Goal: Feedback & Contribution: Contribute content

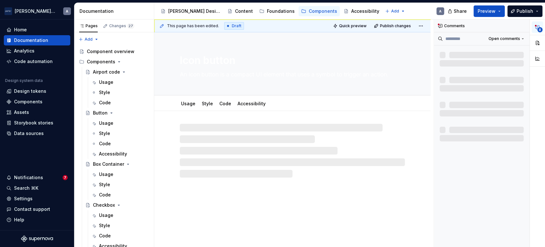
type textarea "*"
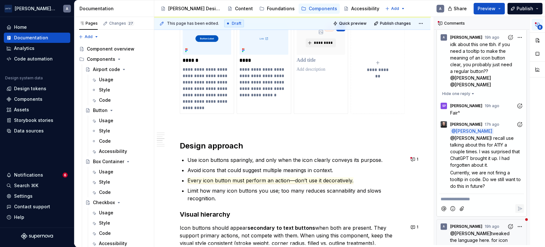
scroll to position [59, 0]
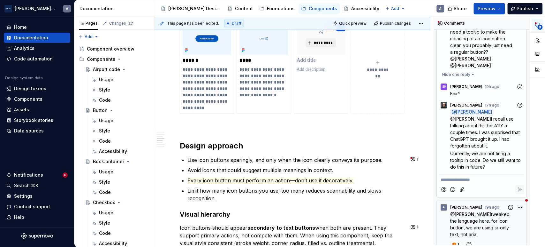
click at [492, 174] on div "**********" at bounding box center [481, 178] width 85 height 9
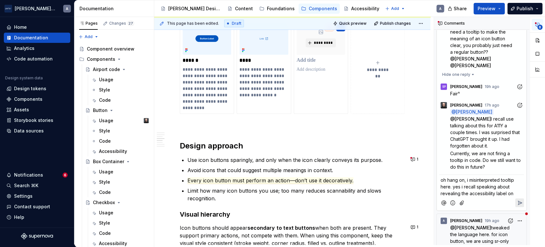
type textarea "*"
click at [509, 179] on span "oh hang on, i misinterpreted tooltip here. yes i recall speaking about revealin…" at bounding box center [478, 190] width 75 height 26
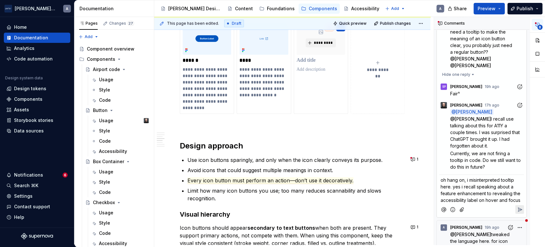
click at [513, 186] on p "oh hang on, i misinterpreted tooltip here. yes i recall speaking about a featur…" at bounding box center [482, 189] width 82 height 27
click at [477, 202] on div at bounding box center [481, 208] width 85 height 13
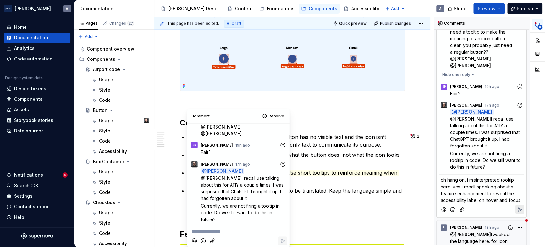
scroll to position [855, 0]
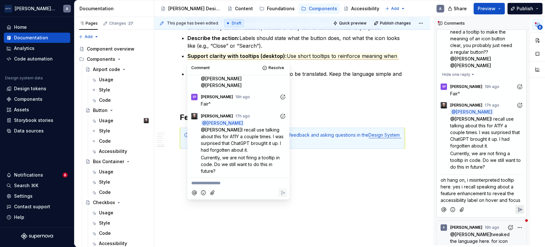
click at [479, 198] on p "oh hang on, i misinterpreted tooltip here. yes i recall speaking about a featur…" at bounding box center [482, 189] width 82 height 27
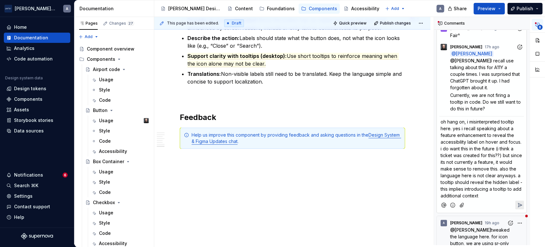
scroll to position [129, 0]
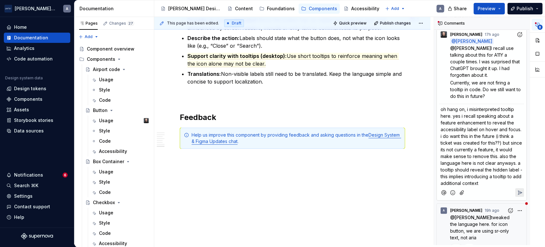
click at [457, 170] on span "oh hang on, i misinterpreted tooltip here. yes i recall speaking about a featur…" at bounding box center [482, 145] width 83 height 79
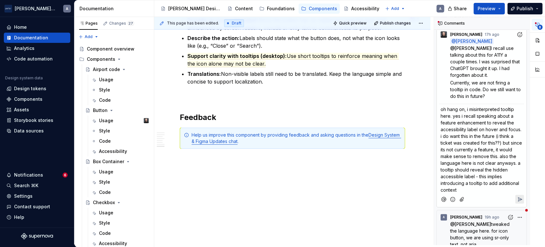
click at [497, 180] on p "oh hang on, i misinterpreted tooltip here. yes i recall speaking about a featur…" at bounding box center [482, 149] width 82 height 87
click at [517, 196] on icon "Reply" at bounding box center [520, 199] width 6 height 6
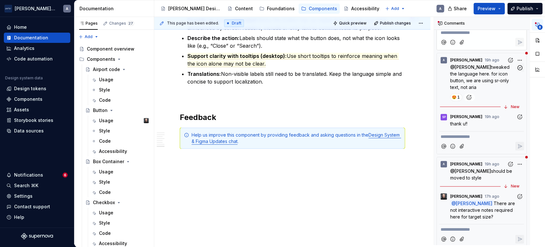
scroll to position [366, 0]
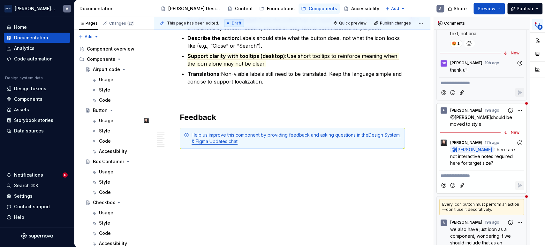
click at [493, 177] on p "**********" at bounding box center [482, 175] width 82 height 7
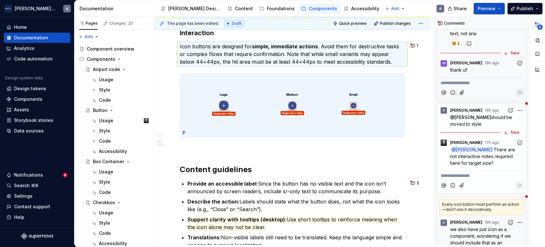
scroll to position [685, 0]
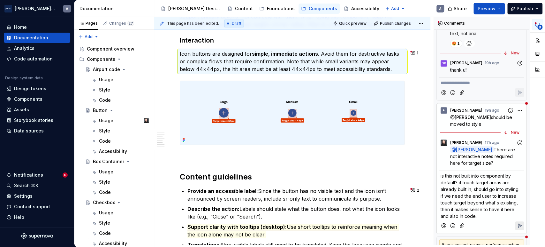
click at [455, 212] on span "is this not built into component by default? if touch target areas are already …" at bounding box center [481, 196] width 80 height 46
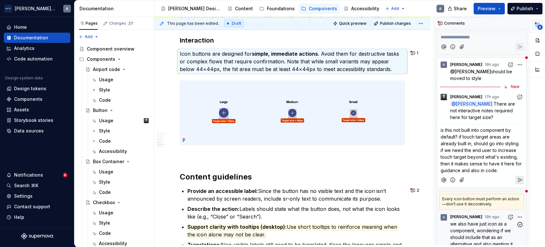
scroll to position [425, 0]
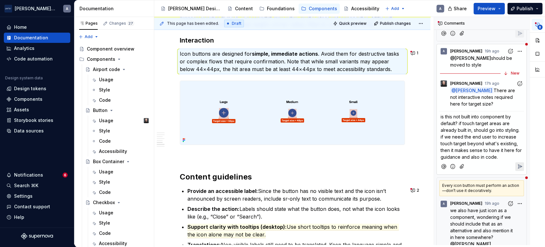
click at [515, 164] on button "Reply" at bounding box center [519, 166] width 9 height 9
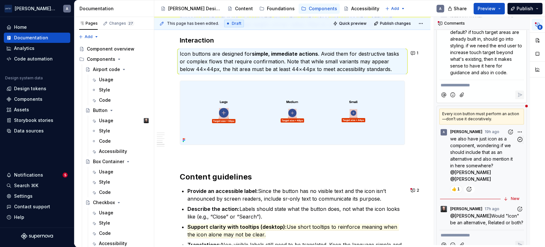
scroll to position [543, 0]
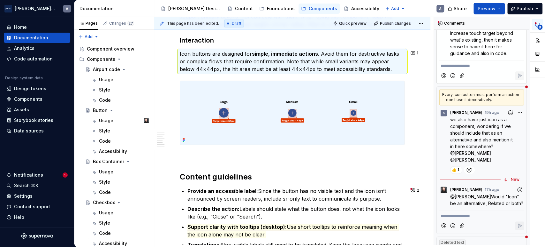
click at [487, 219] on p "**********" at bounding box center [482, 215] width 82 height 7
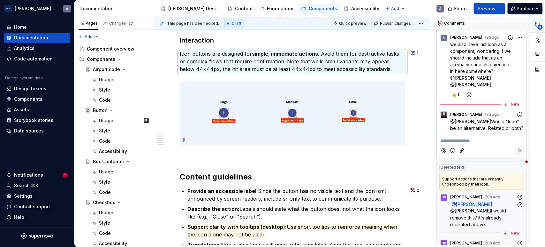
scroll to position [662, 0]
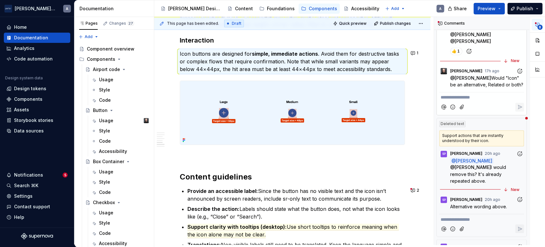
click at [488, 219] on p "**********" at bounding box center [482, 219] width 82 height 7
click at [462, 144] on div "Support actions that are instantly understood by their icon." at bounding box center [481, 138] width 85 height 16
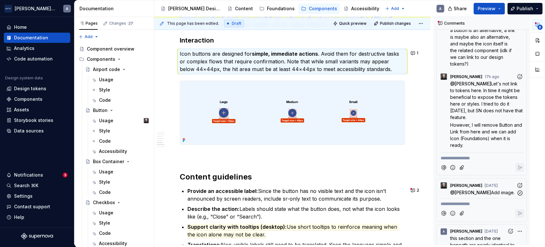
scroll to position [957, 0]
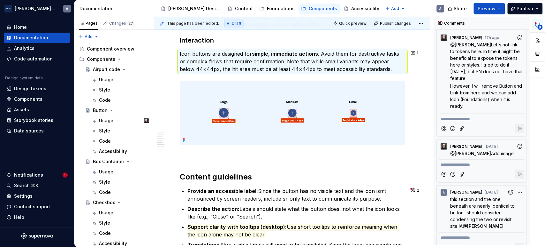
click at [539, 22] on icon "button" at bounding box center [537, 24] width 5 height 5
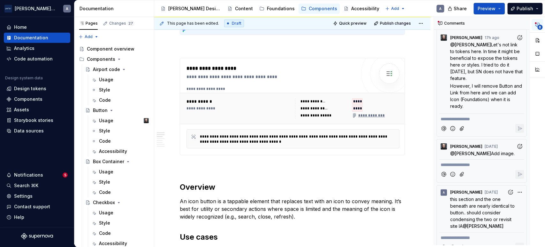
scroll to position [153, 0]
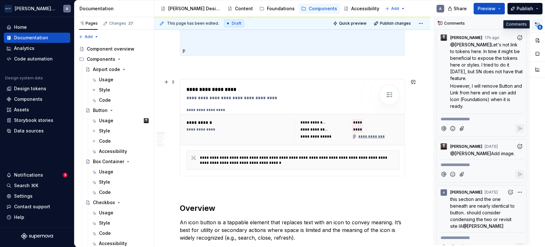
type textarea "*"
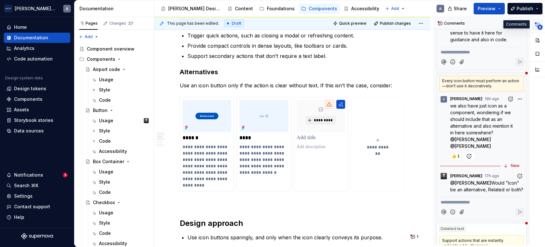
scroll to position [543, 0]
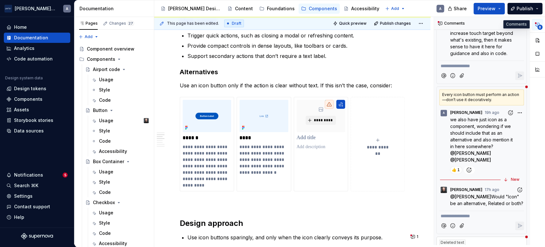
click at [483, 223] on div "**********" at bounding box center [481, 221] width 85 height 22
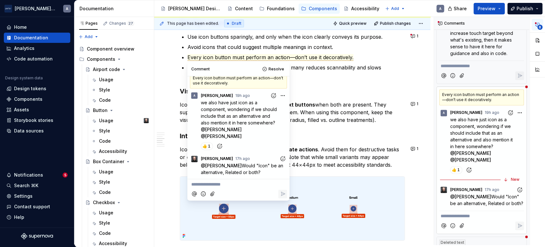
scroll to position [594, 0]
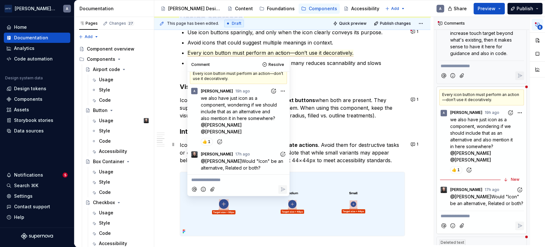
click at [357, 148] on p "Icon buttons are designed for simple, immediate actions . Avoid them for destru…" at bounding box center [292, 152] width 225 height 23
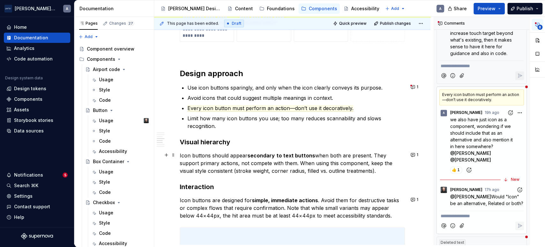
scroll to position [535, 0]
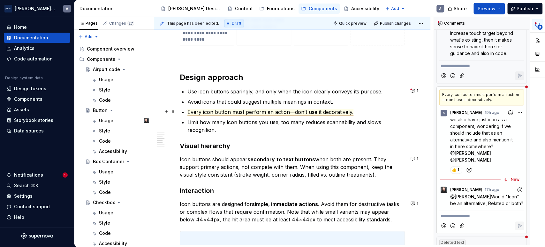
click at [304, 111] on span "Every icon button must perform an action—don’t use it decoratively." at bounding box center [270, 112] width 166 height 7
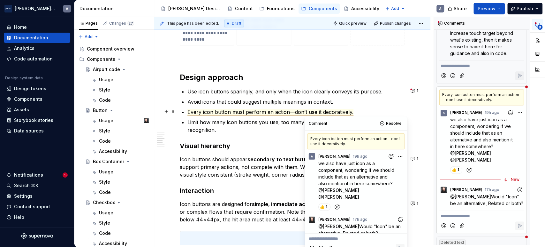
scroll to position [6, 0]
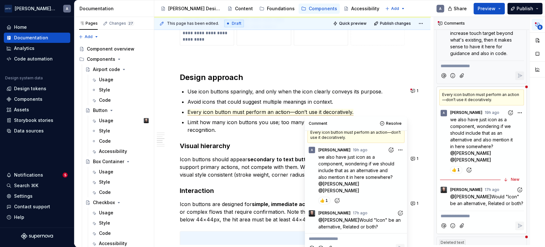
click at [270, 150] on div "**********" at bounding box center [292, 36] width 225 height 895
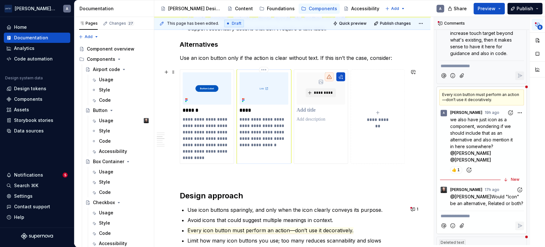
scroll to position [357, 0]
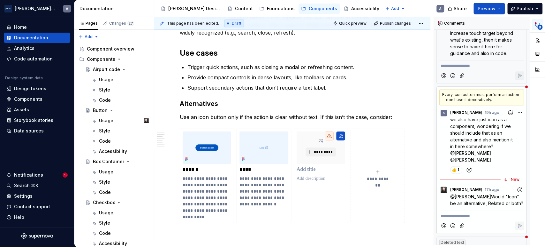
click at [480, 219] on p "**********" at bounding box center [482, 215] width 82 height 7
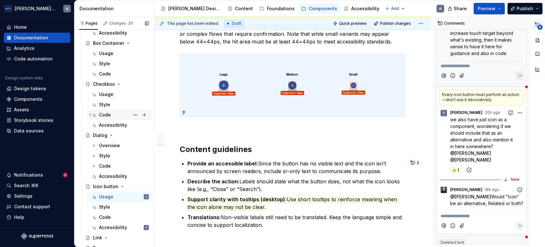
scroll to position [177, 0]
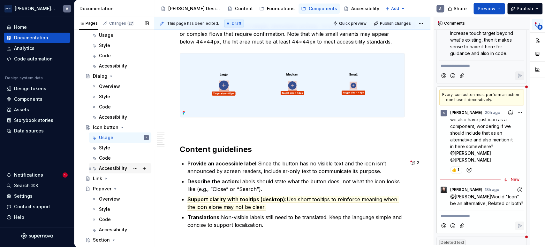
click at [115, 167] on div "Accessibility" at bounding box center [113, 168] width 28 height 6
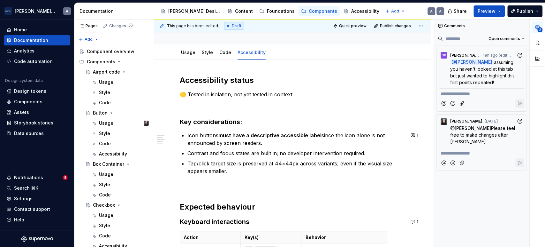
scroll to position [59, 0]
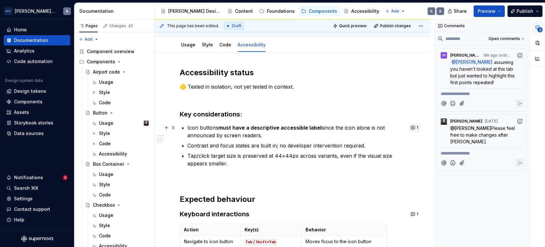
click at [420, 128] on button "1" at bounding box center [415, 127] width 12 height 9
click at [279, 161] on p "Tap/click target size is preserved at 44×44px across variants, even if the visu…" at bounding box center [295, 159] width 217 height 15
type textarea "*"
click at [375, 143] on p "Contrast and focus states are built in; no developer intervention required." at bounding box center [295, 145] width 217 height 8
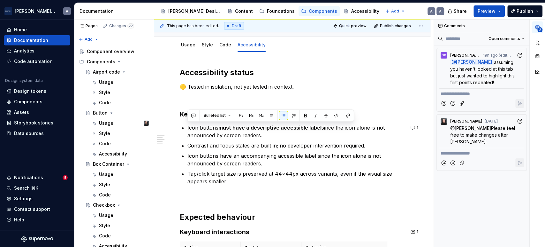
drag, startPoint x: 272, startPoint y: 133, endPoint x: 191, endPoint y: 120, distance: 82.8
click at [191, 120] on div "Accessibility status 🟡 Tested in isolation, not yet tested in context. Key cons…" at bounding box center [292, 204] width 225 height 274
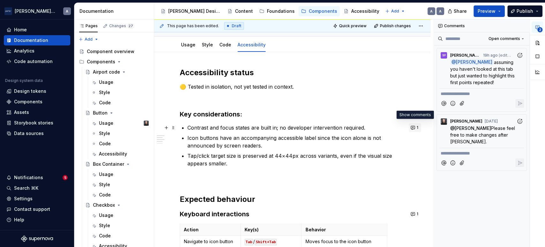
click at [419, 129] on button "1" at bounding box center [415, 127] width 12 height 9
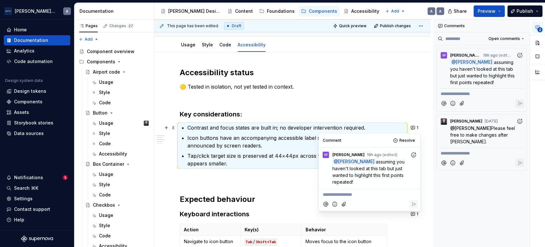
click at [365, 197] on div at bounding box center [369, 203] width 96 height 13
click at [365, 191] on p "**********" at bounding box center [370, 194] width 94 height 7
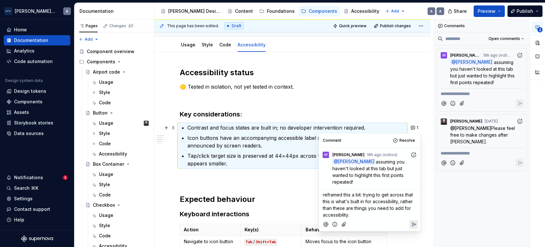
click at [366, 195] on span "reframed this a bit. trying to get across that this is what's built in for acce…" at bounding box center [368, 205] width 91 height 26
click at [349, 201] on span "reframed this a bit. trying to get across that this is what's built in the comp…" at bounding box center [368, 205] width 91 height 26
click at [414, 227] on icon "Reply" at bounding box center [413, 230] width 6 height 6
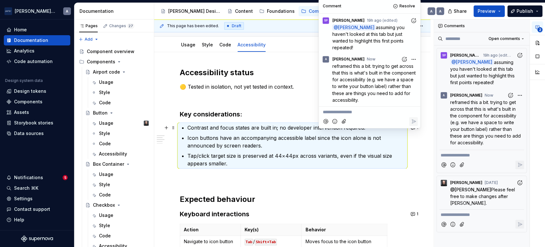
click at [255, 106] on div "Accessibility status 🟡 Tested in isolation, not yet tested in context. Key cons…" at bounding box center [292, 195] width 225 height 256
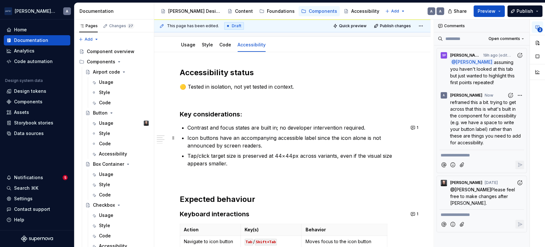
click at [329, 142] on p "Icon buttons have an accompanying accessible label since the icon alone is not …" at bounding box center [295, 141] width 217 height 15
click at [328, 154] on p "Tap/click target size is preserved at 44×44px across variants, even if the visu…" at bounding box center [295, 159] width 217 height 15
drag, startPoint x: 335, startPoint y: 160, endPoint x: 335, endPoint y: 156, distance: 3.8
click at [335, 157] on p "Tap/click target size is preserved at 44×44px across variants, even if the visu…" at bounding box center [295, 159] width 217 height 15
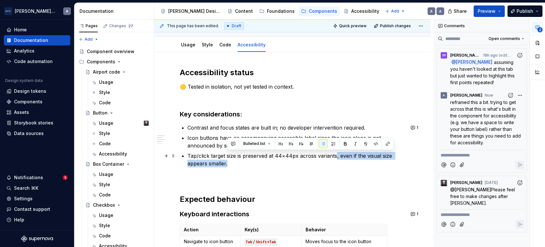
click at [329, 164] on p "Tap/click target size is preserved at 44×44px across variants, even if the visu…" at bounding box center [295, 159] width 217 height 15
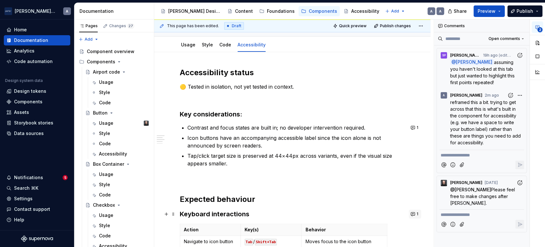
click at [416, 214] on button "1" at bounding box center [415, 213] width 12 height 9
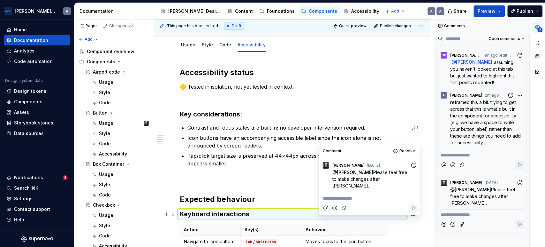
click at [260, 172] on div "Accessibility status 🟡 Tested in isolation, not yet tested in context. Key cons…" at bounding box center [292, 195] width 225 height 256
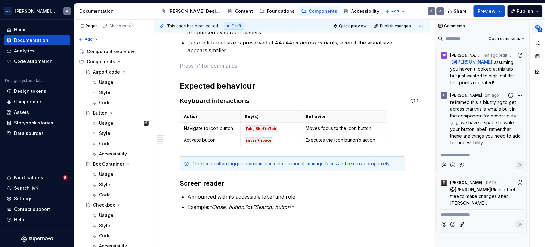
scroll to position [177, 0]
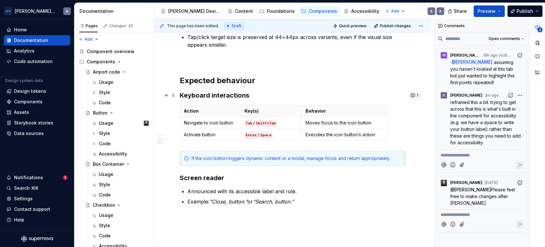
click at [414, 97] on button "1" at bounding box center [415, 95] width 12 height 9
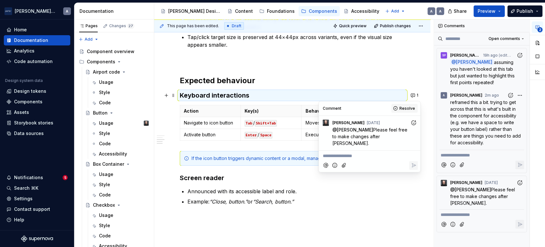
click at [407, 106] on span "Resolve" at bounding box center [407, 108] width 16 height 5
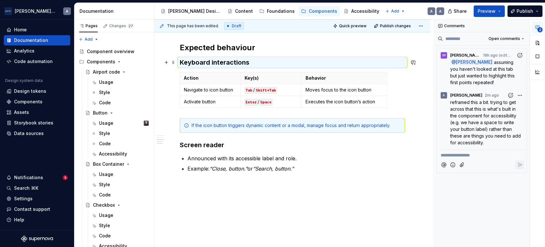
scroll to position [216, 0]
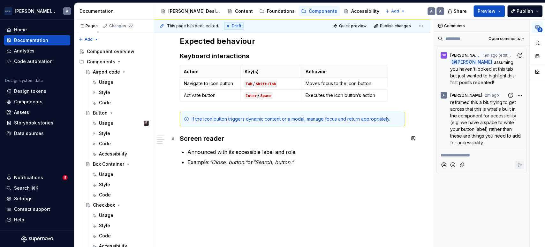
click at [263, 134] on h3 "Screen reader" at bounding box center [292, 138] width 225 height 9
click at [347, 170] on div "Accessibility status 🟡 Tested in isolation, not yet tested in context. Key cons…" at bounding box center [292, 42] width 225 height 264
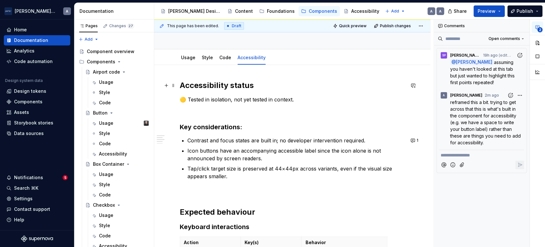
scroll to position [59, 0]
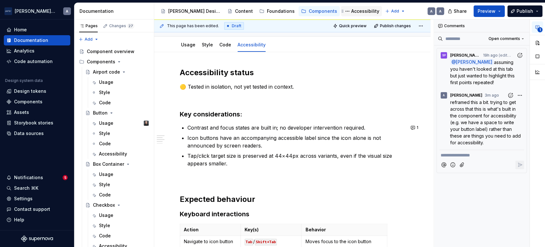
click at [341, 15] on div "Accessibility" at bounding box center [361, 11] width 41 height 10
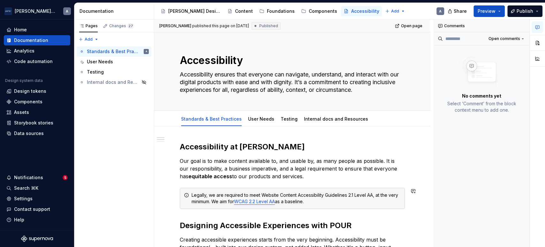
scroll to position [59, 0]
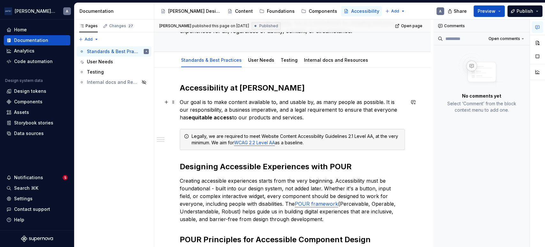
click at [251, 113] on p "Our goal is to make content available to, and usable by, as many people as poss…" at bounding box center [292, 109] width 225 height 23
click at [283, 112] on p "Our goal is to make content available to, and usable by, as many people as poss…" at bounding box center [292, 109] width 225 height 23
click at [352, 119] on p "Our goal is to make content available to, and usable by, as many people as poss…" at bounding box center [292, 109] width 225 height 23
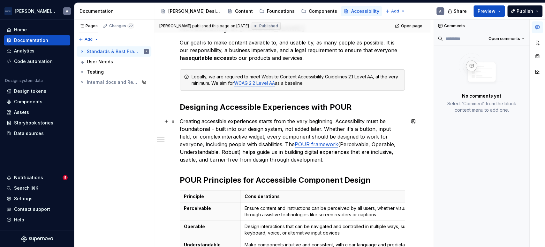
click at [247, 127] on p "Creating accessible experiences starts from the very beginning. Accessibility m…" at bounding box center [292, 140] width 225 height 46
click at [347, 161] on p "Creating accessible experiences starts from the very beginning. Accessibility m…" at bounding box center [292, 140] width 225 height 46
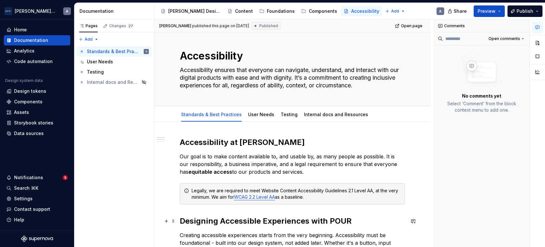
scroll to position [0, 0]
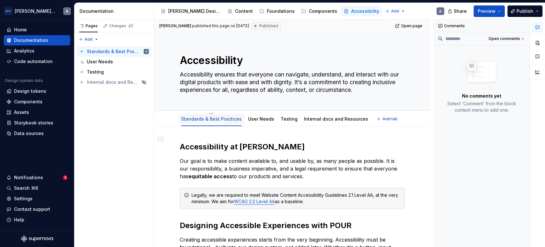
click at [209, 122] on div "Standards & Best Practices" at bounding box center [211, 119] width 61 height 8
drag, startPoint x: 209, startPoint y: 119, endPoint x: 198, endPoint y: 116, distance: 11.1
click at [198, 116] on div "Standards & Best Practices" at bounding box center [211, 119] width 61 height 6
click at [208, 114] on html "[PERSON_NAME] Airlines A Home Documentation Analytics Code automation Design sy…" at bounding box center [272, 123] width 545 height 247
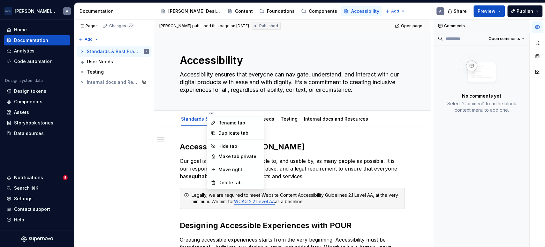
type textarea "*"
click at [216, 122] on icon at bounding box center [213, 122] width 5 height 5
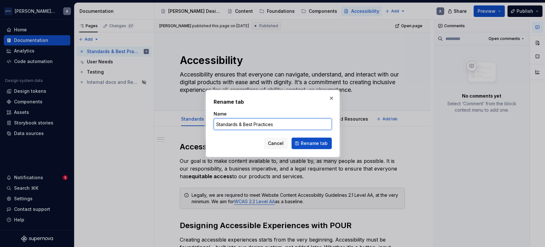
click at [315, 120] on input "Standards & Best Practices" at bounding box center [273, 123] width 118 height 11
drag, startPoint x: 314, startPoint y: 125, endPoint x: 182, endPoint y: 122, distance: 132.5
click at [182, 122] on div "Rename tab Name Standards & Best Practices Cancel Rename tab" at bounding box center [272, 123] width 545 height 247
type input "Overview"
type textarea "*"
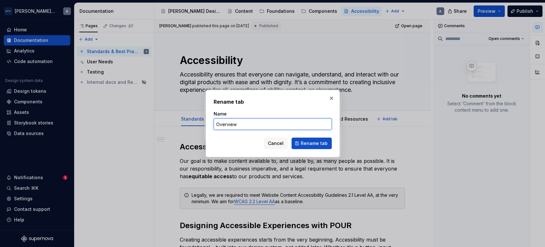
type input "Overview"
click at [332, 142] on div "Rename tab Name Overview Cancel Rename tab" at bounding box center [273, 123] width 134 height 67
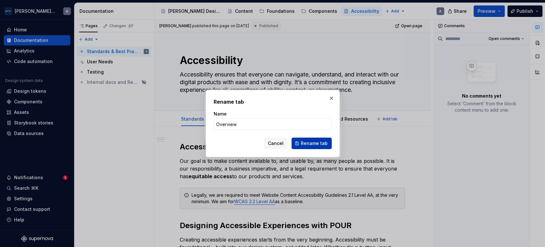
click at [320, 143] on span "Rename tab" at bounding box center [314, 143] width 27 height 6
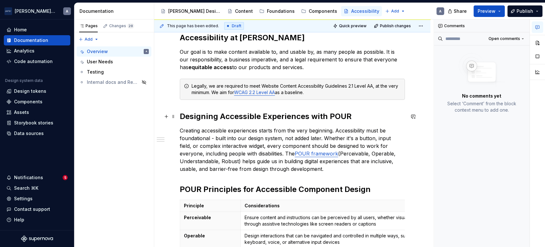
scroll to position [118, 0]
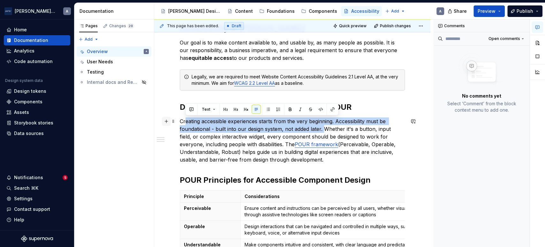
drag, startPoint x: 324, startPoint y: 130, endPoint x: 171, endPoint y: 118, distance: 154.4
click at [180, 118] on div "Accessibility at [PERSON_NAME] Our goal is to make content available to, and us…" at bounding box center [292, 188] width 225 height 331
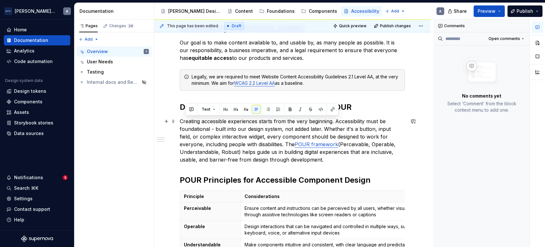
click at [265, 144] on p "Creating accessible experiences starts from the very beginning. Accessibility m…" at bounding box center [292, 140] width 225 height 46
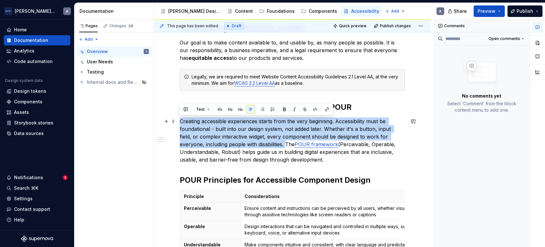
drag, startPoint x: 262, startPoint y: 144, endPoint x: 179, endPoint y: 120, distance: 86.9
click at [179, 120] on div "Accessibility at [PERSON_NAME] Our goal is to make content available to, and us…" at bounding box center [292, 218] width 276 height 421
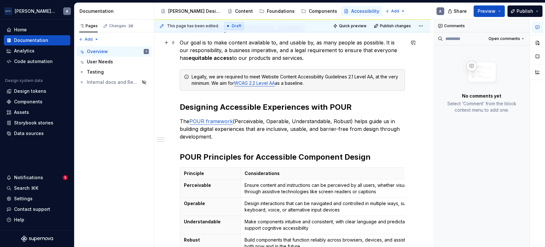
click at [335, 53] on p "Our goal is to make content available to, and usable by, as many people as poss…" at bounding box center [292, 50] width 225 height 23
click at [335, 57] on p "Our goal is to make content available to, and usable by, as many people as poss…" at bounding box center [292, 50] width 225 height 23
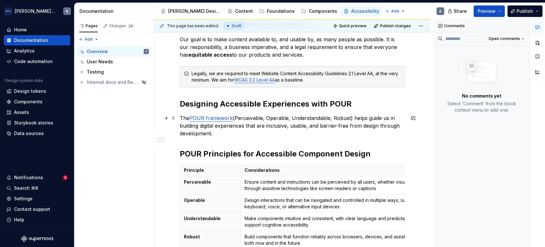
scroll to position [59, 0]
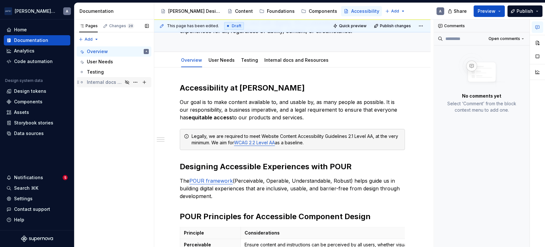
click at [87, 81] on div "Internal docs and Resources" at bounding box center [105, 82] width 36 height 6
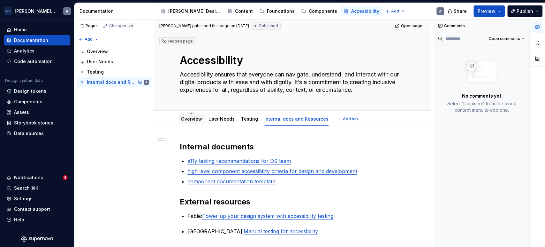
click at [202, 122] on div "Overview" at bounding box center [192, 119] width 26 height 10
click at [193, 119] on link "Overview" at bounding box center [191, 118] width 21 height 5
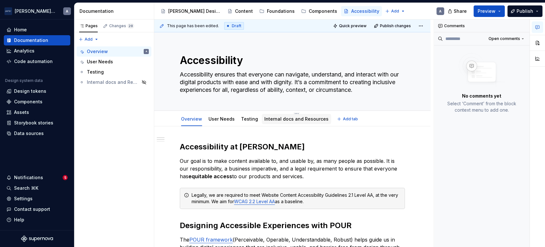
drag, startPoint x: 246, startPoint y: 117, endPoint x: 278, endPoint y: 118, distance: 32.3
click at [246, 117] on link "Testing" at bounding box center [249, 118] width 17 height 5
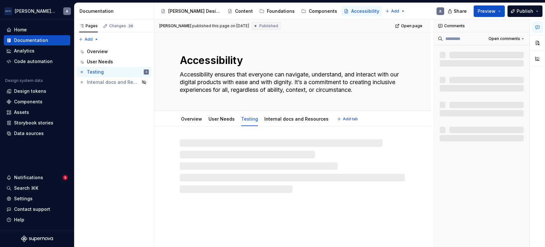
click at [335, 118] on button "Add tab" at bounding box center [348, 118] width 26 height 9
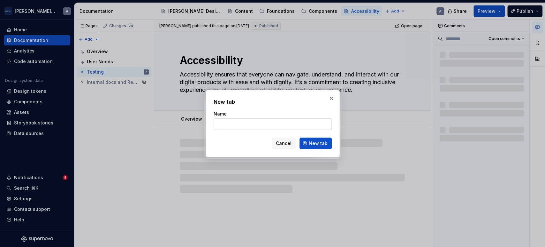
type textarea "*"
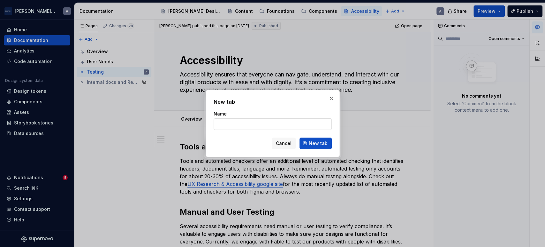
type input "G"
type textarea "*"
type input "Governance and Resources"
type textarea "*"
type input "Governance and Resources"
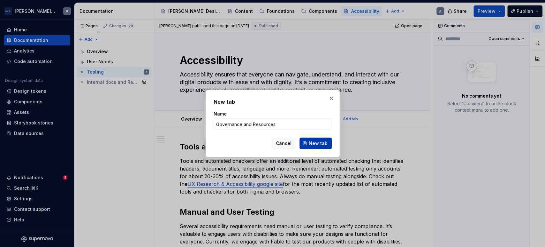
click at [325, 144] on span "New tab" at bounding box center [318, 143] width 19 height 6
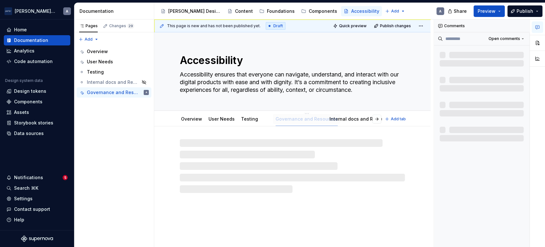
drag, startPoint x: 349, startPoint y: 119, endPoint x: 290, endPoint y: 118, distance: 59.4
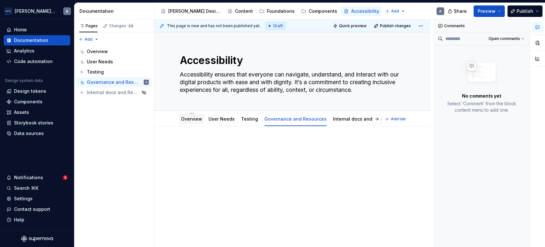
click at [181, 125] on div at bounding box center [192, 125] width 26 height 1
click at [235, 12] on div "Content" at bounding box center [244, 11] width 18 height 6
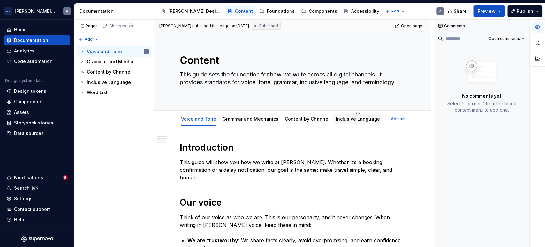
click at [353, 122] on div "Inclusive Language" at bounding box center [358, 119] width 44 height 8
click at [361, 122] on div "Inclusive Language" at bounding box center [358, 119] width 44 height 6
click at [106, 81] on div "Inclusive Language" at bounding box center [108, 82] width 43 height 6
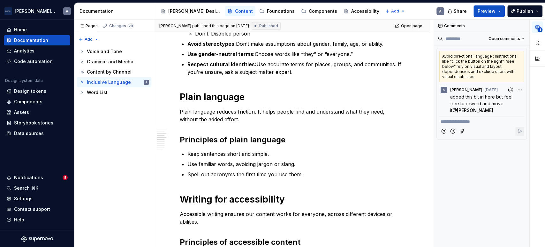
scroll to position [171, 0]
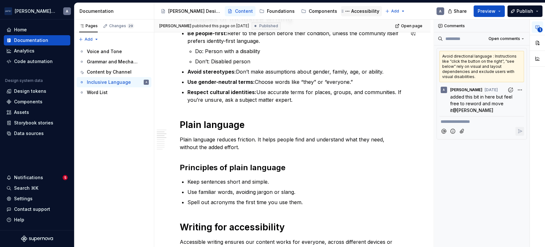
click at [351, 11] on div "Accessibility" at bounding box center [365, 11] width 28 height 6
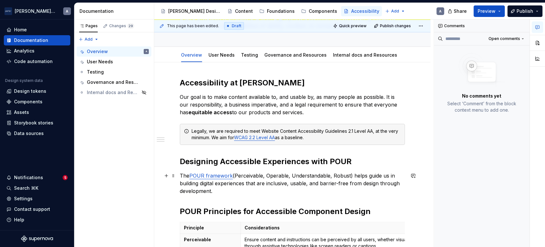
scroll to position [59, 0]
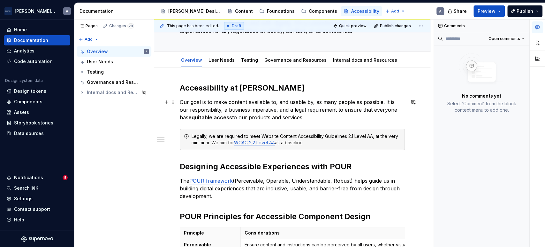
click at [361, 114] on p "Our goal is to make content available to, and usable by, as many people as poss…" at bounding box center [292, 109] width 225 height 23
click at [334, 141] on div "Legally, we are required to meet Website Content Accessibility Guidelines 2.1 L…" at bounding box center [296, 139] width 209 height 13
click at [224, 66] on div "Overview User Needs Testing Governance and Resources Internal docs and Resources" at bounding box center [279, 61] width 206 height 17
click at [228, 61] on link "User Needs" at bounding box center [222, 59] width 26 height 5
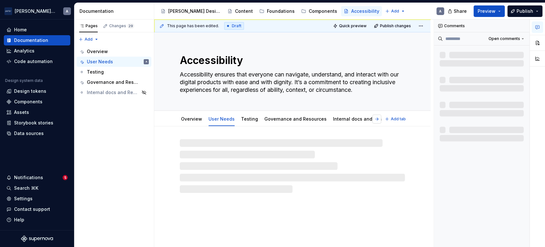
type textarea "*"
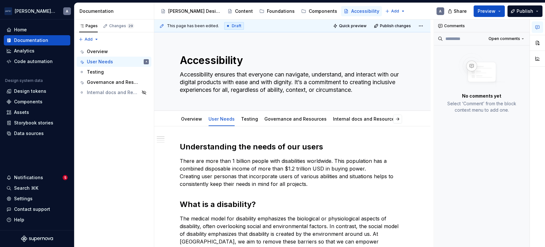
scroll to position [59, 0]
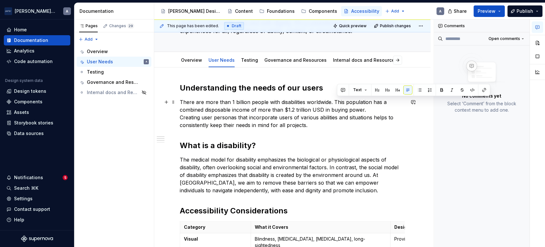
drag, startPoint x: 374, startPoint y: 110, endPoint x: 337, endPoint y: 105, distance: 37.8
click at [337, 105] on p "There are more than 1 billion people with disabilities worldwide. This populati…" at bounding box center [292, 113] width 225 height 31
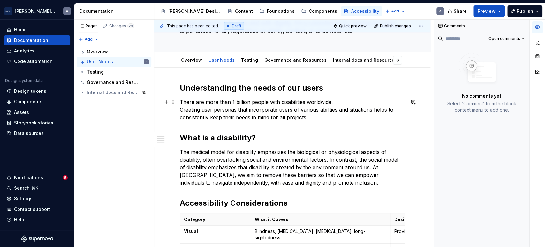
drag, startPoint x: 180, startPoint y: 110, endPoint x: 184, endPoint y: 109, distance: 4.2
click at [180, 110] on p "There are more than 1 billion people with disabilities worldwide. Creating user…" at bounding box center [292, 109] width 225 height 23
click at [353, 184] on p "The medical model for disability emphasizes the biological or physiological asp…" at bounding box center [292, 167] width 225 height 38
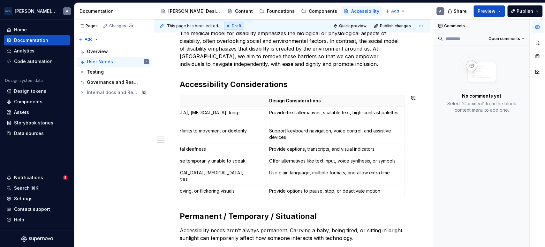
scroll to position [236, 0]
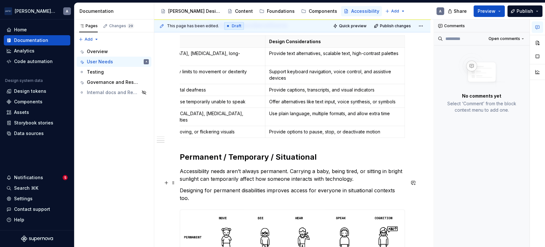
click at [324, 186] on p "Designing for permanent disabilities improves access for everyone in situationa…" at bounding box center [292, 193] width 225 height 15
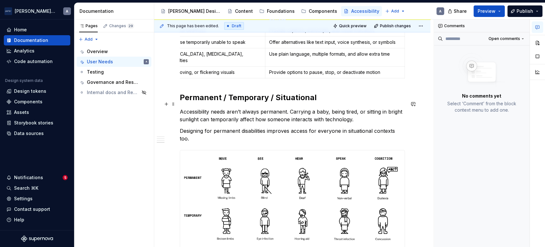
click at [358, 108] on p "Accessibility needs aren’t always permanent. Carrying a baby, being tired, or s…" at bounding box center [292, 115] width 225 height 15
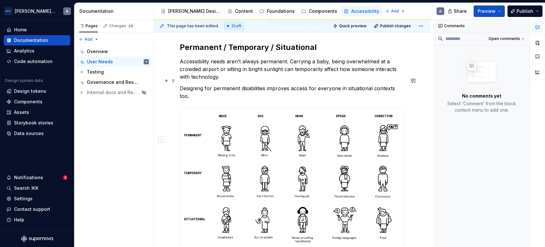
scroll to position [355, 0]
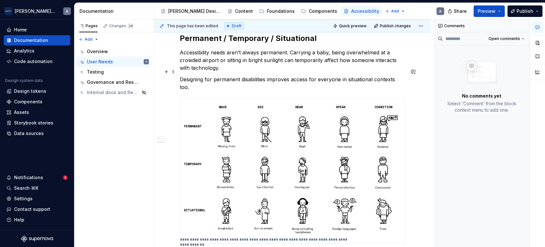
click at [255, 79] on p "Designing for permanent disabilities improves access for everyone in situationa…" at bounding box center [292, 82] width 225 height 15
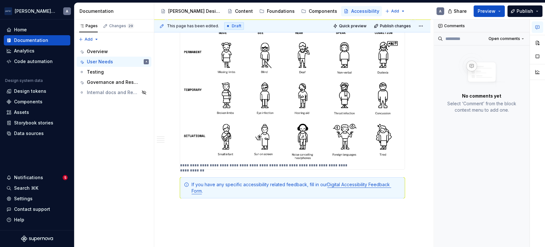
scroll to position [453, 0]
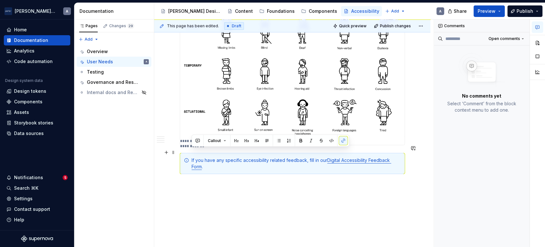
drag, startPoint x: 221, startPoint y: 161, endPoint x: 178, endPoint y: 150, distance: 44.5
copy div "If you have any specific accessibility related feedback, fill in our Digital Ac…"
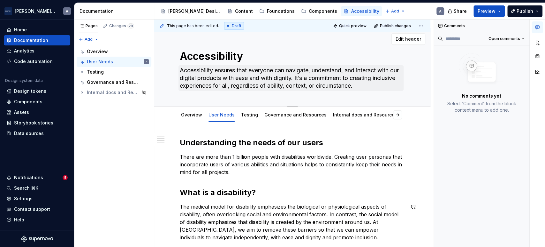
scroll to position [0, 0]
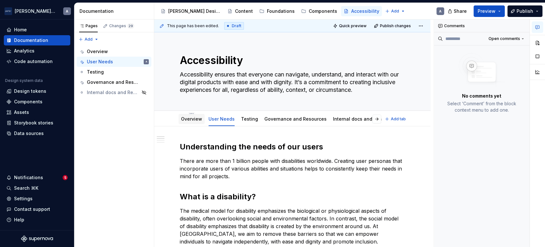
click at [194, 118] on link "Overview" at bounding box center [191, 118] width 21 height 5
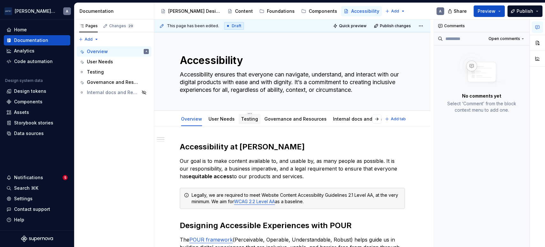
click at [250, 123] on div "Testing" at bounding box center [250, 119] width 22 height 10
click at [242, 122] on div "Testing" at bounding box center [249, 119] width 17 height 6
click at [242, 120] on link "Testing" at bounding box center [249, 118] width 17 height 5
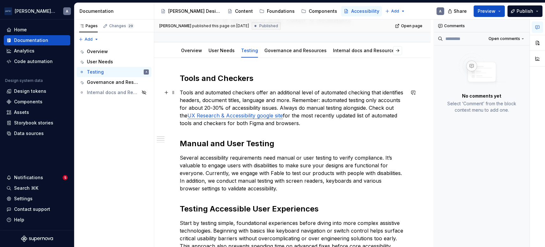
scroll to position [59, 0]
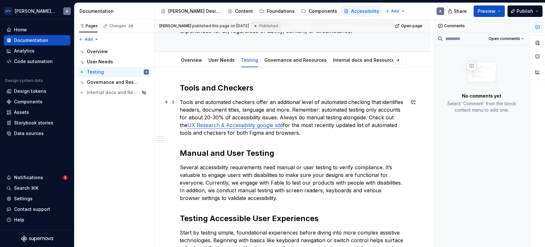
click at [328, 126] on p "Tools and automated checkers offer an additional level of automated checking th…" at bounding box center [292, 117] width 225 height 38
click at [322, 130] on p "Tools and automated checkers offer an additional level of automated checking th…" at bounding box center [292, 117] width 225 height 38
click at [256, 126] on link "UX Research & Accessibility google site" at bounding box center [234, 125] width 95 height 6
click at [350, 133] on p "Tools and automated checkers offer an additional level of automated checking th…" at bounding box center [292, 117] width 225 height 38
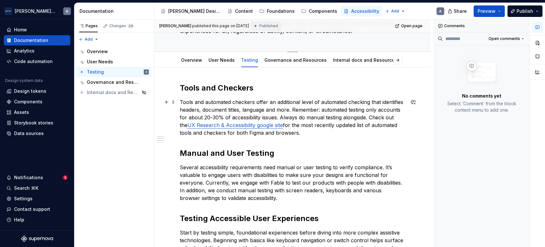
scroll to position [0, 0]
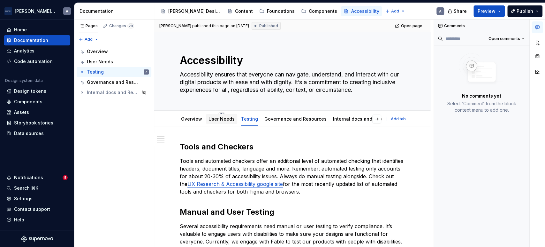
click at [225, 117] on link "User Needs" at bounding box center [222, 118] width 26 height 5
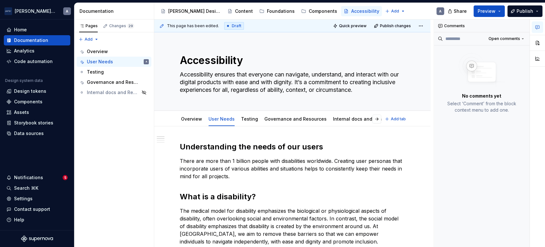
type textarea "*"
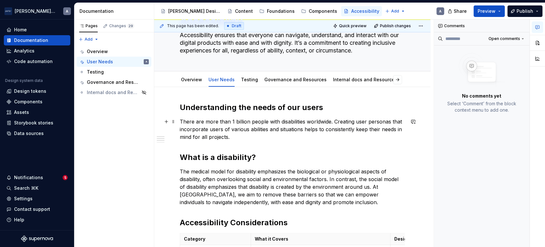
scroll to position [217, 0]
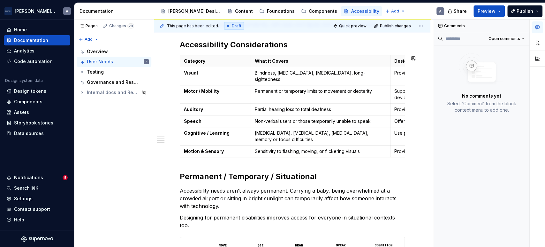
click at [412, 152] on div "Understanding the needs of our users There are more than 1 billion people with …" at bounding box center [292, 200] width 276 height 582
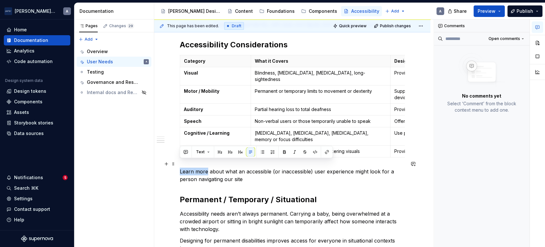
drag, startPoint x: 208, startPoint y: 163, endPoint x: 181, endPoint y: 163, distance: 26.8
click at [181, 167] on p "Learn more about what an accessible (or inaccessible) user experience might loo…" at bounding box center [292, 174] width 225 height 15
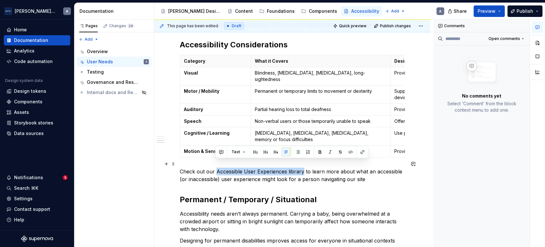
drag, startPoint x: 302, startPoint y: 163, endPoint x: 215, endPoint y: 165, distance: 86.6
click at [215, 167] on p "Check out our Accessible User Experiences library to learn more about what an a…" at bounding box center [292, 174] width 225 height 15
click at [361, 153] on button "button" at bounding box center [362, 151] width 9 height 9
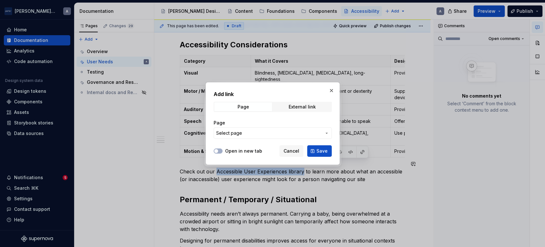
click at [278, 133] on span "Select page" at bounding box center [268, 133] width 105 height 6
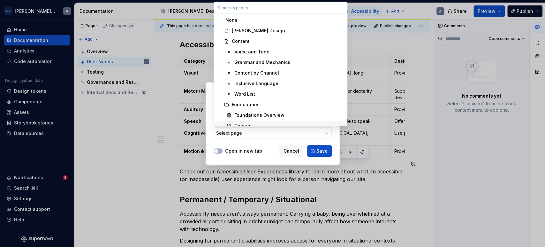
click at [296, 135] on div "Add link Page External link Page Select page Open in new tab Cancel Save" at bounding box center [272, 123] width 545 height 247
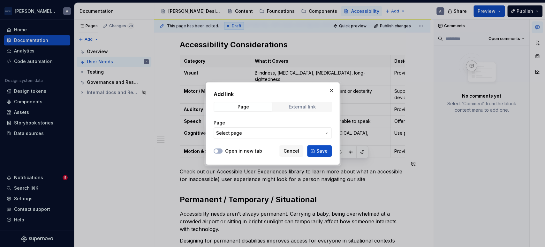
click at [304, 109] on div "External link" at bounding box center [302, 106] width 27 height 5
click at [247, 135] on input "URL" at bounding box center [273, 132] width 118 height 11
paste input "[URL][DOMAIN_NAME][DOMAIN_NAME][PERSON_NAME]"
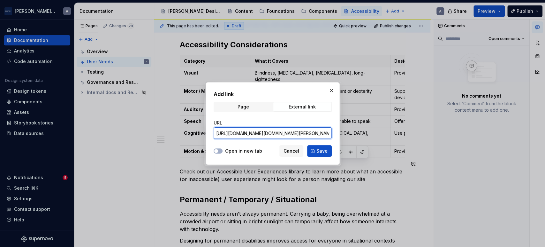
scroll to position [0, 93]
type input "[URL][DOMAIN_NAME][DOMAIN_NAME][PERSON_NAME]"
click at [216, 151] on span "button" at bounding box center [216, 151] width 4 height 4
click at [320, 148] on span "Save" at bounding box center [321, 151] width 11 height 6
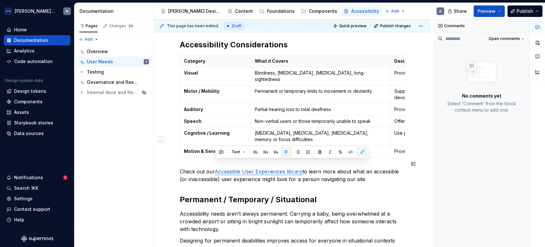
click at [361, 177] on div "Understanding the needs of our users There are more than 1 billion people with …" at bounding box center [292, 179] width 225 height 508
click at [337, 179] on div "Understanding the needs of our users There are more than 1 billion people with …" at bounding box center [292, 179] width 225 height 508
click at [363, 171] on p "Check out our Accessible User Experiences library to learn more about what an a…" at bounding box center [292, 174] width 225 height 15
click at [370, 171] on p "Check out our Accessible User Experiences library to learn more about what an a…" at bounding box center [292, 174] width 225 height 15
click at [337, 167] on p "Check out our Accessible User Experiences library to learn more about what an a…" at bounding box center [292, 174] width 225 height 15
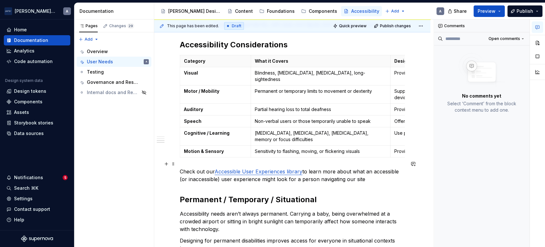
click at [373, 170] on p "Check out our Accessible User Experiences library to learn more about what an a…" at bounding box center [292, 174] width 225 height 15
click at [353, 167] on p "Check out our Accessible User Experiences library to learn more about what an a…" at bounding box center [292, 174] width 225 height 15
click at [373, 172] on p "Check out our Accessible User Experiences library to learn more about what an a…" at bounding box center [292, 174] width 225 height 15
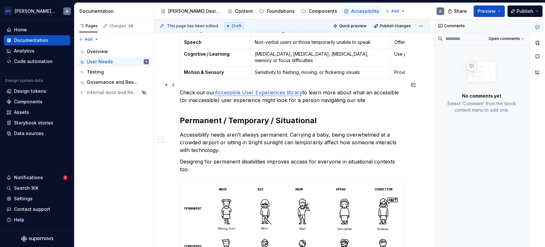
scroll to position [236, 0]
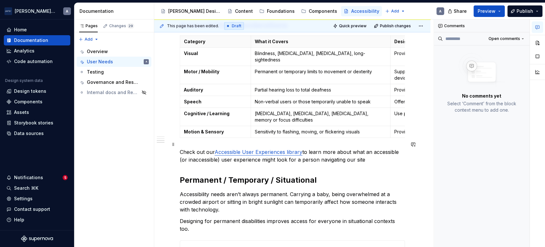
click at [368, 153] on p "Check out our Accessible User Experiences library to learn more about what an a…" at bounding box center [292, 155] width 225 height 15
click at [362, 152] on p "Check out our Accessible User Experiences library to learn more about what an a…" at bounding box center [292, 155] width 225 height 15
click at [536, 58] on button "button" at bounding box center [537, 55] width 11 height 11
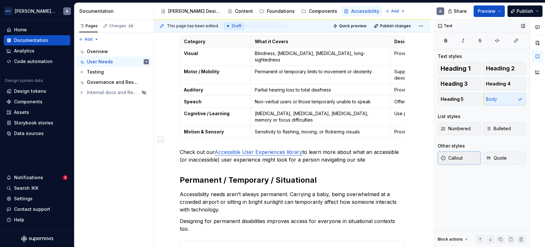
click at [449, 157] on span "Callout" at bounding box center [452, 158] width 22 height 6
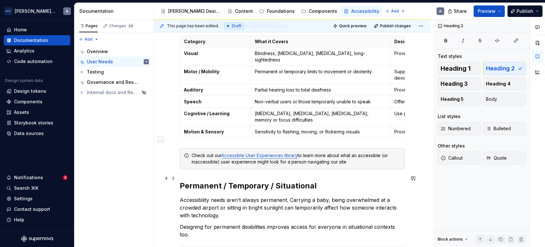
click at [344, 180] on h2 "Permanent / Temporary / Situational" at bounding box center [292, 185] width 225 height 10
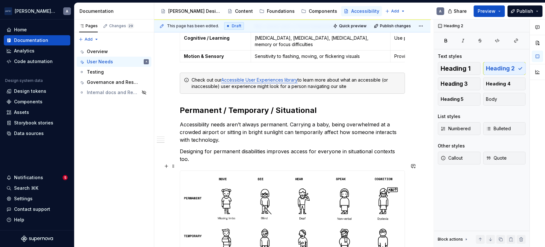
scroll to position [245, 0]
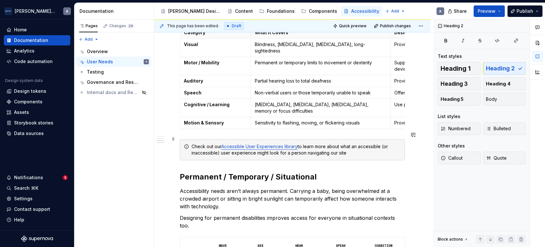
click at [342, 143] on div "Check out our Accessible User Experiences library to learn more about what an a…" at bounding box center [296, 149] width 209 height 13
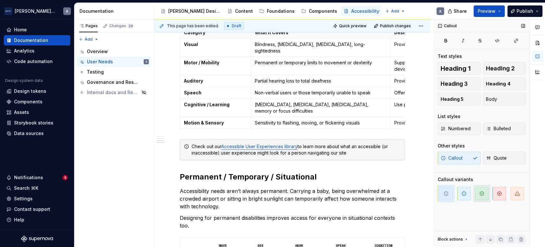
click at [474, 190] on button "button" at bounding box center [482, 193] width 17 height 17
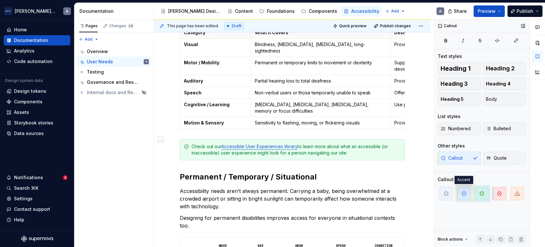
click at [467, 191] on span "button" at bounding box center [463, 192] width 13 height 13
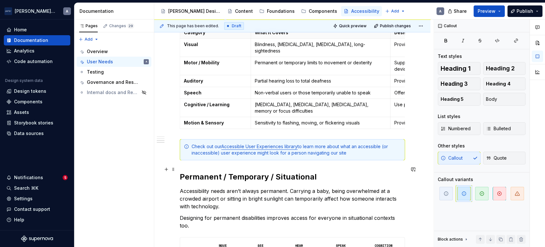
click at [370, 162] on div "Understanding the needs of our users There are more than 1 billion people with …" at bounding box center [292, 153] width 225 height 514
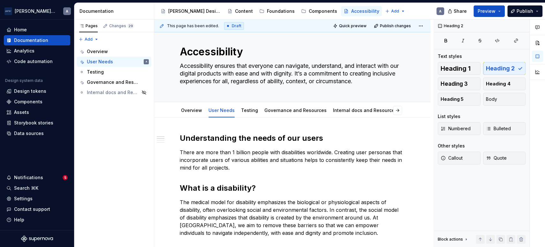
scroll to position [68, 0]
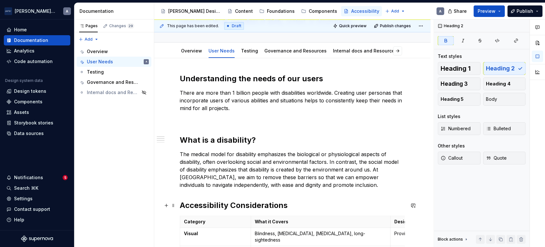
click at [182, 205] on strong "Accessibility Considerations" at bounding box center [234, 204] width 108 height 9
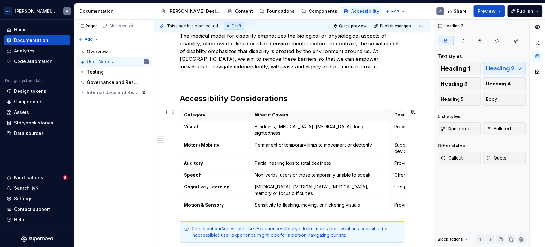
scroll to position [304, 0]
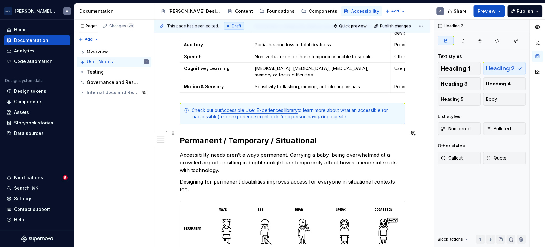
click at [180, 136] on h2 "Permanent / Temporary / Situational" at bounding box center [292, 140] width 225 height 10
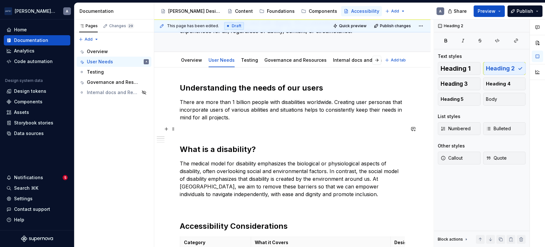
scroll to position [0, 0]
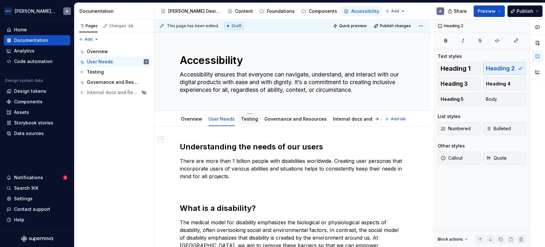
click at [249, 118] on link "Testing" at bounding box center [249, 118] width 17 height 5
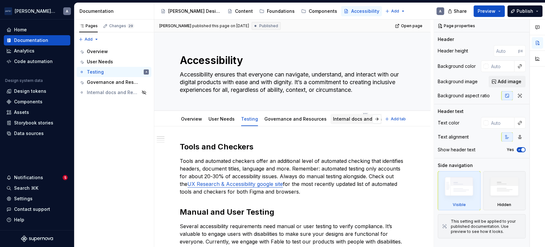
type textarea "*"
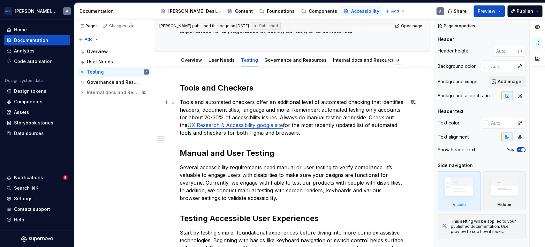
click at [295, 107] on p "Tools and automated checkers offer an additional level of automated checking th…" at bounding box center [292, 117] width 225 height 38
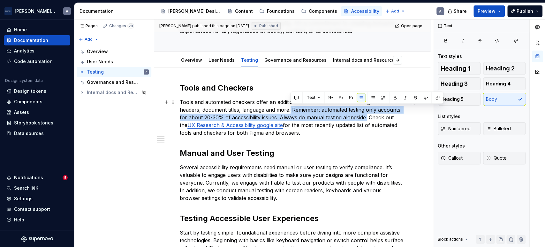
drag, startPoint x: 291, startPoint y: 109, endPoint x: 368, endPoint y: 118, distance: 78.5
click at [368, 118] on p "Tools and automated checkers offer an additional level of automated checking th…" at bounding box center [292, 117] width 225 height 38
copy p "Remember: automated testing only accounts for about 20-30% of accessibility iss…"
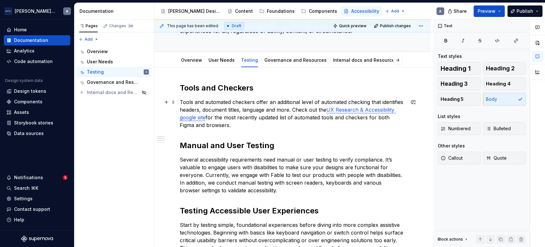
drag, startPoint x: 354, startPoint y: 124, endPoint x: 350, endPoint y: 124, distance: 4.5
click at [354, 124] on p "Tools and automated checkers offer an additional level of automated checking th…" at bounding box center [292, 113] width 225 height 31
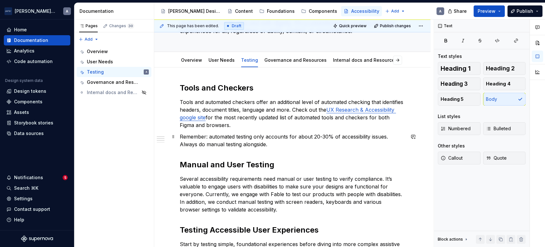
click at [186, 135] on p "Remember: automated testing only accounts for about 20-30% of accessibility iss…" at bounding box center [292, 140] width 225 height 15
click at [183, 135] on p "Remember: automated testing only accounts for about 20-30% of accessibility iss…" at bounding box center [292, 140] width 225 height 15
click at [181, 137] on p "Remember: automated testing only accounts for about 20-30% of accessibility iss…" at bounding box center [292, 140] width 225 height 15
click at [464, 156] on button "Callout" at bounding box center [459, 157] width 43 height 13
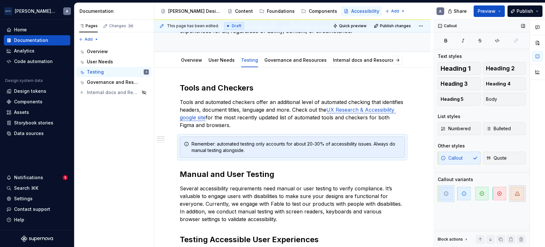
click at [518, 196] on span "button" at bounding box center [517, 192] width 13 height 13
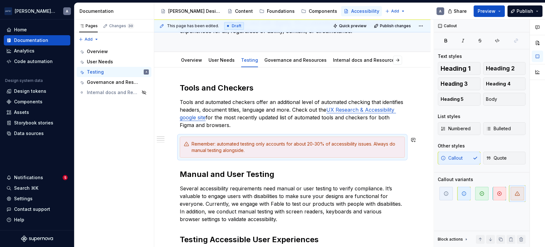
click at [362, 128] on p "Tools and automated checkers offer an additional level of automated checking th…" at bounding box center [292, 113] width 225 height 31
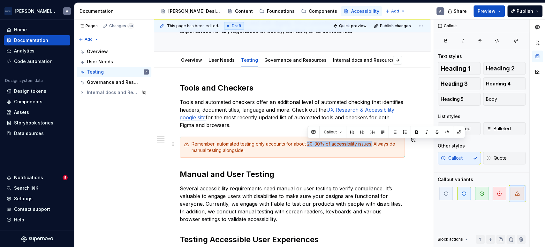
drag, startPoint x: 308, startPoint y: 142, endPoint x: 374, endPoint y: 141, distance: 66.1
click at [374, 141] on div "Remember: automated testing only accounts for about 20-30% of accessibility iss…" at bounding box center [296, 147] width 209 height 13
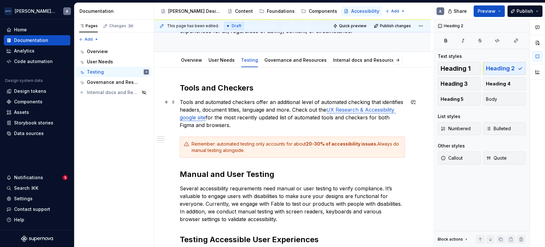
click at [294, 126] on p "Tools and automated checkers offer an additional level of automated checking th…" at bounding box center [292, 113] width 225 height 31
click at [288, 110] on p "Tools and automated checkers offer an additional level of automated checking th…" at bounding box center [292, 113] width 225 height 31
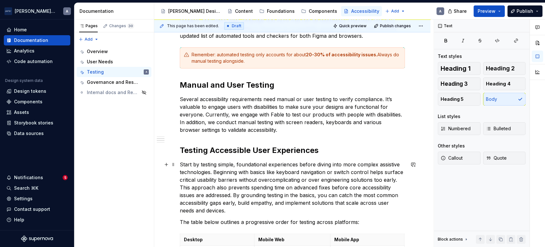
scroll to position [177, 0]
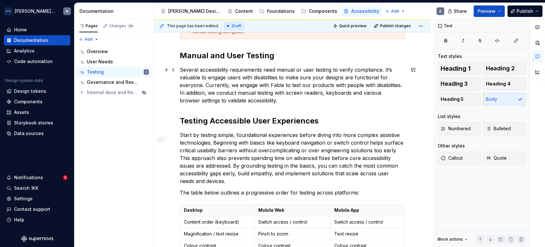
click at [276, 96] on p "Several accessibility requirements need manual or user testing to verify compli…" at bounding box center [292, 85] width 225 height 38
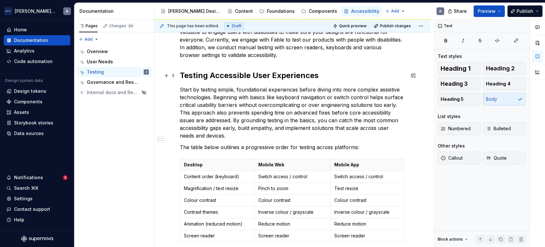
scroll to position [118, 0]
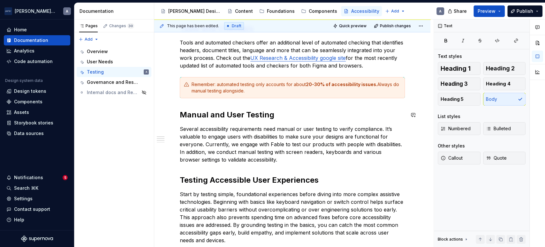
click at [258, 177] on h2 "Testing Accessible User Experiences" at bounding box center [292, 180] width 225 height 10
click at [447, 80] on span "Heading 3" at bounding box center [454, 83] width 27 height 6
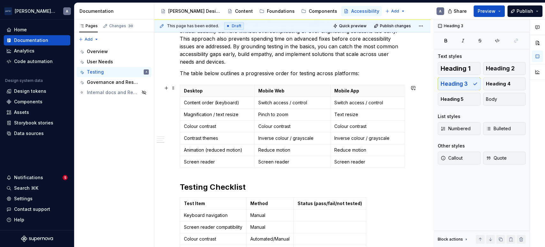
scroll to position [296, 0]
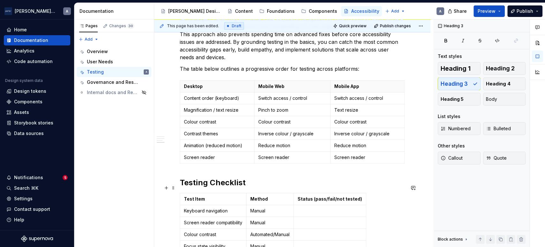
click at [200, 186] on h2 "Testing Checklist" at bounding box center [292, 182] width 225 height 10
click at [474, 84] on button "Heading 3" at bounding box center [459, 83] width 43 height 13
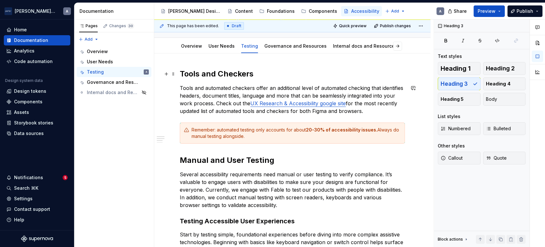
scroll to position [59, 0]
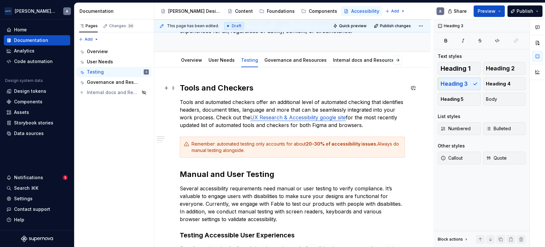
click at [238, 91] on h2 "Tools and Checkers" at bounding box center [292, 88] width 225 height 10
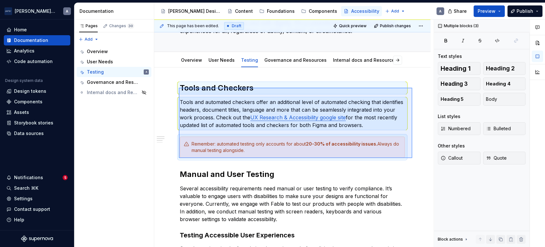
drag, startPoint x: 179, startPoint y: 87, endPoint x: 412, endPoint y: 158, distance: 243.8
click at [412, 158] on div "This page has been edited. Draft Quick preview Publish changes Accessibility Ac…" at bounding box center [293, 132] width 279 height 227
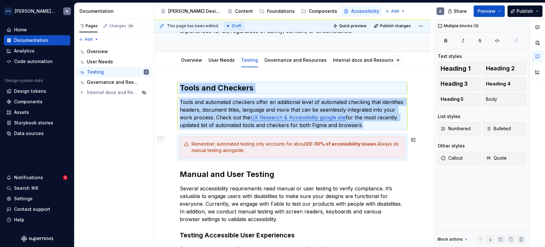
copy div "Tools and Checkers Tools and automated checkers offer an additional level of au…"
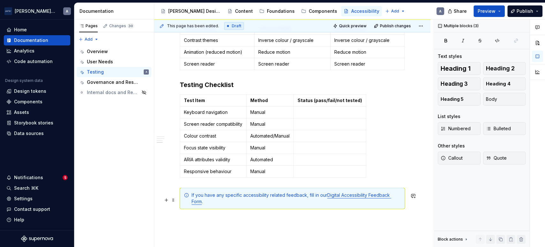
scroll to position [437, 0]
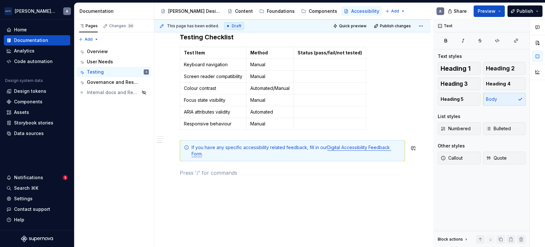
click at [379, 141] on body "[PERSON_NAME] Airlines A Home Documentation Analytics Code automation Design sy…" at bounding box center [272, 123] width 545 height 247
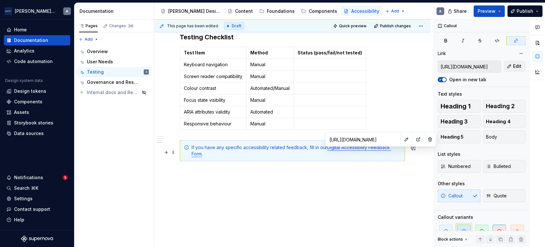
click at [391, 125] on div "Test Item Method Status (pass/fail/not tested) Keyboard navigation Manual Scree…" at bounding box center [292, 90] width 225 height 86
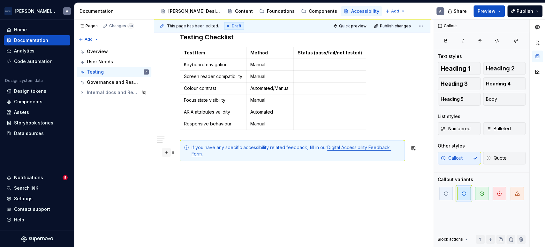
click at [167, 152] on button "button" at bounding box center [166, 152] width 9 height 9
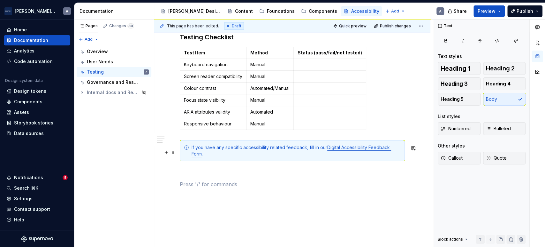
click at [192, 175] on p at bounding box center [292, 173] width 225 height 8
click at [191, 186] on p at bounding box center [292, 184] width 225 height 8
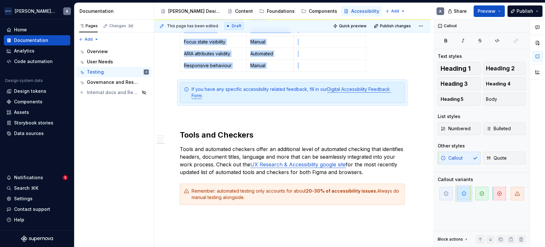
scroll to position [499, 0]
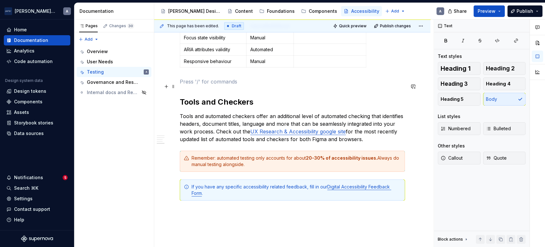
click at [223, 85] on p at bounding box center [292, 82] width 225 height 8
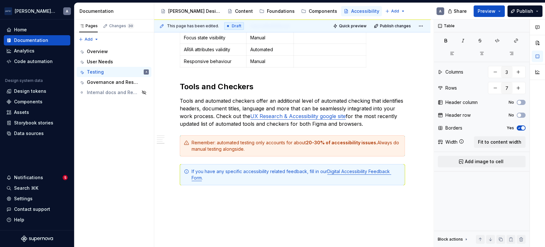
click at [222, 86] on h2 "Tools and Checkers" at bounding box center [292, 86] width 225 height 10
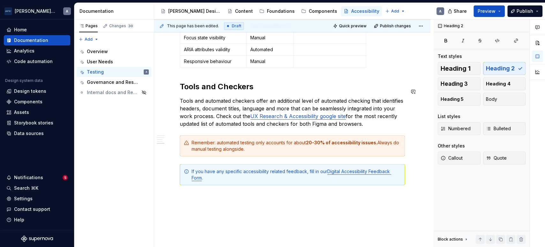
click at [180, 86] on h2 "Tools and Checkers" at bounding box center [292, 86] width 225 height 10
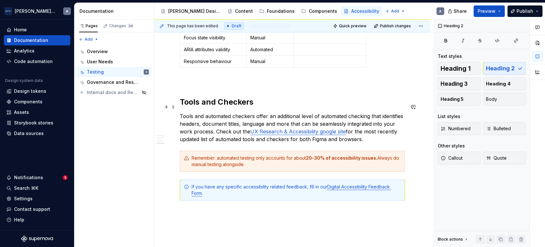
click at [222, 105] on h2 "Tools and Checkers" at bounding box center [292, 102] width 225 height 10
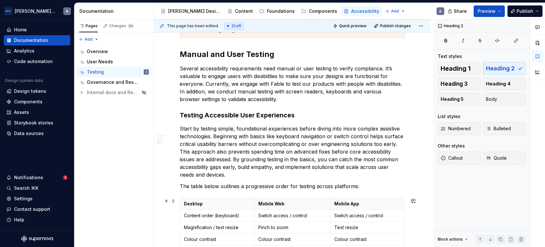
scroll to position [26, 0]
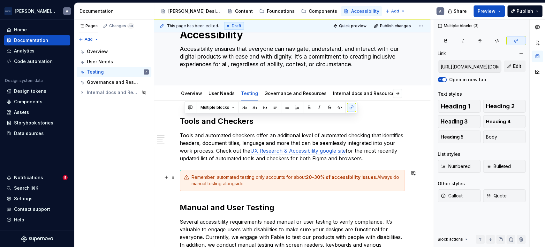
drag, startPoint x: 182, startPoint y: 121, endPoint x: 412, endPoint y: 185, distance: 238.8
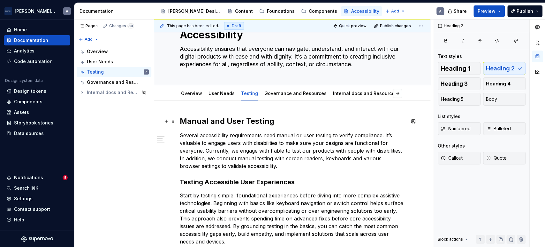
click at [232, 123] on h2 "Manual and User Testing" at bounding box center [292, 121] width 225 height 10
click at [285, 181] on h3 "Testing Accessible User Experiences" at bounding box center [292, 181] width 225 height 9
click at [209, 183] on h3 "Testing Accessible User Experiences" at bounding box center [292, 181] width 225 height 9
click at [308, 164] on p "Several accessibility requirements need manual or user testing to verify compli…" at bounding box center [292, 150] width 225 height 38
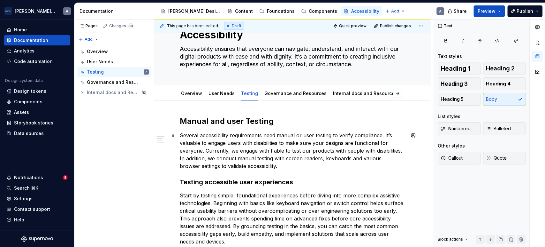
scroll to position [144, 0]
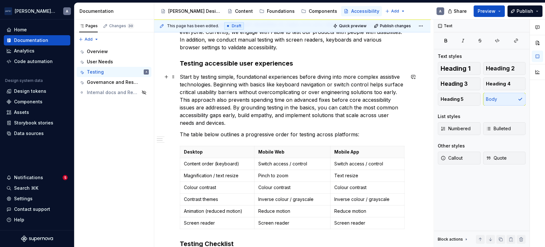
click at [247, 119] on p "Start by testing simple, foundational experiences before diving into more compl…" at bounding box center [292, 100] width 225 height 54
click at [212, 101] on p "Start by testing simple, foundational experiences before diving into more compl…" at bounding box center [292, 100] width 225 height 54
click at [299, 104] on p "Start by testing simple, foundational experiences before diving into more compl…" at bounding box center [292, 100] width 225 height 54
click at [252, 121] on p "Start by testing simple, foundational experiences before diving into more compl…" at bounding box center [292, 100] width 225 height 54
click at [250, 99] on p "Start by testing simple, foundational experiences before diving into more compl…" at bounding box center [292, 100] width 225 height 54
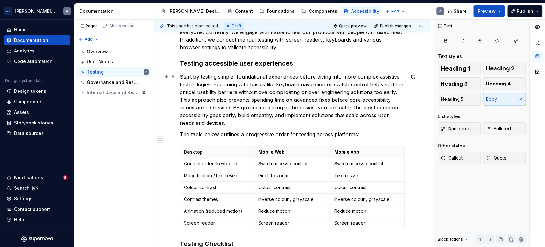
click at [259, 110] on p "Start by testing simple, foundational experiences before diving into more compl…" at bounding box center [292, 100] width 225 height 54
click at [306, 127] on div "Manual and user Testing Several accessibility requirements need manual or user …" at bounding box center [292, 232] width 225 height 471
click at [293, 122] on p "Start by testing simple, foundational experiences before diving into more compl…" at bounding box center [292, 100] width 225 height 54
click at [276, 115] on p "Start by testing simple, foundational experiences before diving into more compl…" at bounding box center [292, 100] width 225 height 54
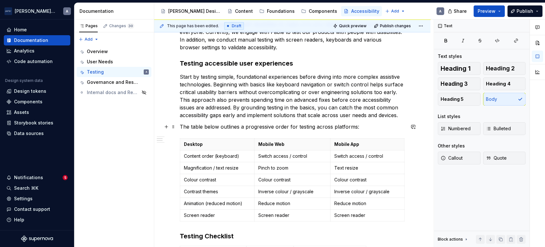
click at [393, 127] on p "The table below outlines a progressive order for testing across platforms:" at bounding box center [292, 127] width 225 height 8
click at [219, 126] on p "The table below outlines a progressive order for testing across platforms:" at bounding box center [292, 127] width 225 height 8
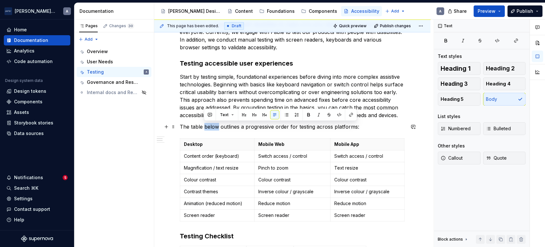
drag, startPoint x: 218, startPoint y: 125, endPoint x: 204, endPoint y: 128, distance: 14.3
click at [204, 128] on p "The table below outlines a progressive order for testing across platforms:" at bounding box center [292, 127] width 225 height 8
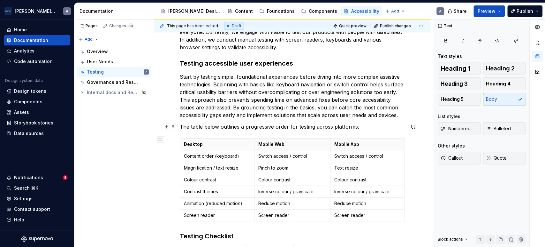
click at [239, 128] on p "The table below outlines a progressive order for testing across platforms:" at bounding box center [292, 127] width 225 height 8
click at [220, 127] on p "The table below outlines a progressive order for testing across platforms:" at bounding box center [292, 127] width 225 height 8
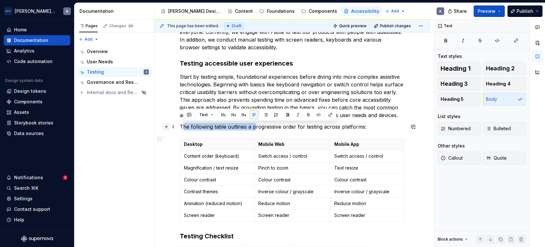
drag, startPoint x: 255, startPoint y: 126, endPoint x: 168, endPoint y: 126, distance: 86.5
click at [180, 126] on div "Manual and user Testing Several accessibility requirements need manual or user …" at bounding box center [292, 232] width 225 height 471
drag, startPoint x: 339, startPoint y: 127, endPoint x: 181, endPoint y: 123, distance: 158.1
click at [181, 123] on p "Progressive order for testing across platforms:" at bounding box center [292, 127] width 225 height 8
click at [503, 79] on button "Heading 4" at bounding box center [504, 83] width 43 height 13
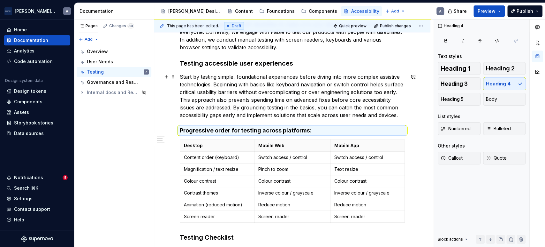
click at [299, 103] on p "Start by testing simple, foundational experiences before diving into more compl…" at bounding box center [292, 96] width 225 height 46
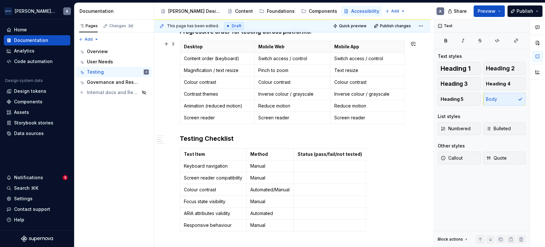
scroll to position [262, 0]
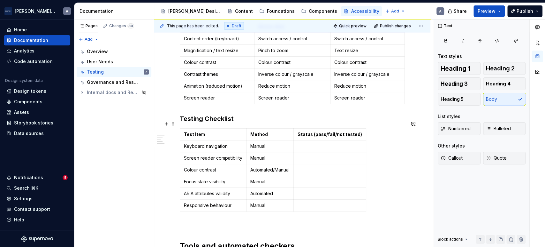
click at [194, 123] on h3 "Testing Checklist" at bounding box center [292, 118] width 225 height 9
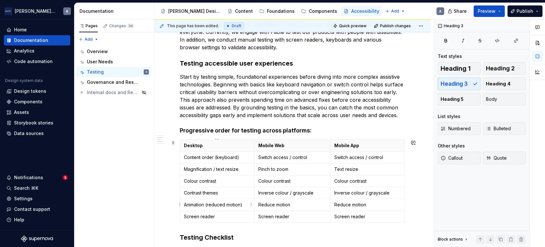
scroll to position [203, 0]
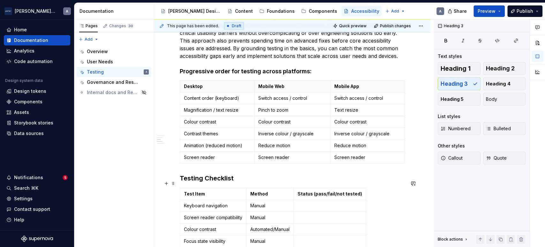
click at [180, 182] on h3 "Testing Checklist" at bounding box center [292, 177] width 225 height 9
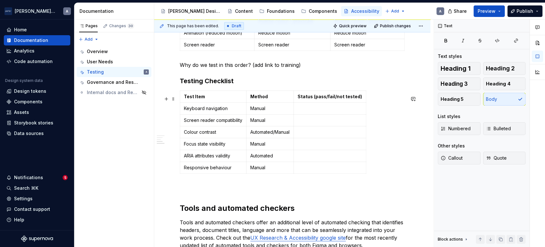
scroll to position [322, 0]
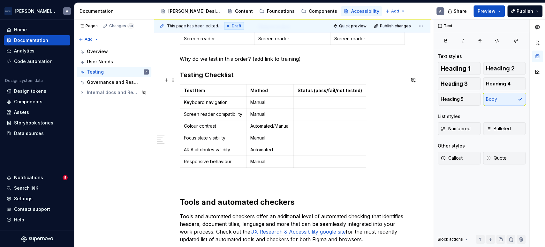
click at [247, 79] on h3 "Testing Checklist" at bounding box center [292, 74] width 225 height 9
click at [213, 191] on div "Manual and user Testing Several accessibility requirements need manual or user …" at bounding box center [292, 60] width 225 height 480
click at [213, 185] on p at bounding box center [292, 182] width 225 height 8
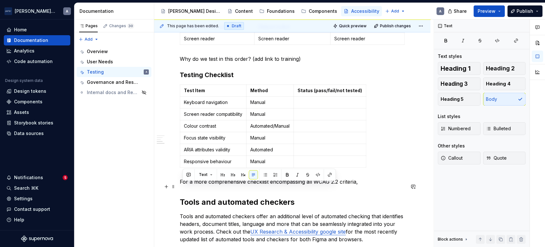
drag, startPoint x: 361, startPoint y: 186, endPoint x: 182, endPoint y: 184, distance: 179.1
click at [182, 184] on p "For a more comprehensive checklist encompassing all WCAG 2.2 criteria," at bounding box center [292, 182] width 225 height 8
click at [385, 183] on p "For a more comprehensive checklist encompassing all WCAG 2.2 criteria," at bounding box center [292, 182] width 225 height 8
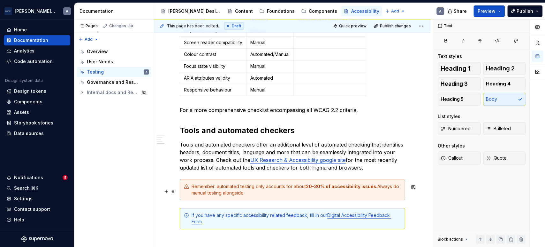
scroll to position [381, 0]
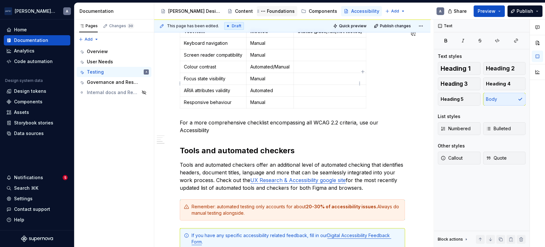
type textarea "*"
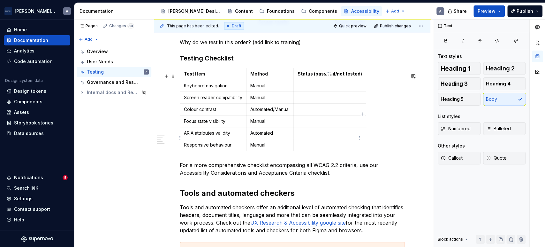
scroll to position [322, 0]
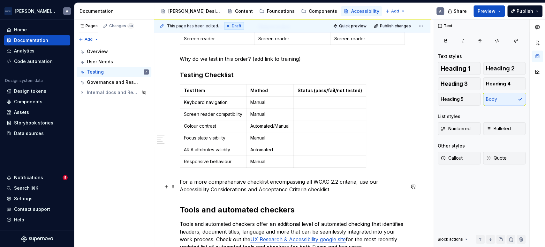
click at [332, 193] on p "For a more comprehensive checklist encompassing all WCAG 2.2 criteria, use our …" at bounding box center [292, 185] width 225 height 15
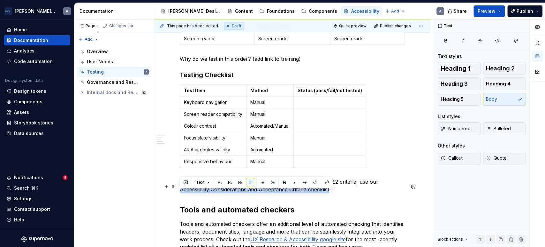
drag, startPoint x: 331, startPoint y: 194, endPoint x: 178, endPoint y: 194, distance: 153.3
click at [178, 194] on div "Manual and user Testing Several accessibility requirements need manual or user …" at bounding box center [292, 97] width 276 height 585
click at [510, 39] on button "button" at bounding box center [515, 40] width 19 height 9
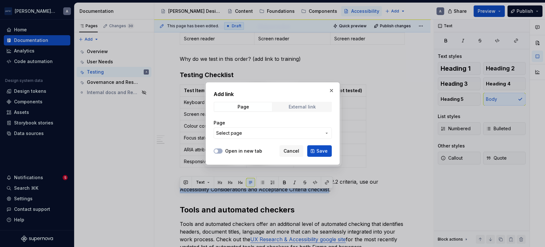
click at [313, 109] on div "External link" at bounding box center [302, 106] width 27 height 5
click at [222, 150] on div "Open in new tab" at bounding box center [238, 151] width 49 height 6
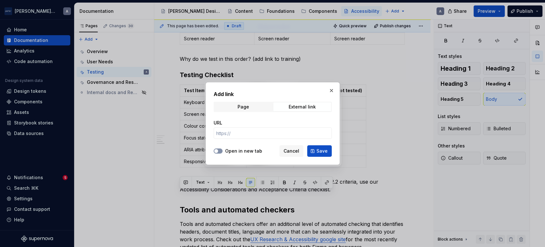
click at [220, 150] on button "Open in new tab" at bounding box center [218, 150] width 9 height 5
click at [248, 133] on input "URL" at bounding box center [273, 132] width 118 height 11
paste input "[URL][DOMAIN_NAME]"
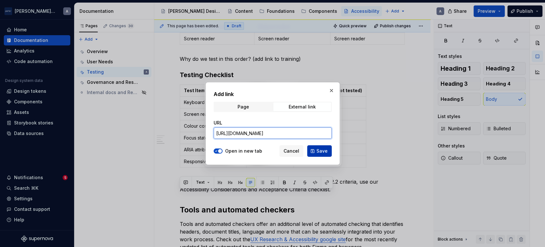
scroll to position [0, 128]
type input "[URL][DOMAIN_NAME]"
click at [314, 152] on button "Save" at bounding box center [319, 150] width 25 height 11
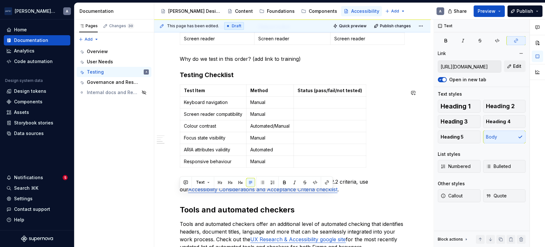
click at [377, 186] on p "For a more comprehensive checklist encompassing all WCAG 2.2 criteria, use our …" at bounding box center [292, 185] width 225 height 15
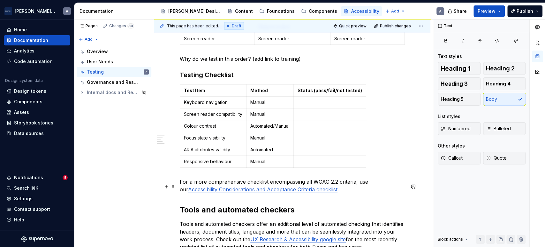
click at [355, 186] on p "For a more comprehensive checklist encompassing all WCAG 2.2 criteria, use our …" at bounding box center [292, 185] width 225 height 15
click at [259, 156] on td "Automated" at bounding box center [270, 150] width 47 height 12
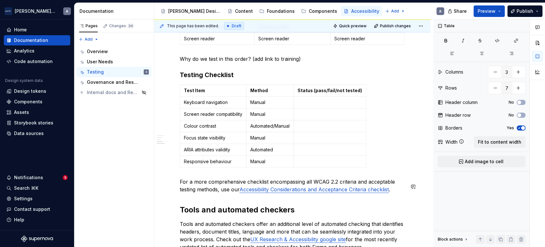
click at [248, 203] on div "Manual and user Testing Several accessibility requirements need manual or user …" at bounding box center [292, 64] width 225 height 488
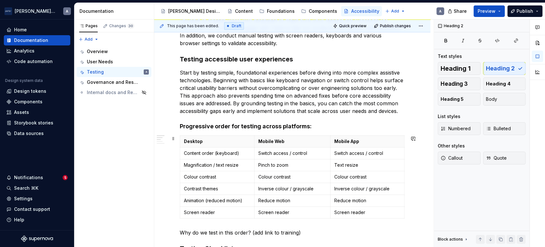
scroll to position [85, 0]
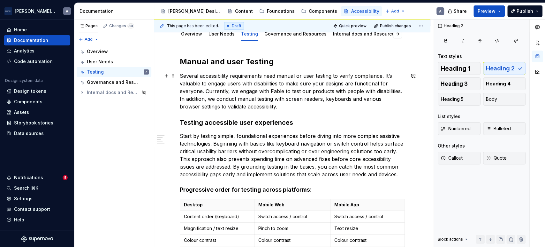
click at [271, 99] on p "Several accessibility requirements need manual or user testing to verify compli…" at bounding box center [292, 91] width 225 height 38
click at [246, 60] on h2 "Manual and user Testing" at bounding box center [292, 62] width 225 height 10
click at [300, 109] on p "Several accessibility requirements need manual or user testing to verify compli…" at bounding box center [292, 91] width 225 height 38
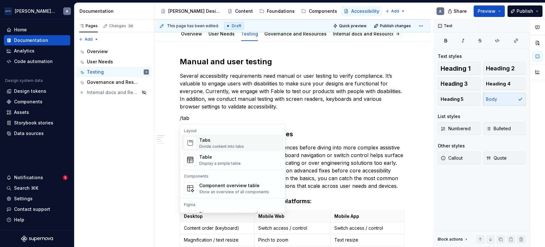
click at [219, 148] on div "Divide content into tabs" at bounding box center [221, 146] width 45 height 5
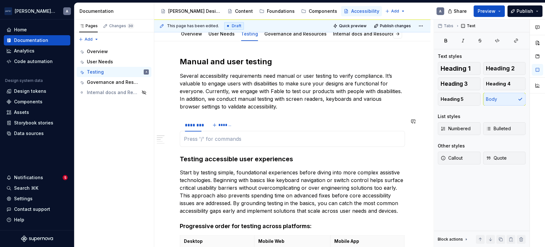
type textarea "*"
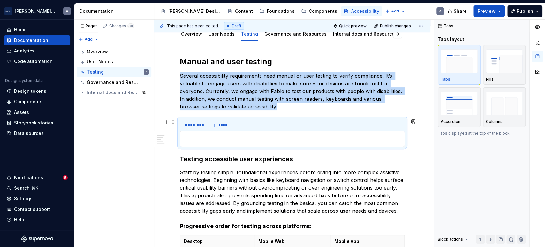
scroll to position [144, 0]
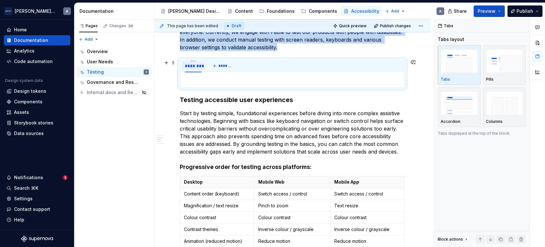
click at [203, 69] on div "********" at bounding box center [193, 65] width 22 height 9
click at [200, 69] on div "********" at bounding box center [193, 65] width 22 height 9
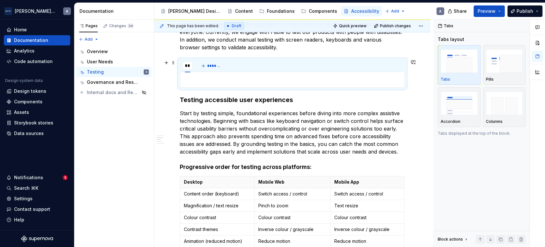
type input "*"
type input "***"
click at [204, 65] on button "*******" at bounding box center [213, 65] width 25 height 9
type input "*******"
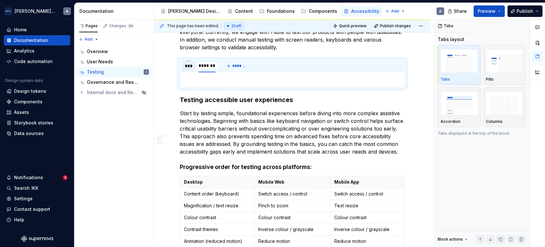
click at [339, 59] on section "*** ******* ******* *******" at bounding box center [292, 73] width 225 height 29
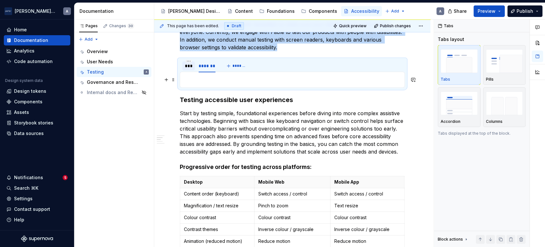
click at [210, 80] on p at bounding box center [292, 80] width 217 height 8
click at [192, 69] on div "***" at bounding box center [188, 65] width 12 height 9
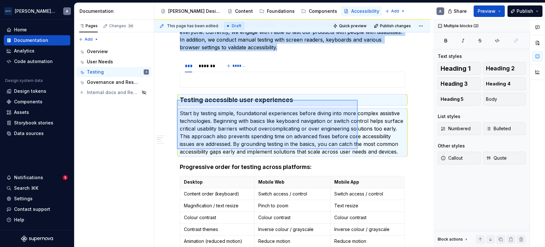
click at [358, 148] on div "This page has been edited. Draft Quick preview Publish changes Accessibility Ac…" at bounding box center [293, 132] width 279 height 227
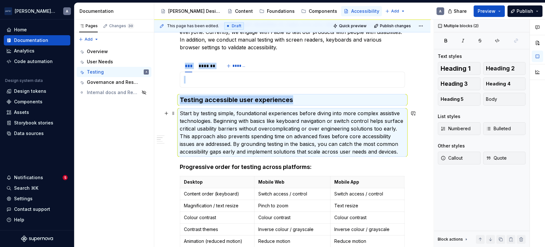
click at [396, 151] on p "Start by testing simple, foundational experiences before diving into more compl…" at bounding box center [292, 132] width 225 height 46
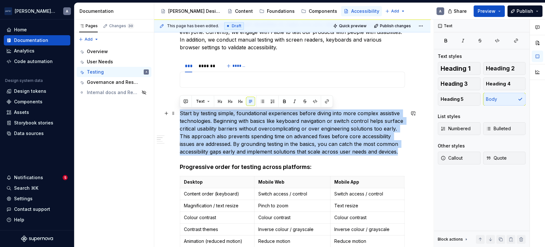
drag, startPoint x: 399, startPoint y: 151, endPoint x: 176, endPoint y: 111, distance: 226.0
copy p "Start by testing simple, foundational experiences before diving into more compl…"
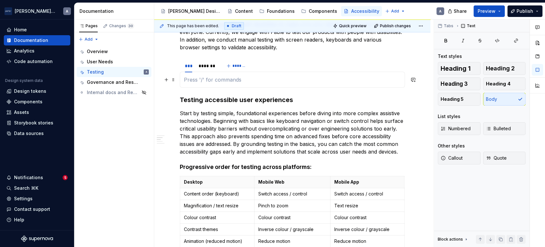
click at [300, 79] on p at bounding box center [292, 80] width 217 height 8
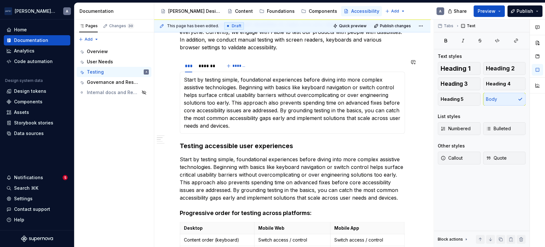
click at [259, 133] on section "*** ******* ******* Start by testing simple, foundational experiences before di…" at bounding box center [292, 96] width 225 height 75
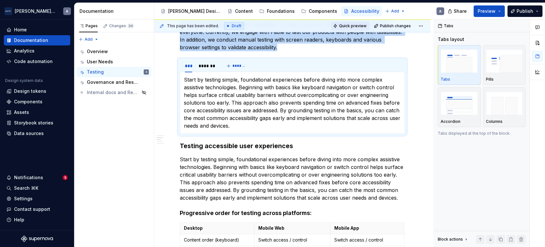
click at [353, 25] on span "Quick preview" at bounding box center [352, 25] width 27 height 5
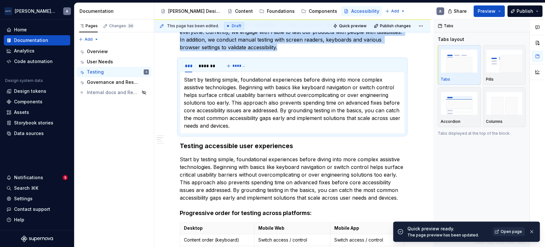
click at [506, 232] on span "Open page" at bounding box center [511, 231] width 21 height 5
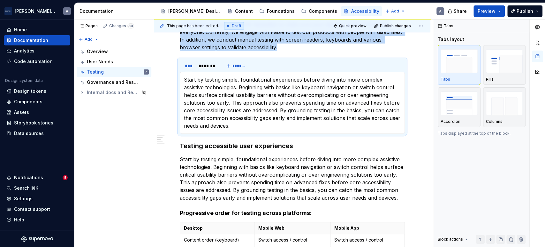
type textarea "*"
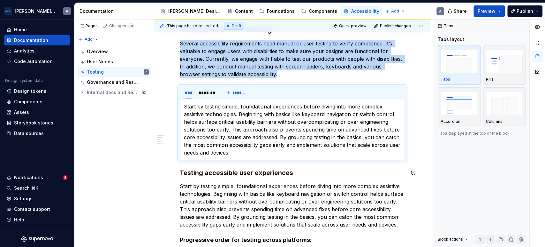
scroll to position [85, 0]
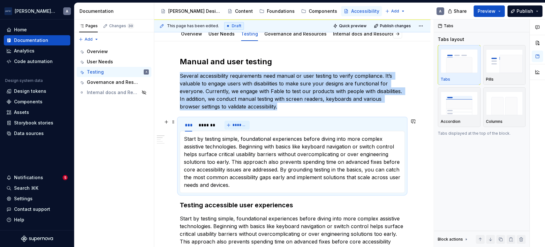
click at [243, 122] on span "*******" at bounding box center [239, 124] width 14 height 5
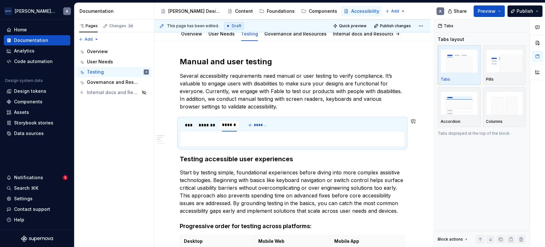
type input "*******"
click at [325, 189] on p "Start by testing simple, foundational experiences before diving into more compl…" at bounding box center [292, 191] width 225 height 46
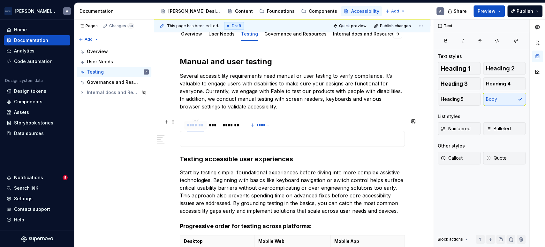
drag, startPoint x: 229, startPoint y: 122, endPoint x: 194, endPoint y: 123, distance: 35.1
click at [194, 123] on div "*******" at bounding box center [196, 125] width 18 height 6
click at [247, 154] on h3 "Testing accessible user experiences" at bounding box center [292, 158] width 225 height 9
click at [257, 126] on span "*******" at bounding box center [263, 124] width 14 height 5
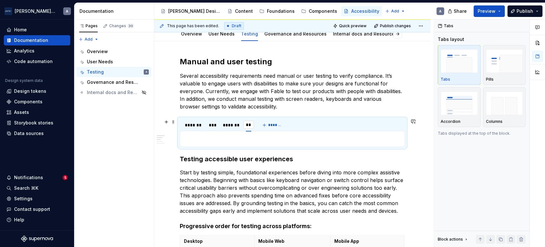
type input "*"
click at [294, 124] on div "******* *** ******* *******" at bounding box center [292, 124] width 225 height 13
click at [251, 124] on div "********" at bounding box center [254, 125] width 17 height 6
click at [251, 121] on div "********" at bounding box center [254, 124] width 22 height 9
click at [254, 120] on html "[PERSON_NAME] Airlines A Home Documentation Analytics Code automation Design sy…" at bounding box center [272, 123] width 545 height 247
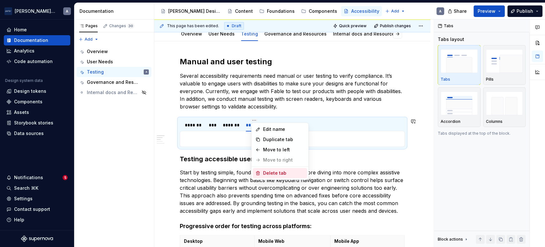
click at [280, 175] on div "Delete tab" at bounding box center [284, 173] width 42 height 6
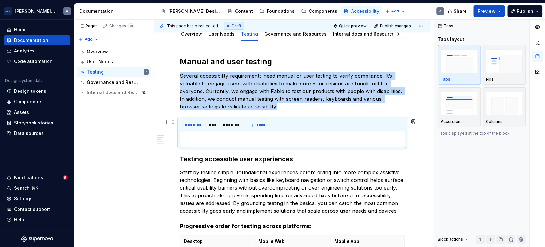
click at [306, 119] on div "******* *** ******* *******" at bounding box center [292, 124] width 225 height 13
click at [175, 123] on span at bounding box center [173, 121] width 5 height 9
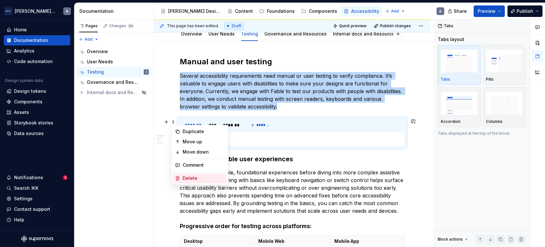
click at [208, 179] on div "Delete" at bounding box center [204, 178] width 42 height 6
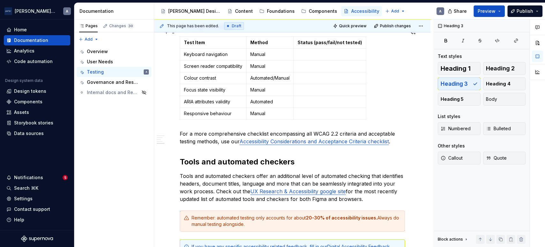
scroll to position [440, 0]
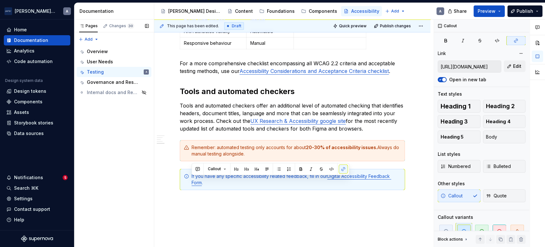
click at [152, 175] on div "Pages Changes 30 Add Accessibility guide for tree Page tree. Navigate the tree …" at bounding box center [114, 132] width 80 height 227
drag, startPoint x: 264, startPoint y: 201, endPoint x: 170, endPoint y: 169, distance: 100.3
click at [377, 147] on div "Remember: automated testing only accounts for about 20-30% of accessibility iss…" at bounding box center [292, 150] width 225 height 21
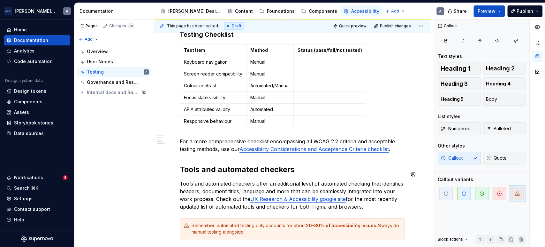
scroll to position [322, 0]
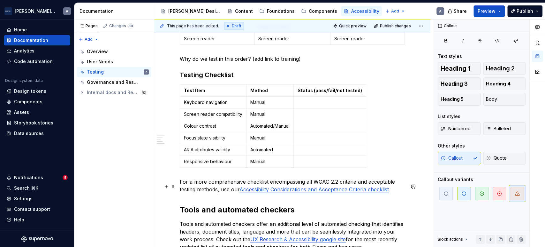
click at [189, 191] on p "For a more comprehensive checklist encompassing all WCAG 2.2 criteria and accep…" at bounding box center [292, 185] width 225 height 15
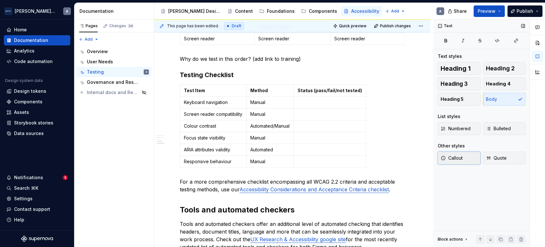
click at [467, 159] on button "Callout" at bounding box center [459, 157] width 43 height 13
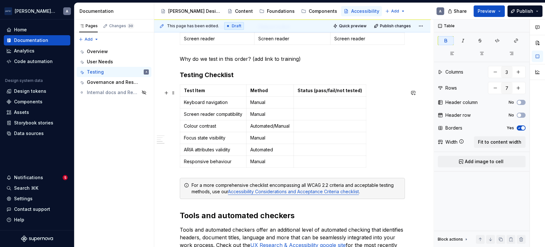
click at [393, 152] on div "Test Item Method Status (pass/fail/not tested) Keyboard navigation Manual Scree…" at bounding box center [292, 127] width 225 height 86
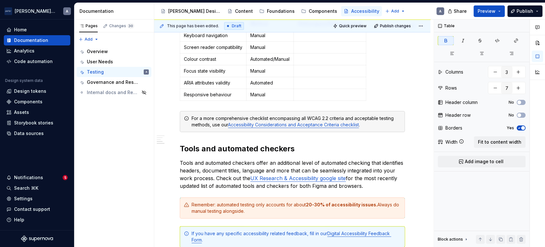
scroll to position [440, 0]
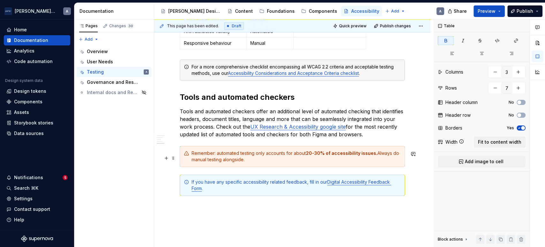
click at [315, 163] on div "Remember: automated testing only accounts for about 20-30% of accessibility iss…" at bounding box center [296, 156] width 209 height 13
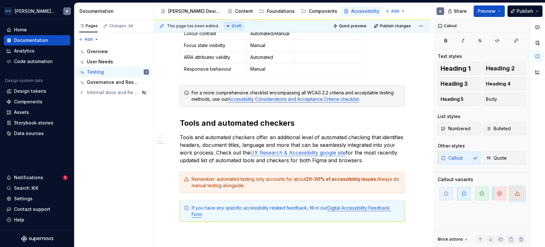
scroll to position [296, 0]
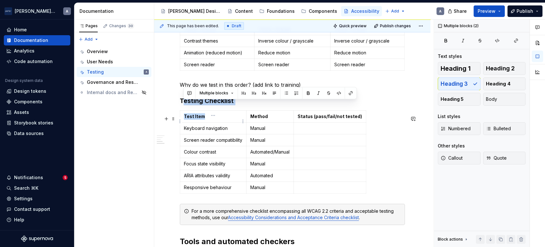
drag, startPoint x: 183, startPoint y: 107, endPoint x: 235, endPoint y: 121, distance: 54.7
click at [235, 121] on div "Manual and user testing Several accessibility requirements need manual or user …" at bounding box center [292, 93] width 225 height 494
click at [217, 109] on div "Manual and user testing Several accessibility requirements need manual or user …" at bounding box center [292, 93] width 225 height 494
click at [201, 105] on h3 "Testing Checklist" at bounding box center [292, 100] width 225 height 9
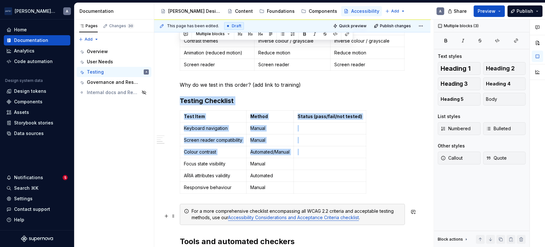
scroll to position [355, 0]
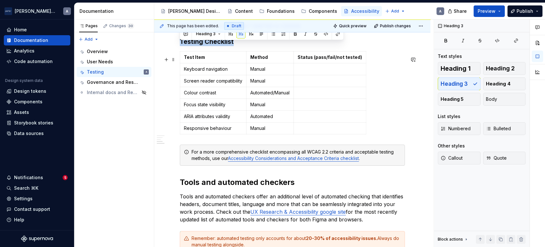
drag, startPoint x: 181, startPoint y: 105, endPoint x: 393, endPoint y: 139, distance: 214.1
click at [393, 139] on div "Manual and user testing Several accessibility requirements need manual or user …" at bounding box center [292, 34] width 225 height 494
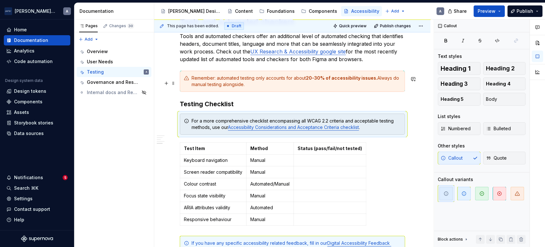
scroll to position [432, 0]
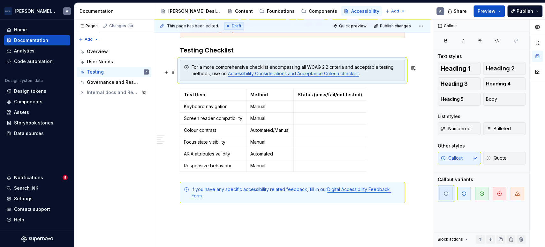
click at [300, 73] on div "For a more comprehensive checklist encompassing all WCAG 2.2 criteria and accep…" at bounding box center [296, 70] width 209 height 13
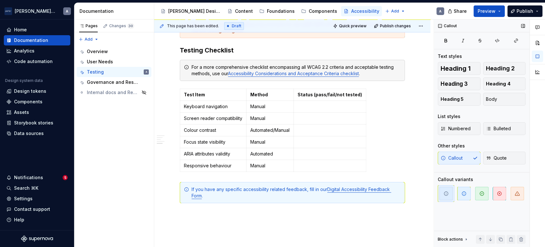
click at [446, 193] on icon "button" at bounding box center [446, 193] width 5 height 5
click at [453, 163] on div "Callout Quote" at bounding box center [482, 157] width 88 height 13
click at [453, 156] on div "Callout Quote" at bounding box center [482, 157] width 88 height 13
click at [503, 96] on button "Body" at bounding box center [504, 99] width 43 height 13
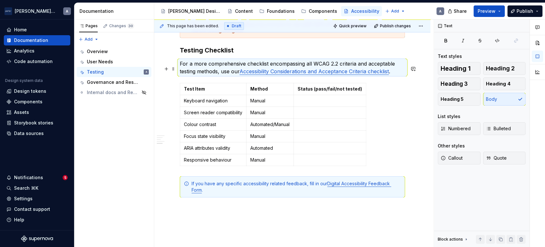
click at [363, 68] on p "For a more comprehensive checklist encompassing all WCAG 2.2 criteria and accep…" at bounding box center [292, 67] width 225 height 15
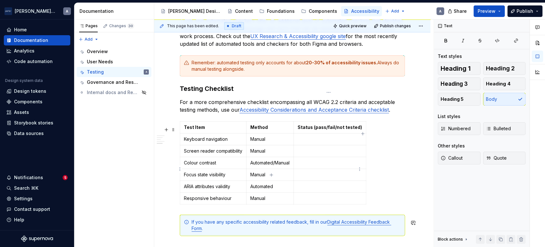
scroll to position [373, 0]
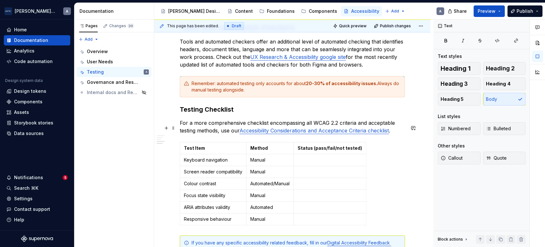
click at [184, 127] on p "For a more comprehensive checklist encompassing all WCAG 2.2 criteria and accep…" at bounding box center [292, 126] width 225 height 15
click at [182, 128] on p "For a more comprehensive checklist encompassing all WCAG 2.2 criteria and accep…" at bounding box center [292, 126] width 225 height 15
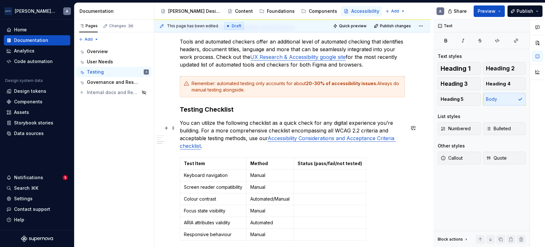
click at [256, 147] on p "You can utilize the following checklist as a quick check for any digital experi…" at bounding box center [292, 134] width 225 height 31
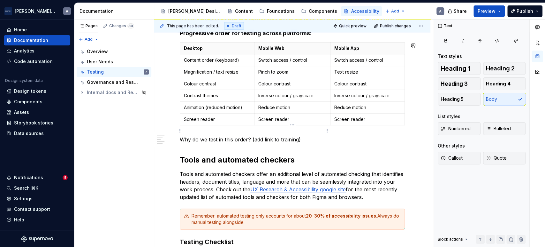
scroll to position [247, 0]
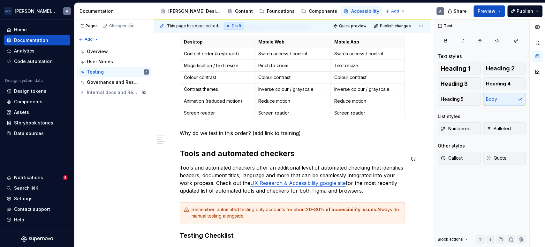
click at [192, 144] on div "Manual and user testing Several accessibility requirements need manual or user …" at bounding box center [292, 145] width 225 height 503
click at [179, 155] on div "Manual and user testing Several accessibility requirements need manual or user …" at bounding box center [292, 179] width 276 height 600
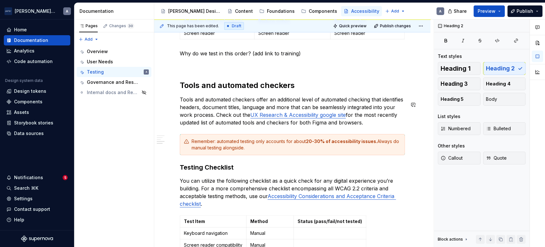
scroll to position [365, 0]
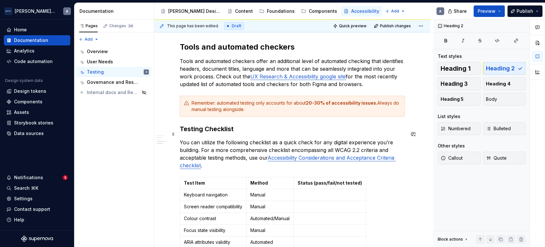
click at [182, 133] on h3 "Testing Checklist" at bounding box center [292, 128] width 225 height 9
click at [505, 67] on span "Heading 2" at bounding box center [500, 68] width 29 height 6
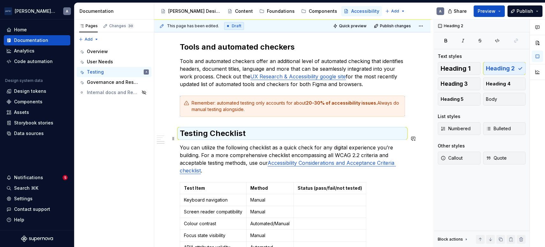
click at [181, 138] on h2 "Testing Checklist" at bounding box center [292, 133] width 225 height 10
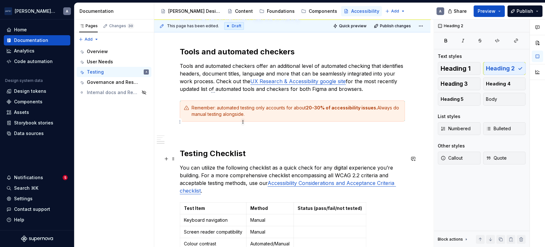
scroll to position [338, 0]
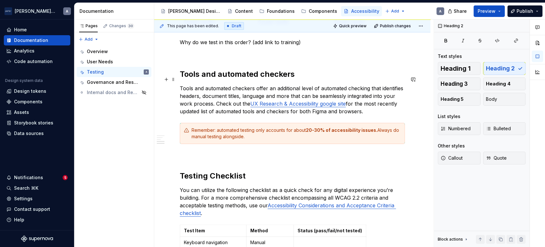
click at [231, 79] on h2 "Tools and automated checkers" at bounding box center [292, 74] width 225 height 10
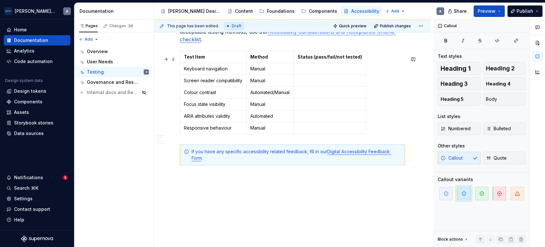
click at [381, 127] on div "Test Item Method Status (pass/fail/not tested) Keyboard navigation Manual Scree…" at bounding box center [292, 94] width 225 height 86
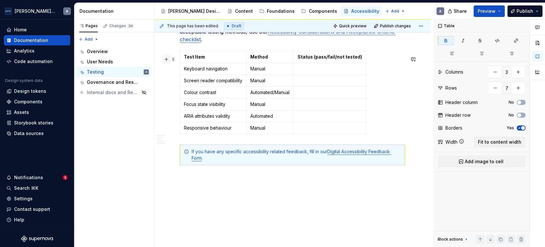
click at [165, 55] on button "button" at bounding box center [166, 59] width 9 height 9
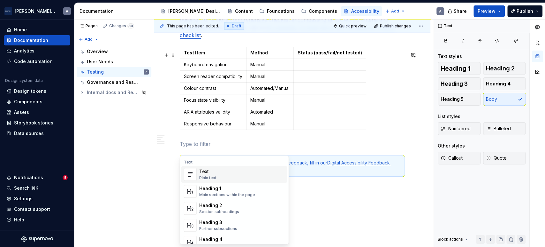
click at [365, 148] on p at bounding box center [292, 144] width 225 height 8
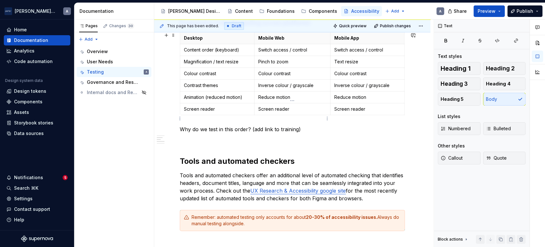
scroll to position [161, 0]
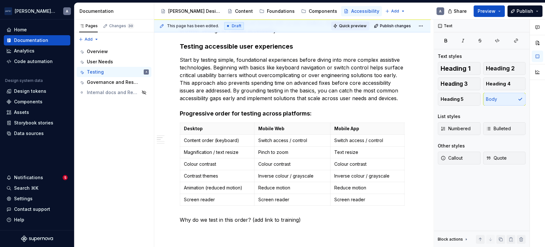
click at [355, 23] on span "Quick preview" at bounding box center [352, 25] width 27 height 5
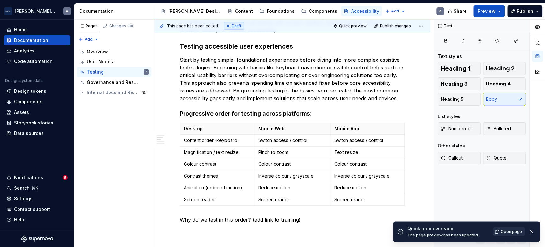
click at [514, 229] on span "Open page" at bounding box center [511, 231] width 21 height 5
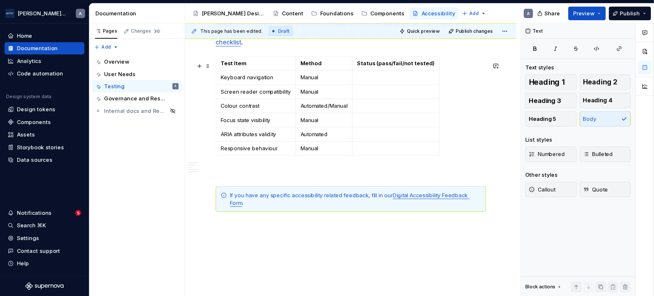
scroll to position [457, 0]
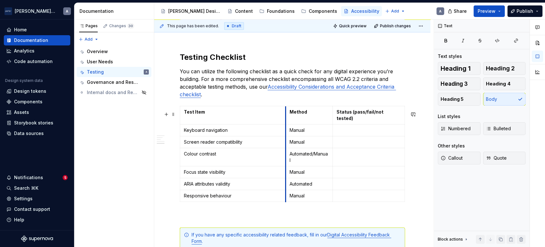
drag, startPoint x: 245, startPoint y: 115, endPoint x: 285, endPoint y: 116, distance: 39.6
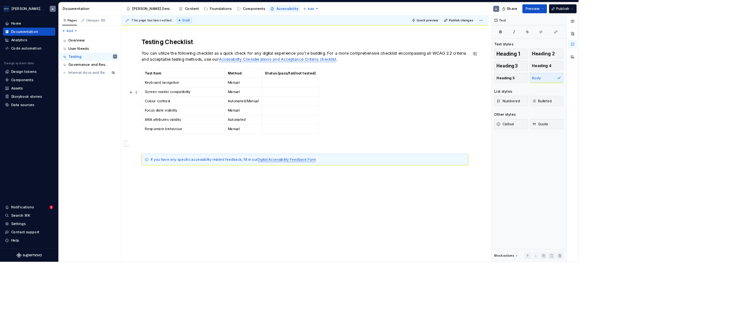
type textarea "*"
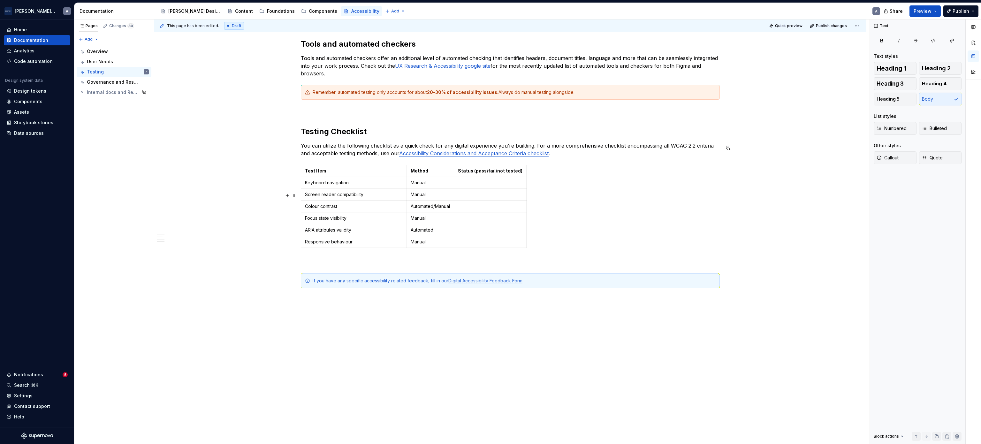
scroll to position [341, 0]
drag, startPoint x: 454, startPoint y: 168, endPoint x: 485, endPoint y: 166, distance: 31.4
click at [486, 166] on td "Status (pass/fail/not tested)" at bounding box center [522, 171] width 72 height 12
click at [545, 204] on icon "button" at bounding box center [553, 205] width 5 height 5
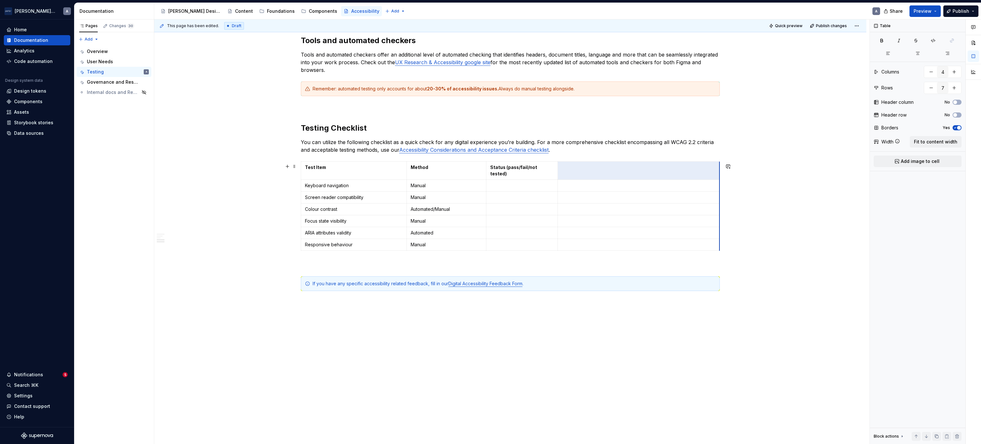
drag, startPoint x: 565, startPoint y: 166, endPoint x: 715, endPoint y: 178, distance: 151.1
click at [545, 171] on p at bounding box center [639, 167] width 154 height 6
type input "3"
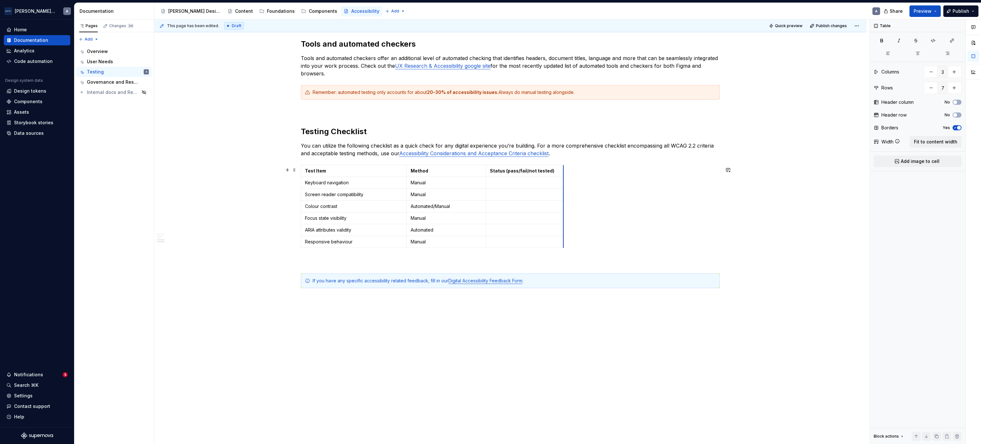
drag, startPoint x: 553, startPoint y: 171, endPoint x: 561, endPoint y: 169, distance: 8.7
click at [545, 26] on span "Quick preview" at bounding box center [788, 25] width 27 height 5
click at [545, 246] on span "Open page" at bounding box center [947, 428] width 21 height 5
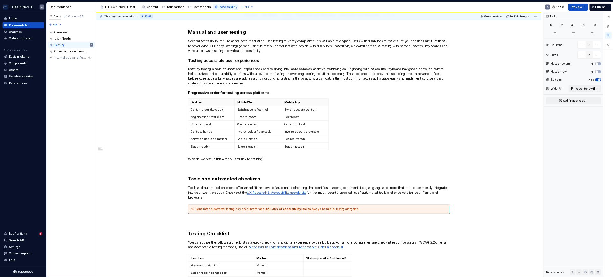
scroll to position [0, 0]
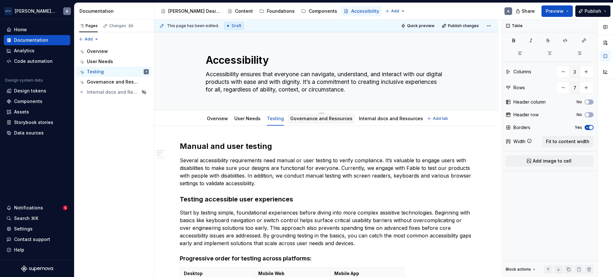
click at [336, 114] on div "Governance and Resources" at bounding box center [321, 119] width 67 height 10
click at [335, 117] on link "Governance and Resources" at bounding box center [321, 118] width 62 height 5
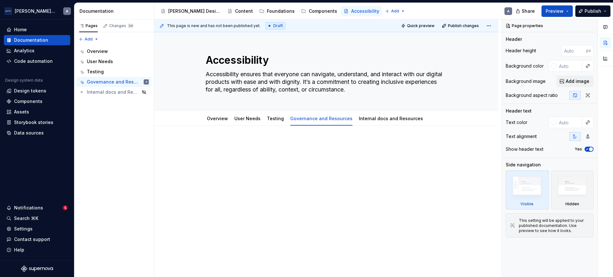
click at [286, 160] on div at bounding box center [326, 153] width 293 height 24
type textarea "*"
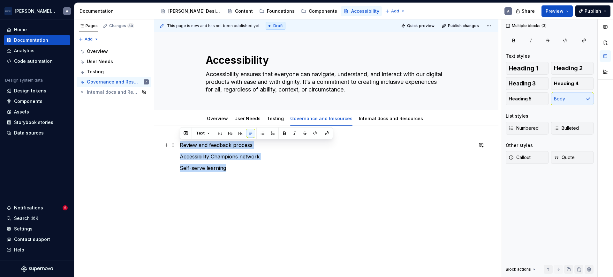
drag, startPoint x: 240, startPoint y: 165, endPoint x: 171, endPoint y: 148, distance: 70.9
click at [180, 147] on div "Review and feedback process Accessibility Champions network Self-serve learning" at bounding box center [326, 160] width 293 height 38
click at [545, 71] on span "Heading 2" at bounding box center [568, 68] width 29 height 6
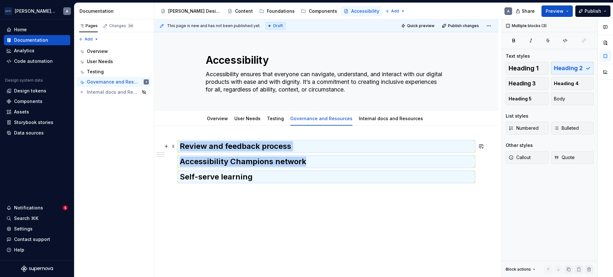
click at [397, 148] on h2 "Review and feedback process" at bounding box center [326, 146] width 293 height 10
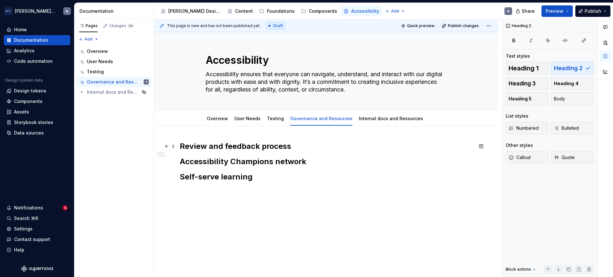
click at [399, 145] on h2 "Review and feedback process" at bounding box center [326, 146] width 293 height 10
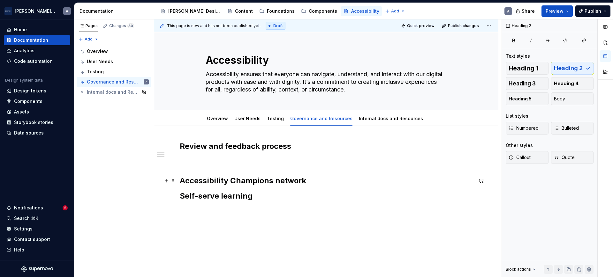
click at [364, 179] on h2 "Accessibility Champions network" at bounding box center [326, 181] width 293 height 10
click at [285, 217] on h2 "Self-serve learning" at bounding box center [326, 215] width 293 height 10
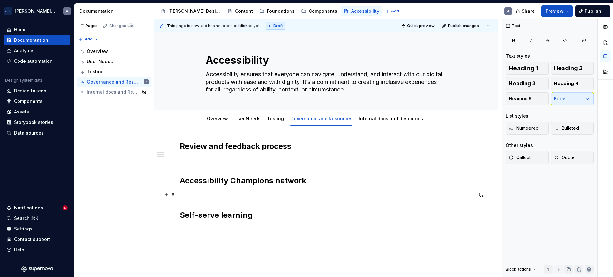
click at [240, 191] on p at bounding box center [326, 195] width 293 height 8
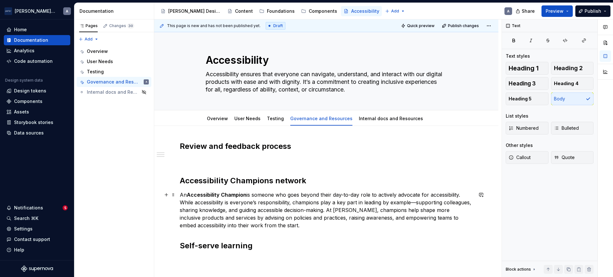
click at [414, 201] on p "An Accessibility Champion is someone who goes beyond their day-to-day role to a…" at bounding box center [326, 210] width 293 height 38
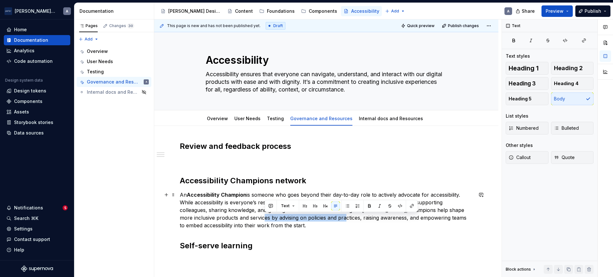
drag, startPoint x: 347, startPoint y: 217, endPoint x: 266, endPoint y: 219, distance: 81.1
click at [266, 219] on p "An Accessibility Champion is someone who goes beyond their day-to-day role to a…" at bounding box center [326, 210] width 293 height 38
click at [392, 217] on p "An Accessibility Champion is someone who goes beyond their day-to-day role to a…" at bounding box center [326, 210] width 293 height 38
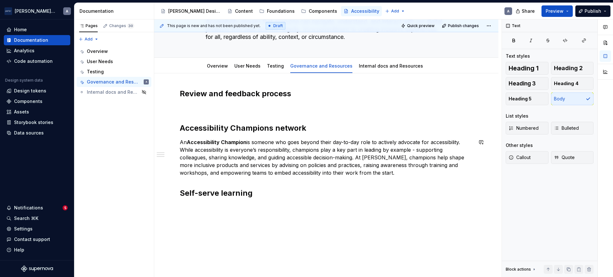
scroll to position [66, 0]
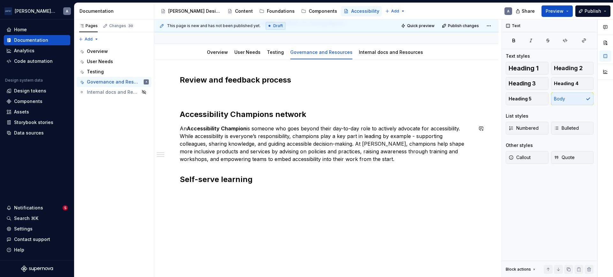
click at [287, 206] on div "This page is new and has not been published yet. Draft Quick preview Publish ch…" at bounding box center [327, 148] width 347 height 258
click at [431, 157] on p "An Accessibility Champion is someone who goes beyond their day-to-day role to a…" at bounding box center [326, 144] width 293 height 38
type textarea "*"
click at [423, 163] on div "Review and feedback process Accessibility Champions network An Accessibility Ch…" at bounding box center [326, 136] width 293 height 123
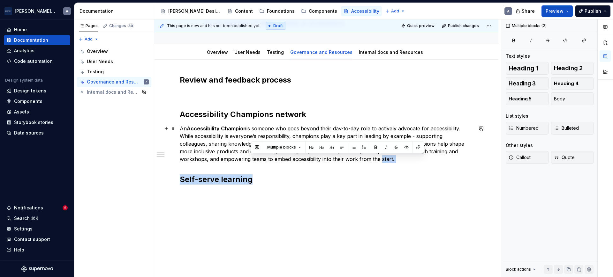
click at [423, 163] on p "An Accessibility Champion is someone who goes beyond their day-to-day role to a…" at bounding box center [326, 144] width 293 height 38
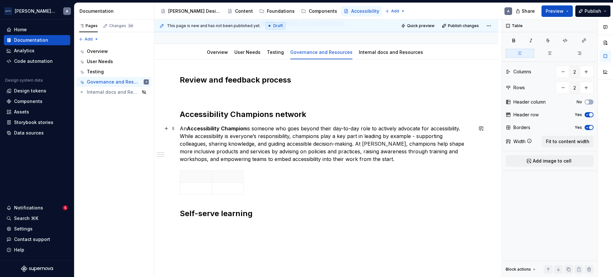
click at [445, 156] on p "An Accessibility Champion is someone who goes beyond their day-to-day role to a…" at bounding box center [326, 144] width 293 height 38
click at [197, 192] on th at bounding box center [196, 189] width 32 height 12
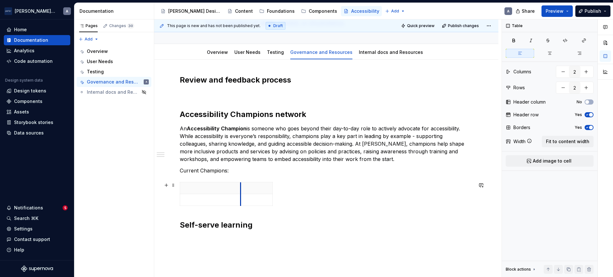
drag, startPoint x: 212, startPoint y: 186, endPoint x: 241, endPoint y: 186, distance: 29.1
click at [241, 186] on th at bounding box center [257, 189] width 32 height 12
click at [217, 188] on p at bounding box center [210, 188] width 53 height 6
click at [252, 187] on p at bounding box center [257, 188] width 24 height 6
drag, startPoint x: 272, startPoint y: 186, endPoint x: 367, endPoint y: 176, distance: 94.7
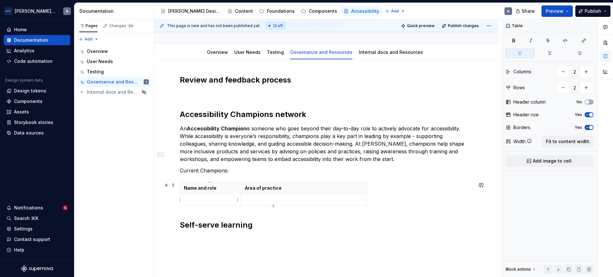
click at [231, 202] on p at bounding box center [210, 200] width 53 height 6
click at [271, 204] on icon "button" at bounding box center [273, 206] width 5 height 5
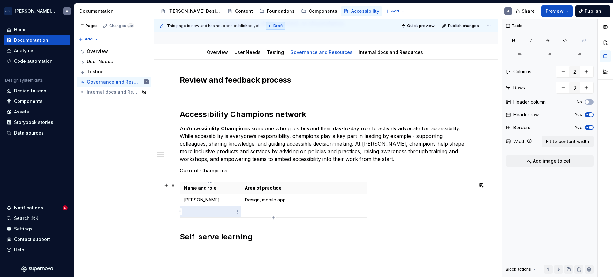
click at [225, 210] on p at bounding box center [210, 212] width 53 height 6
click at [273, 216] on icon "button" at bounding box center [273, 218] width 5 height 5
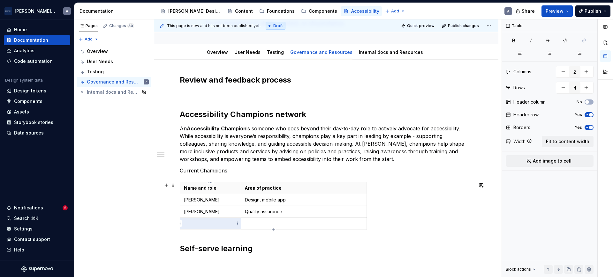
click at [229, 224] on p at bounding box center [210, 224] width 53 height 6
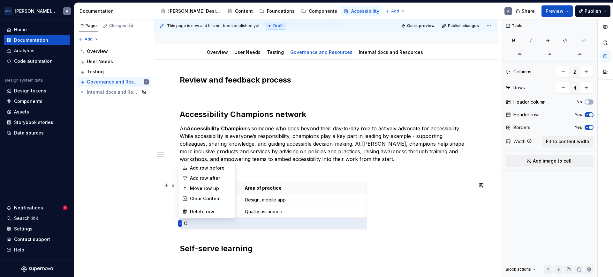
click at [231, 178] on body "[PERSON_NAME] Airlines A Home Documentation Analytics Code automation Design sy…" at bounding box center [306, 138] width 613 height 277
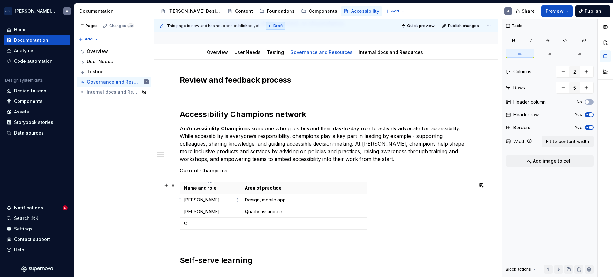
click at [213, 198] on p "[PERSON_NAME]" at bounding box center [210, 200] width 53 height 6
drag, startPoint x: 217, startPoint y: 205, endPoint x: 205, endPoint y: 196, distance: 14.8
click at [205, 196] on td "[PERSON_NAME]" at bounding box center [210, 200] width 61 height 12
click at [180, 199] on html "[PERSON_NAME] Airlines A Home Documentation Analytics Code automation Design sy…" at bounding box center [306, 138] width 613 height 277
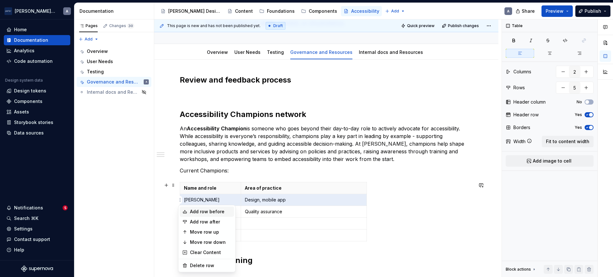
click at [215, 215] on div "Add row before" at bounding box center [211, 212] width 42 height 6
type input "6"
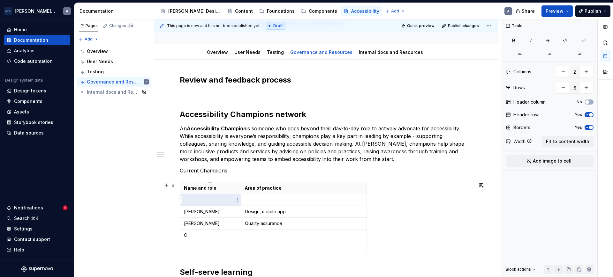
click at [216, 201] on p at bounding box center [210, 200] width 53 height 6
click at [252, 197] on p at bounding box center [304, 200] width 118 height 6
click at [226, 235] on p "C" at bounding box center [210, 235] width 53 height 6
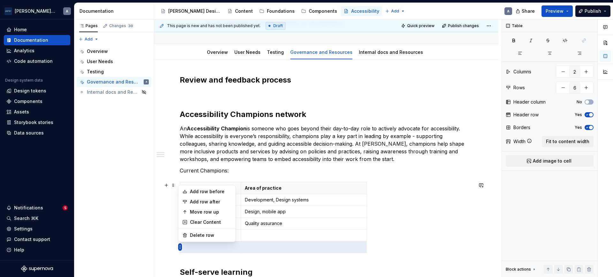
click at [221, 210] on body "[PERSON_NAME] Airlines A Home Documentation Analytics Code automation Design sy…" at bounding box center [306, 138] width 613 height 277
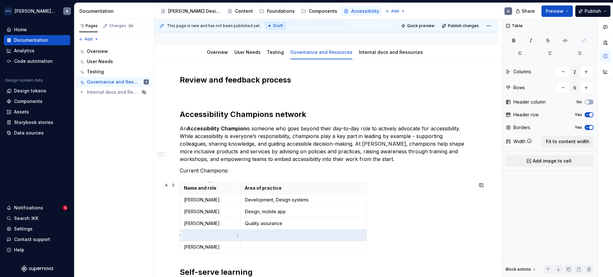
click at [217, 235] on p at bounding box center [210, 235] width 53 height 6
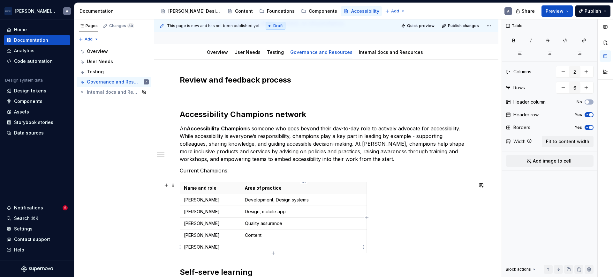
click at [298, 246] on p at bounding box center [304, 247] width 118 height 6
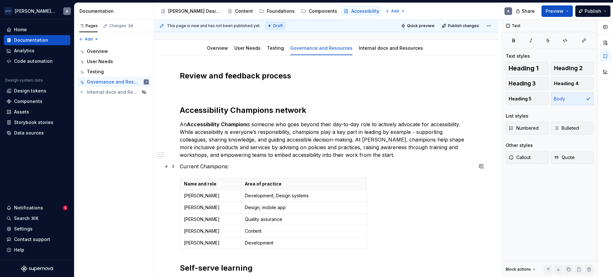
click at [243, 168] on p "Current Champions:" at bounding box center [326, 167] width 293 height 8
click at [544, 80] on button "Heading 3" at bounding box center [527, 83] width 43 height 13
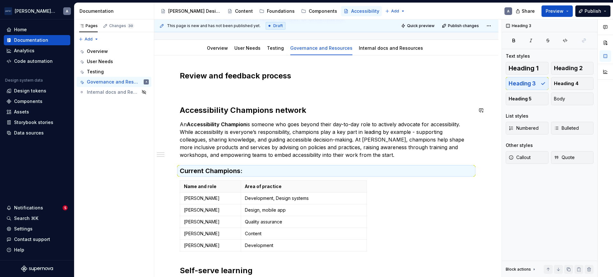
click at [282, 122] on p "An Accessibility Champion is someone who goes beyond their day-to-day role to a…" at bounding box center [326, 140] width 293 height 38
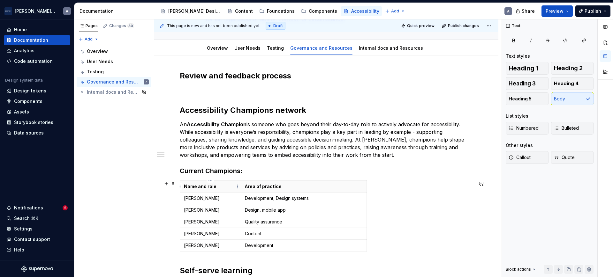
click at [202, 188] on p "Name and role" at bounding box center [210, 187] width 53 height 6
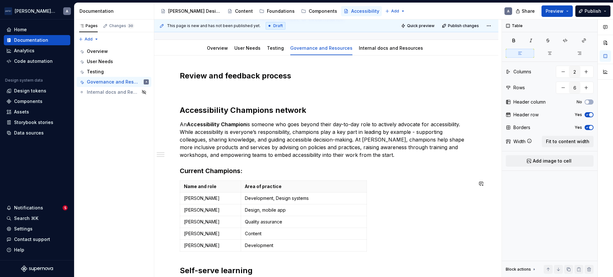
scroll to position [137, 0]
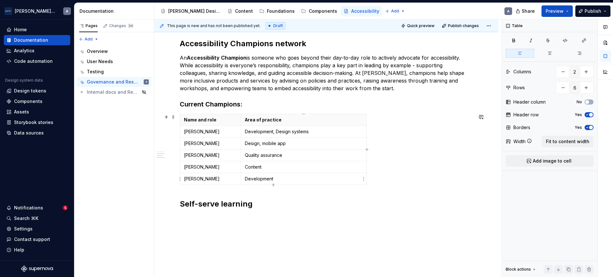
click at [317, 179] on p "Development" at bounding box center [304, 179] width 118 height 6
click at [220, 179] on p "[PERSON_NAME]" at bounding box center [210, 179] width 53 height 6
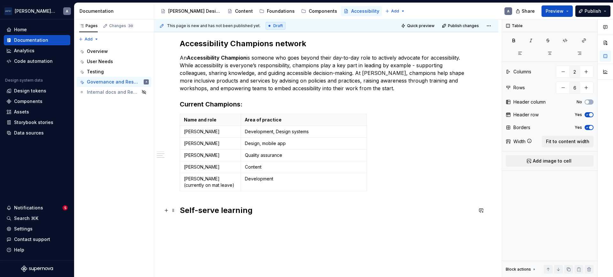
click at [330, 210] on h2 "Self-serve learning" at bounding box center [326, 211] width 293 height 10
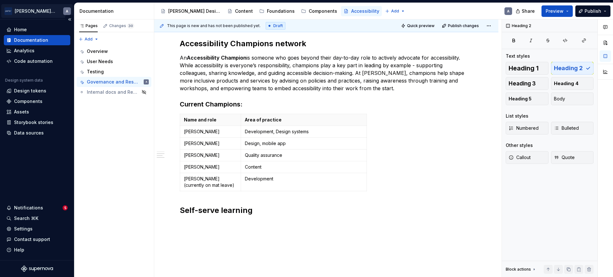
type textarea "*"
click at [180, 132] on html "[PERSON_NAME] Airlines A Home Documentation Analytics Code automation Design sy…" at bounding box center [306, 138] width 613 height 277
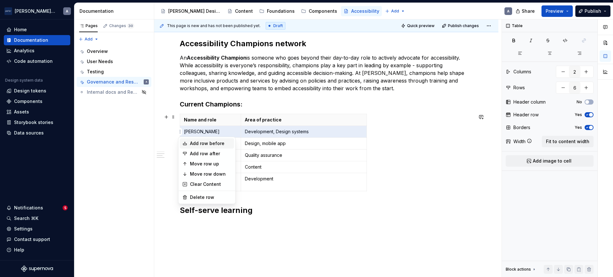
click at [220, 141] on div "Add row before" at bounding box center [211, 144] width 42 height 6
type input "7"
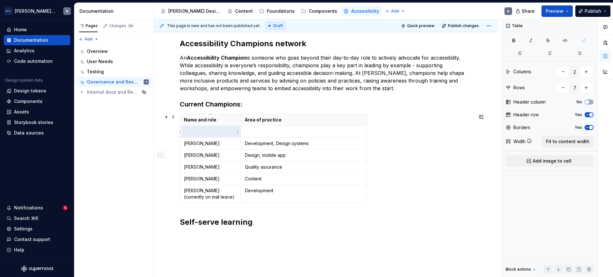
click at [212, 131] on p at bounding box center [210, 132] width 53 height 6
click at [417, 159] on div "Name and role Area of practice [PERSON_NAME] Accessibility specialist [PERSON_N…" at bounding box center [326, 160] width 293 height 92
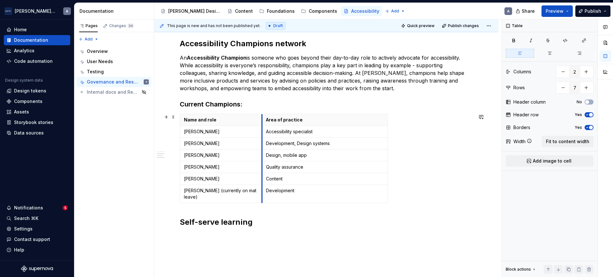
drag, startPoint x: 240, startPoint y: 120, endPoint x: 262, endPoint y: 115, distance: 21.7
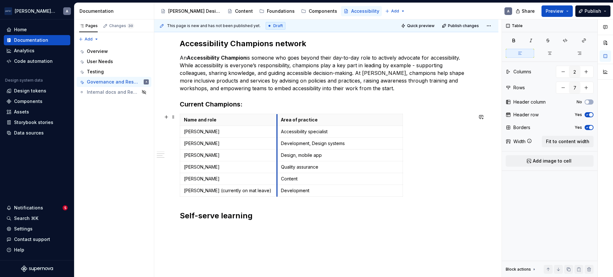
drag, startPoint x: 263, startPoint y: 118, endPoint x: 278, endPoint y: 114, distance: 15.7
click at [278, 114] on th "Area of practice" at bounding box center [340, 120] width 126 height 12
drag, startPoint x: 403, startPoint y: 125, endPoint x: 408, endPoint y: 125, distance: 5.1
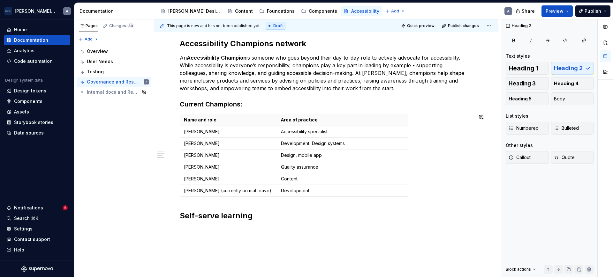
click at [324, 203] on div "Review and feedback process Accessibility Champions network An Accessibility Ch…" at bounding box center [326, 119] width 293 height 230
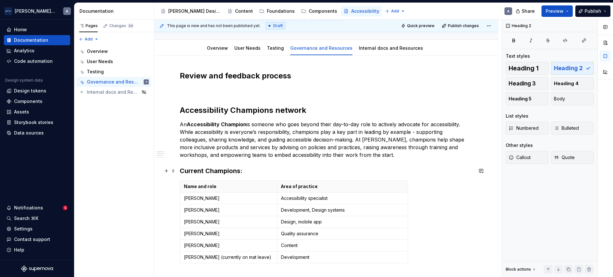
click at [298, 171] on h3 "Current Champions:" at bounding box center [326, 171] width 293 height 9
click at [422, 158] on p "An Accessibility Champion is someone who goes beyond their day-to-day role to a…" at bounding box center [326, 140] width 293 height 38
click at [412, 154] on p "An Accessibility Champion is someone who goes beyond their day-to-day role to a…" at bounding box center [326, 140] width 293 height 38
click at [401, 157] on p "An Accessibility Champion is someone who goes beyond their day-to-day role to a…" at bounding box center [326, 140] width 293 height 38
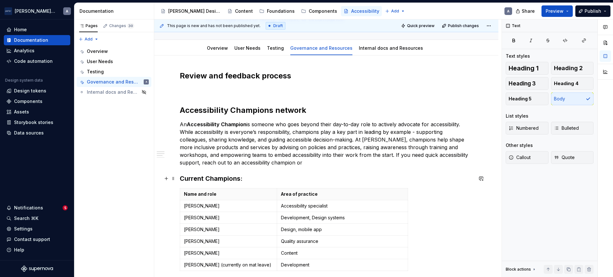
click at [210, 180] on h3 "Current Champions:" at bounding box center [326, 178] width 293 height 9
click at [319, 160] on p "An Accessibility Champion is someone who goes beyond their day-to-day role to a…" at bounding box center [326, 144] width 293 height 46
click at [395, 158] on p "An Accessibility Champion is someone who goes beyond their day-to-day role to a…" at bounding box center [326, 144] width 293 height 46
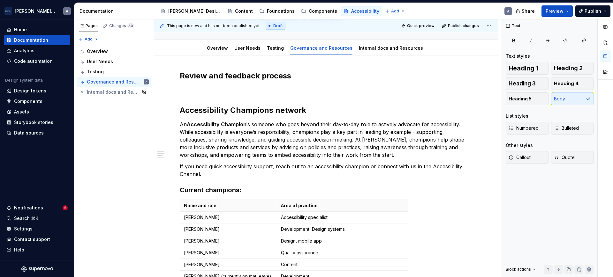
type textarea "*"
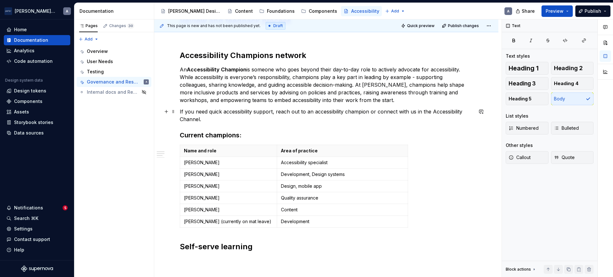
scroll to position [137, 0]
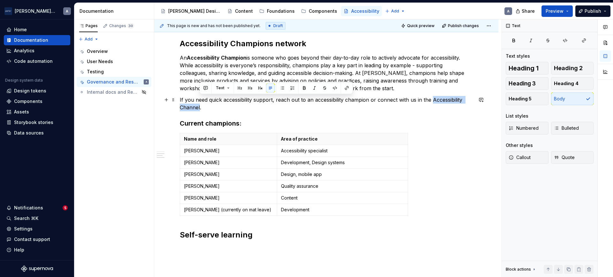
drag, startPoint x: 432, startPoint y: 100, endPoint x: 200, endPoint y: 108, distance: 232.3
click at [200, 108] on p "If you need quick accessibility support, reach out to an accessibility champion…" at bounding box center [326, 103] width 293 height 15
click at [349, 86] on button "button" at bounding box center [346, 88] width 9 height 9
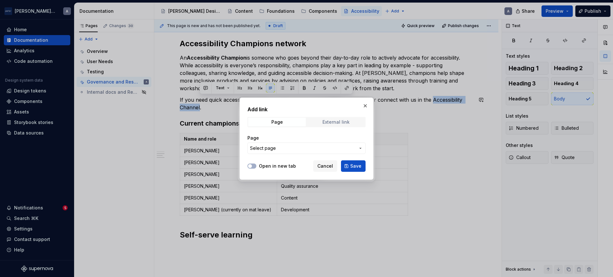
drag, startPoint x: 341, startPoint y: 122, endPoint x: 329, endPoint y: 126, distance: 12.2
click at [341, 122] on div "External link" at bounding box center [336, 122] width 27 height 5
click at [256, 167] on div "Open in new tab" at bounding box center [271, 166] width 49 height 6
click at [255, 165] on button "Open in new tab" at bounding box center [251, 166] width 9 height 5
click at [286, 147] on input "URL" at bounding box center [306, 148] width 118 height 11
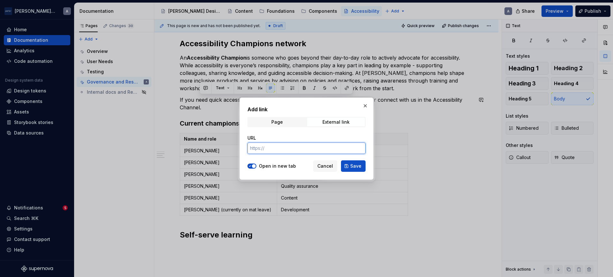
paste input "[URL][DOMAIN_NAME]"
type input "[URL][DOMAIN_NAME]"
click at [362, 167] on button "Save" at bounding box center [353, 166] width 25 height 11
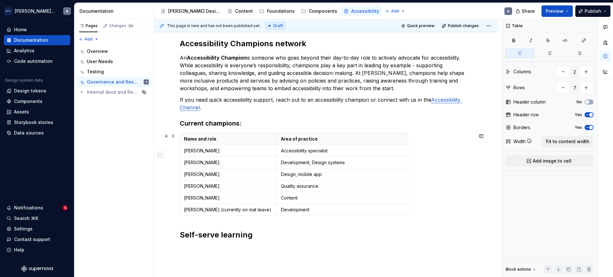
click at [472, 171] on div "Name and role Area of practice [PERSON_NAME] Accessibility specialist [PERSON_N…" at bounding box center [326, 176] width 293 height 86
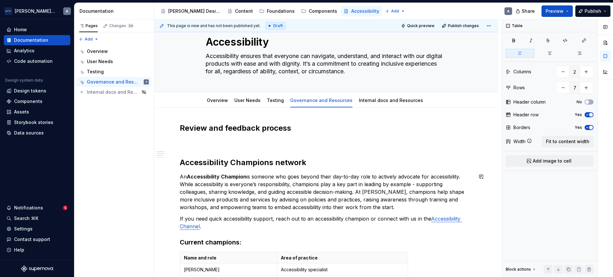
scroll to position [4, 0]
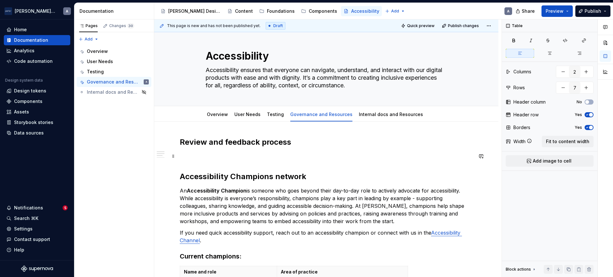
click at [236, 155] on p at bounding box center [326, 157] width 293 height 8
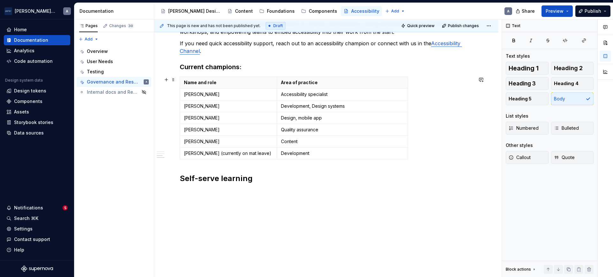
scroll to position [204, 0]
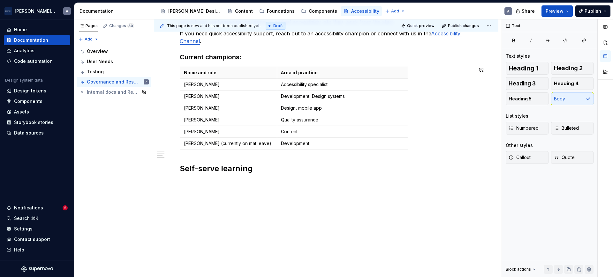
click at [219, 202] on div "Review and feedback process Accessibility Champions network An Accessibility Ch…" at bounding box center [326, 99] width 344 height 355
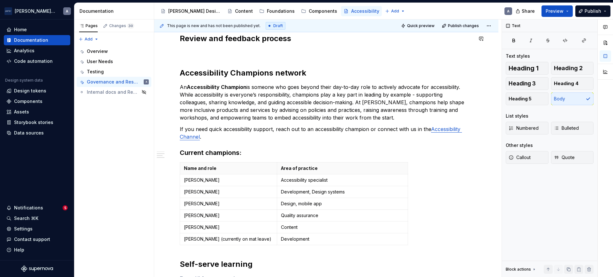
scroll to position [133, 0]
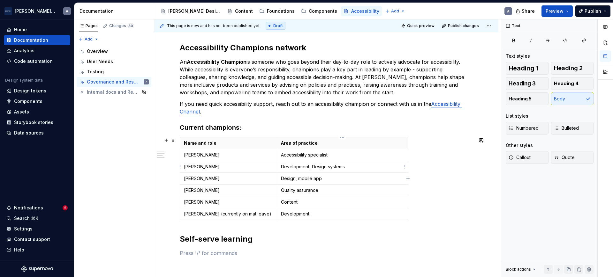
drag, startPoint x: 314, startPoint y: 168, endPoint x: 334, endPoint y: 167, distance: 20.8
click at [314, 168] on p "Development, Design systems" at bounding box center [342, 167] width 123 height 6
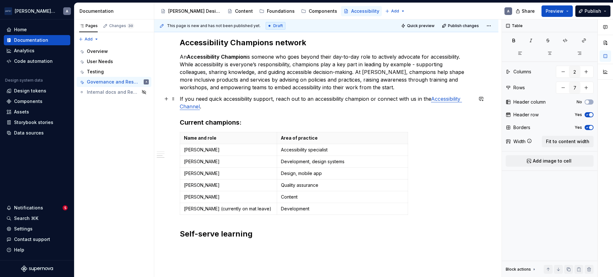
scroll to position [200, 0]
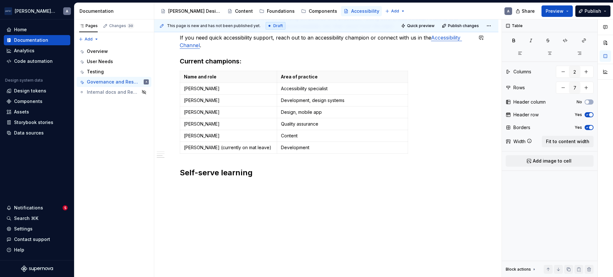
click at [244, 192] on div "Review and feedback process Accessibility Champions network An Accessibility Ch…" at bounding box center [326, 70] width 293 height 257
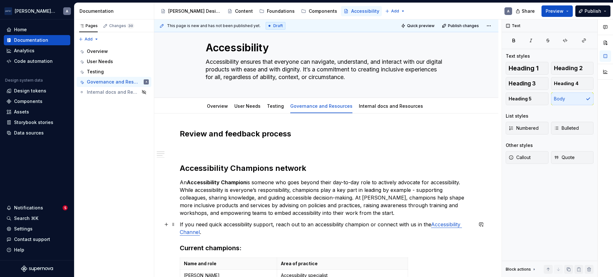
scroll to position [0, 0]
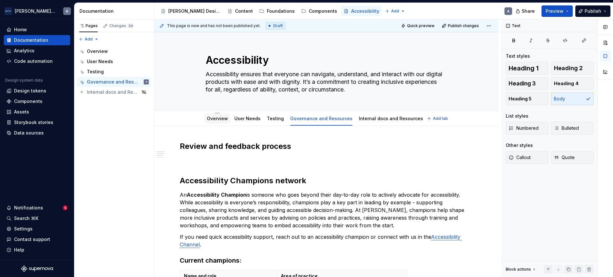
click at [213, 122] on div "Overview" at bounding box center [217, 119] width 21 height 8
click at [268, 163] on p at bounding box center [326, 161] width 293 height 8
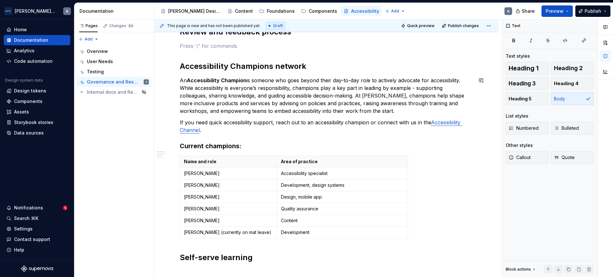
scroll to position [200, 0]
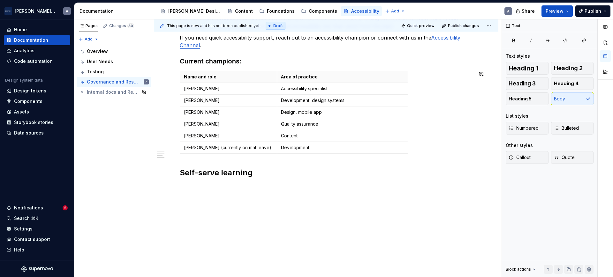
click at [279, 196] on div "Review and feedback process Accessibility Champions network An Accessibility Ch…" at bounding box center [326, 70] width 293 height 257
click at [287, 175] on h2 "Self-serve learning" at bounding box center [326, 173] width 293 height 10
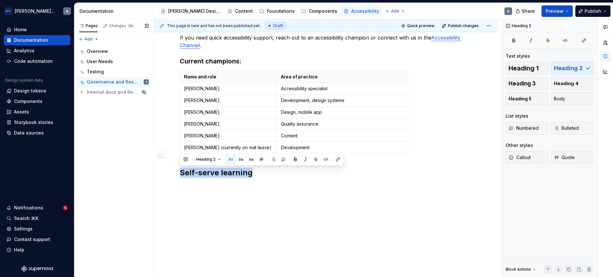
drag, startPoint x: 282, startPoint y: 174, endPoint x: 122, endPoint y: 171, distance: 159.4
click at [122, 171] on div "Pages Changes 30 Add Accessibility guide for tree Page tree. Navigate the tree …" at bounding box center [343, 148] width 539 height 258
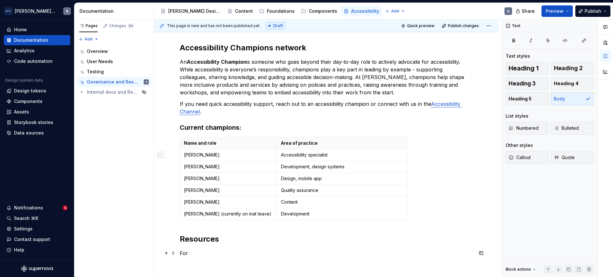
scroll to position [215, 0]
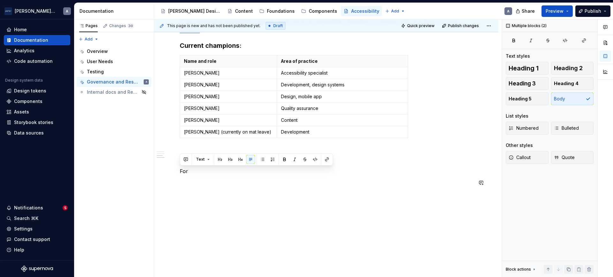
drag, startPoint x: 198, startPoint y: 253, endPoint x: 185, endPoint y: 172, distance: 82.1
click at [181, 173] on p "For" at bounding box center [326, 172] width 293 height 8
click at [187, 171] on p "For" at bounding box center [326, 172] width 293 height 8
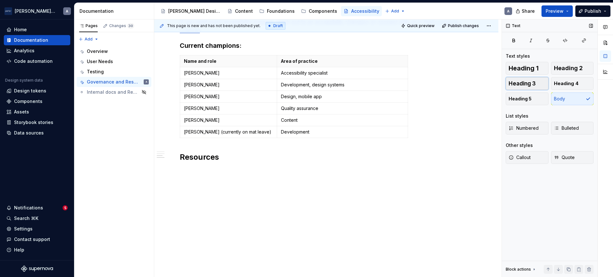
click at [518, 82] on span "Heading 3" at bounding box center [522, 83] width 27 height 6
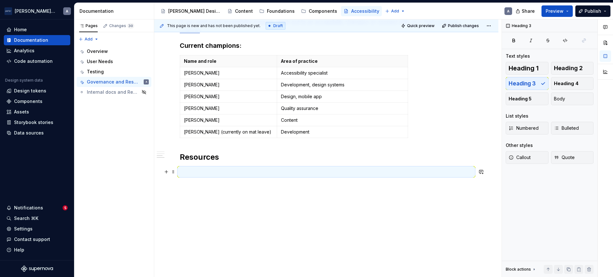
click at [312, 168] on h3 at bounding box center [326, 172] width 293 height 9
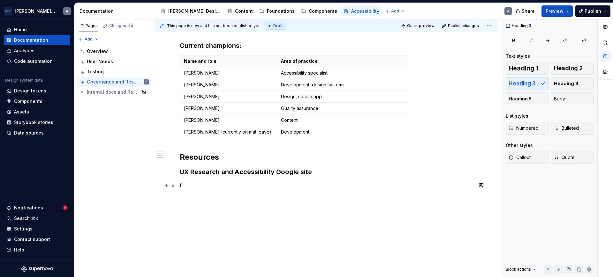
click at [313, 184] on p "f" at bounding box center [326, 186] width 293 height 8
click at [270, 186] on p "f" at bounding box center [326, 186] width 293 height 8
click at [224, 188] on p "f" at bounding box center [326, 186] width 293 height 8
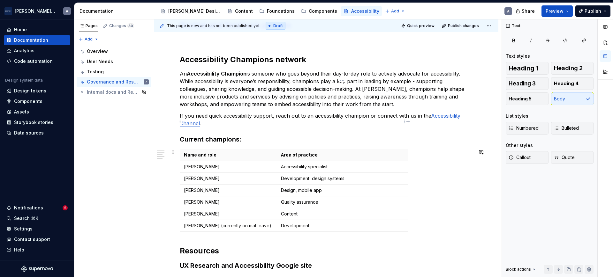
scroll to position [108, 0]
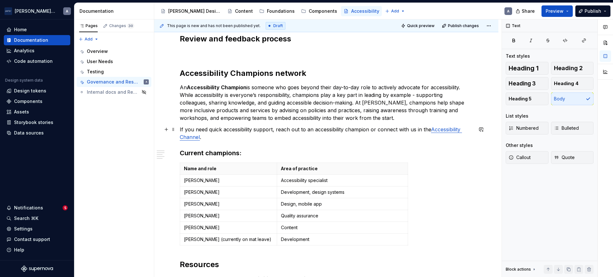
drag, startPoint x: 235, startPoint y: 138, endPoint x: 411, endPoint y: 136, distance: 176.0
click at [411, 136] on p "If you need quick accessibility support, reach out to an accessibility champion…" at bounding box center [326, 133] width 293 height 15
click at [391, 143] on div "Review and feedback process Accessibility Champions network An Accessibility Ch…" at bounding box center [326, 177] width 293 height 286
click at [386, 136] on p "If you need quick accessibility support, reach out to an accessibility champion…" at bounding box center [326, 133] width 293 height 15
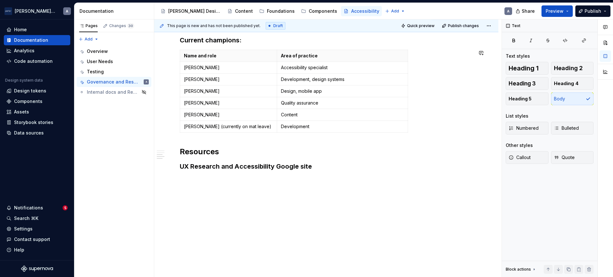
scroll to position [241, 0]
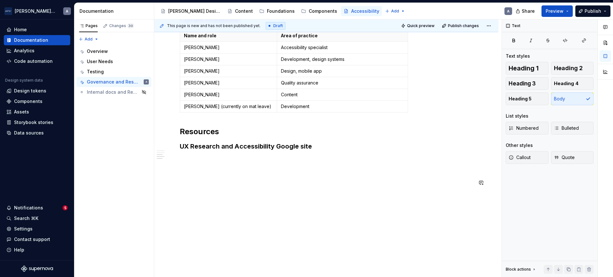
click at [204, 179] on p at bounding box center [326, 183] width 293 height 8
click at [208, 171] on p at bounding box center [326, 172] width 293 height 8
click at [200, 156] on div "Review and feedback process Accessibility Champions network An Accessibility Ch…" at bounding box center [326, 44] width 293 height 286
click at [201, 168] on p at bounding box center [326, 172] width 293 height 8
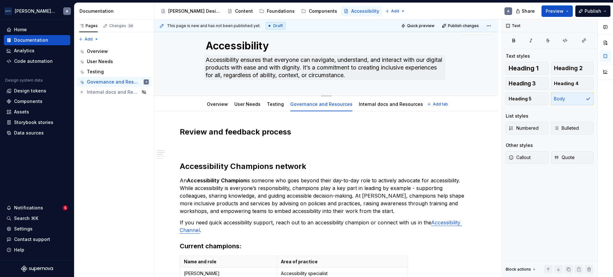
scroll to position [0, 0]
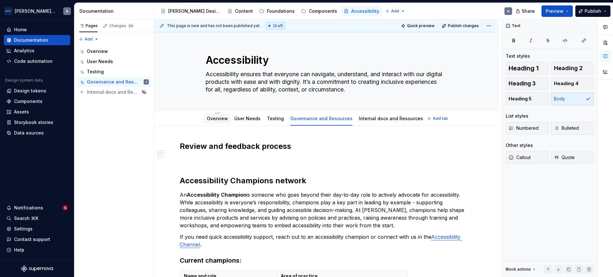
click at [210, 121] on link "Overview" at bounding box center [217, 118] width 21 height 5
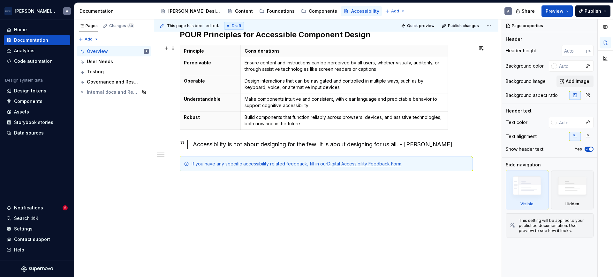
scroll to position [92, 0]
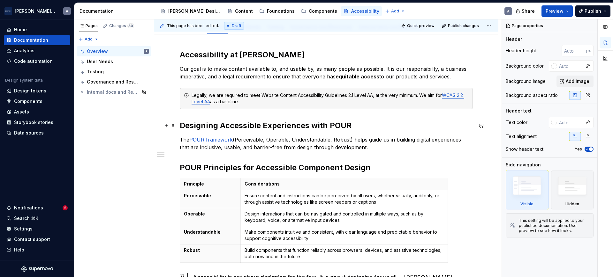
click at [289, 125] on h2 "Designing Accessible Experiences with POUR" at bounding box center [326, 126] width 293 height 10
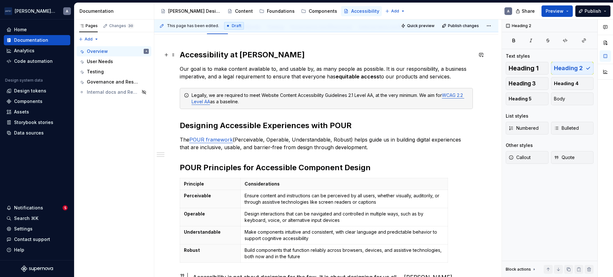
click at [221, 56] on h2 "Accessibility at [PERSON_NAME]" at bounding box center [326, 55] width 293 height 10
click at [181, 126] on h2 "Designing Accessible Experiences with POUR" at bounding box center [326, 126] width 293 height 10
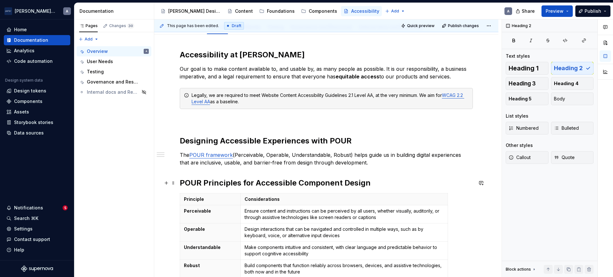
click at [313, 185] on h2 "POUR Principles for Accessible Component Design" at bounding box center [326, 183] width 293 height 10
click at [545, 83] on button "Heading 3" at bounding box center [527, 83] width 43 height 13
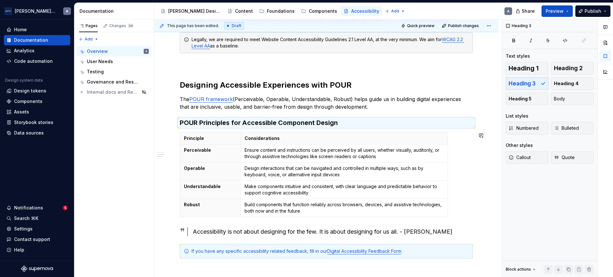
scroll to position [158, 0]
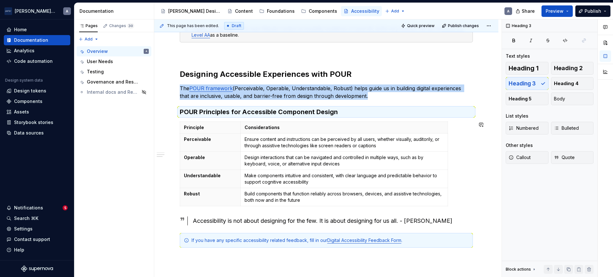
click at [174, 214] on div "Accessibility at [PERSON_NAME] Our goal is to make content available to, and us…" at bounding box center [326, 161] width 344 height 387
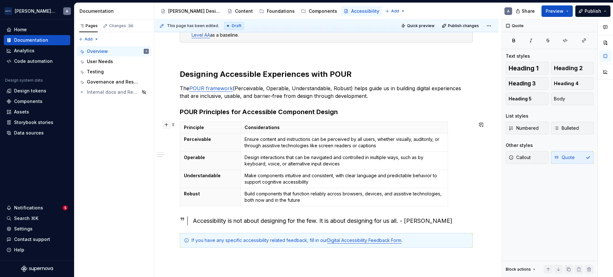
click at [167, 125] on button "button" at bounding box center [166, 124] width 9 height 9
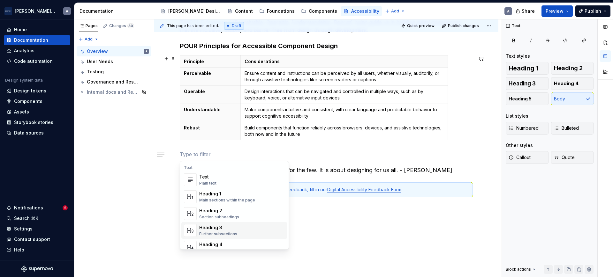
scroll to position [225, 0]
click at [172, 171] on div "Accessibility at [PERSON_NAME] Our goal is to make content available to, and us…" at bounding box center [326, 102] width 344 height 402
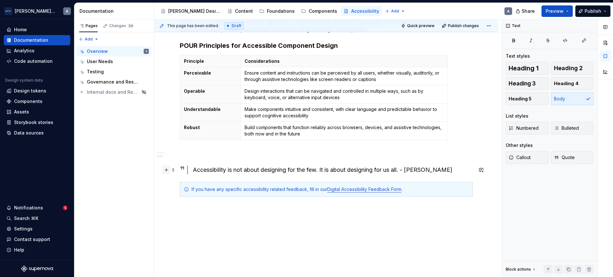
click at [168, 172] on button "button" at bounding box center [166, 170] width 9 height 9
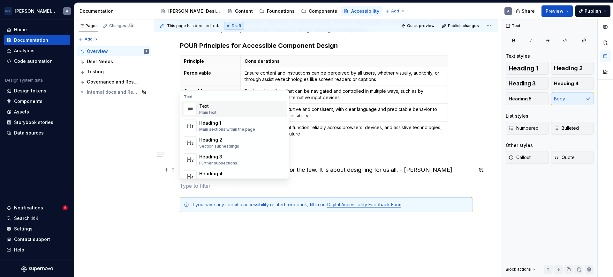
click at [364, 244] on div "Accessibility at [PERSON_NAME] Our goal is to make content available to, and us…" at bounding box center [326, 109] width 344 height 417
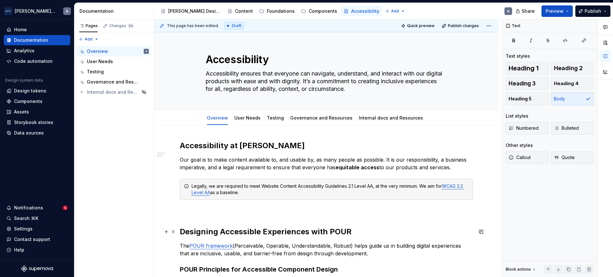
scroll to position [0, 0]
click at [246, 125] on div at bounding box center [247, 125] width 31 height 1
click at [254, 125] on div at bounding box center [247, 125] width 31 height 1
click at [248, 119] on link "User Needs" at bounding box center [247, 118] width 26 height 5
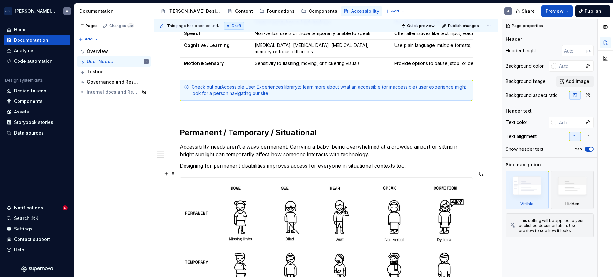
scroll to position [266, 0]
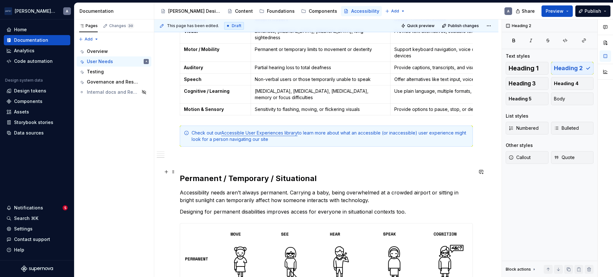
click at [273, 174] on h2 "Permanent / Temporary / Situational" at bounding box center [326, 179] width 293 height 10
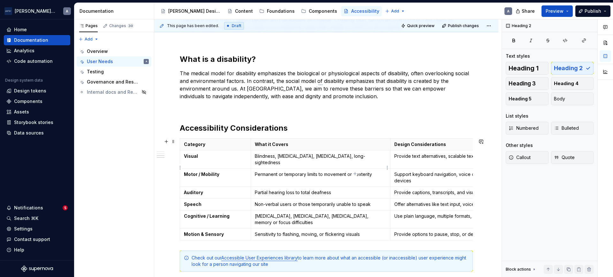
scroll to position [133, 0]
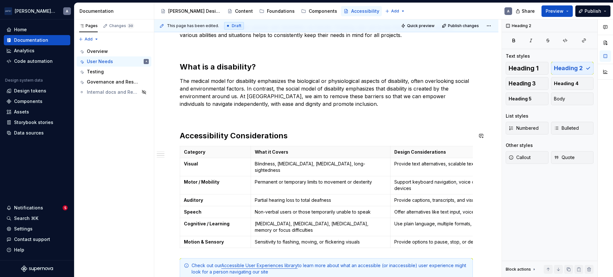
click at [246, 132] on h2 "Accessibility Considerations" at bounding box center [326, 136] width 293 height 10
click at [215, 63] on h2 "What is a disability?" at bounding box center [326, 67] width 293 height 10
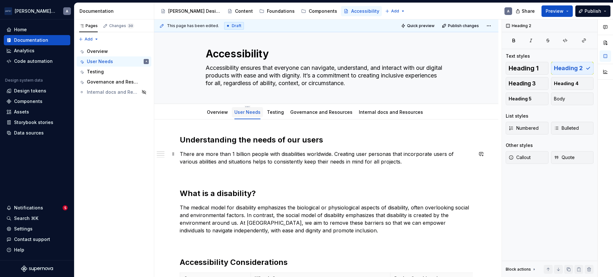
scroll to position [0, 0]
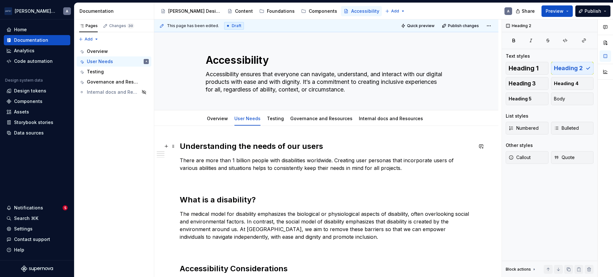
click at [238, 143] on h2 "Understanding the needs of our users" at bounding box center [326, 146] width 293 height 10
click at [209, 201] on h2 "What is a disability?" at bounding box center [326, 200] width 293 height 10
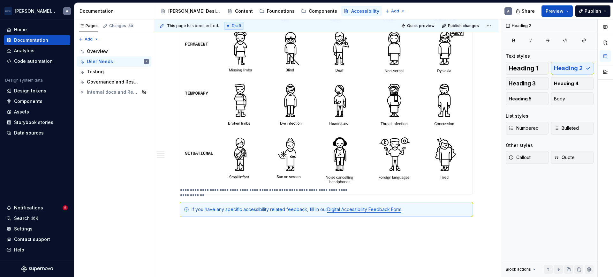
scroll to position [504, 0]
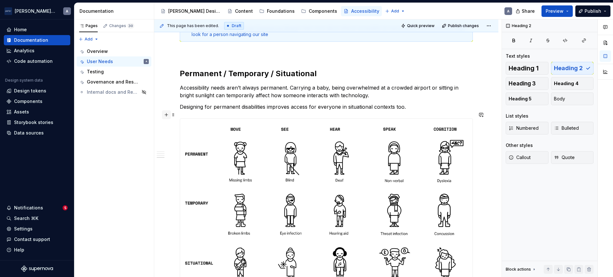
click at [168, 113] on button "button" at bounding box center [166, 114] width 9 height 9
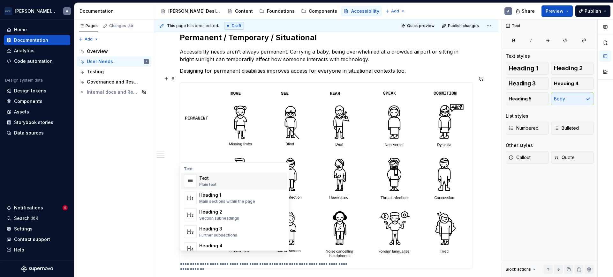
scroll to position [520, 0]
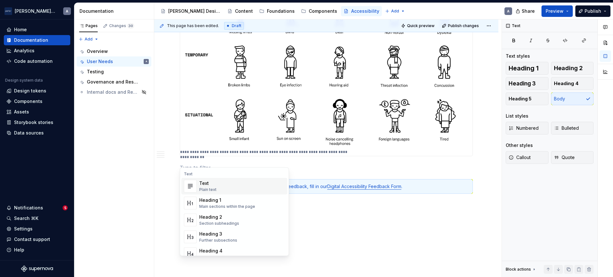
click at [384, 164] on p at bounding box center [326, 168] width 293 height 8
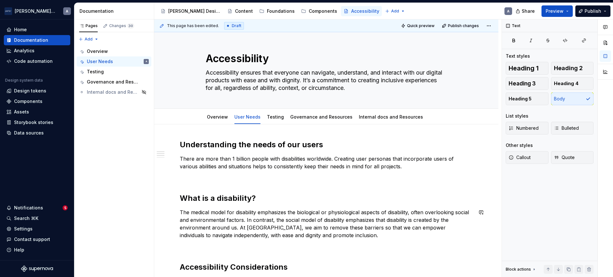
scroll to position [0, 0]
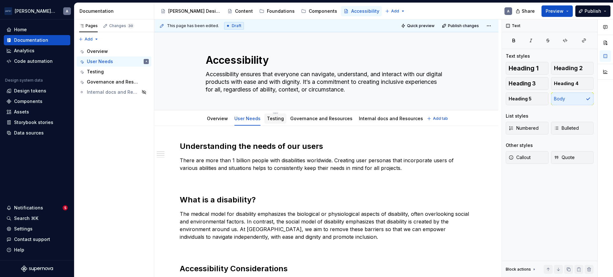
click at [275, 123] on div "Testing" at bounding box center [275, 119] width 22 height 10
click at [276, 119] on link "Testing" at bounding box center [275, 118] width 17 height 5
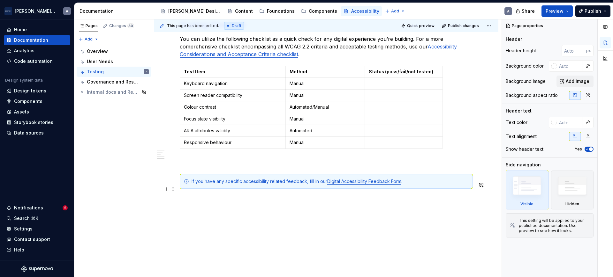
scroll to position [466, 0]
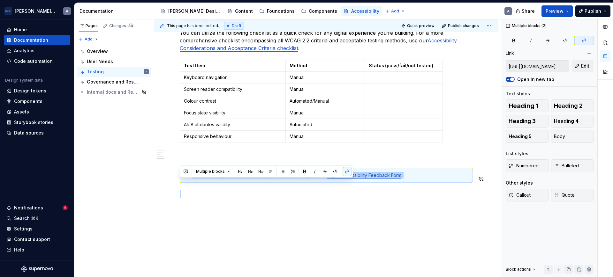
drag, startPoint x: 180, startPoint y: 175, endPoint x: 420, endPoint y: 196, distance: 240.4
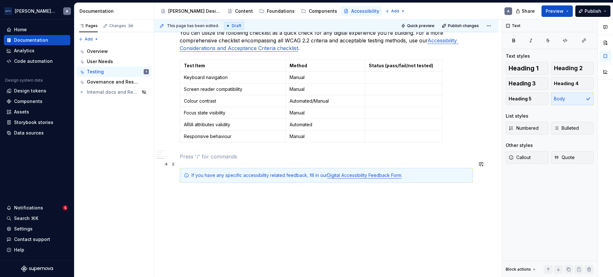
click at [353, 161] on p at bounding box center [326, 157] width 293 height 8
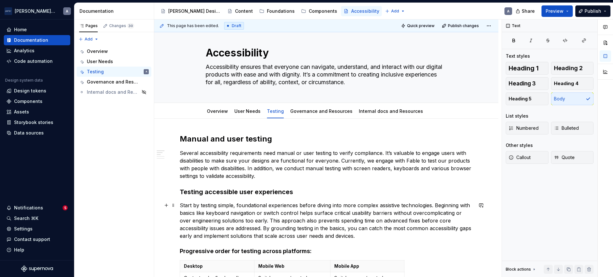
scroll to position [0, 0]
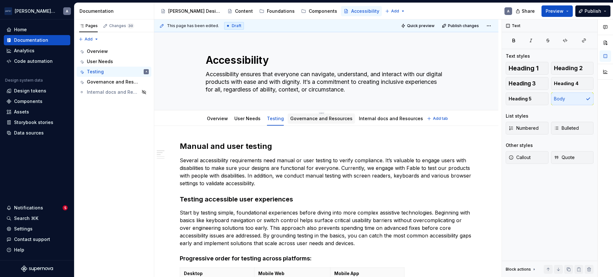
click at [329, 125] on div at bounding box center [321, 125] width 67 height 1
click at [222, 124] on div "Overview" at bounding box center [217, 118] width 26 height 11
click at [221, 116] on link "Overview" at bounding box center [217, 118] width 21 height 5
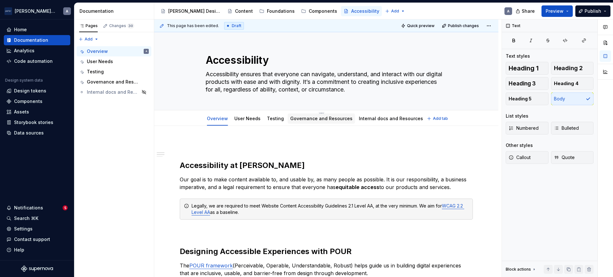
click at [319, 121] on link "Governance and Resources" at bounding box center [321, 118] width 62 height 5
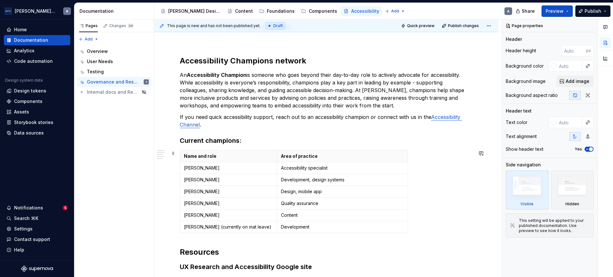
scroll to position [41, 0]
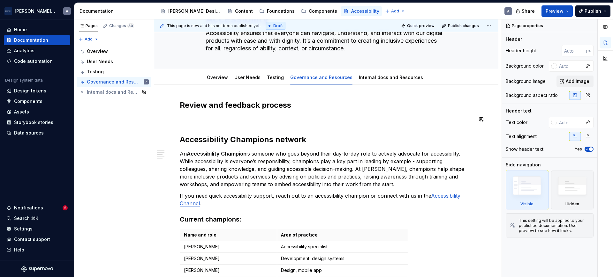
click at [288, 113] on div "Review and feedback process Accessibility Champions network An Accessibility Ch…" at bounding box center [326, 243] width 293 height 286
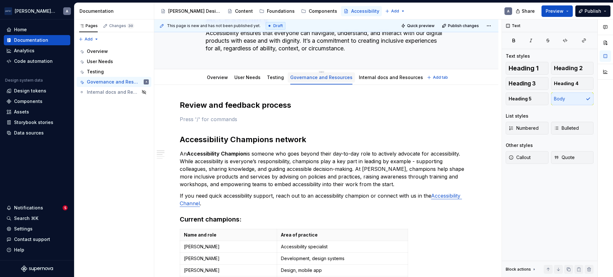
click at [318, 71] on div "Governance and Resources" at bounding box center [321, 77] width 67 height 13
click at [315, 74] on div "Governance and Resources" at bounding box center [321, 78] width 62 height 8
click at [316, 72] on html "[PERSON_NAME] Airlines A Home Documentation Analytics Code automation Design sy…" at bounding box center [306, 138] width 613 height 277
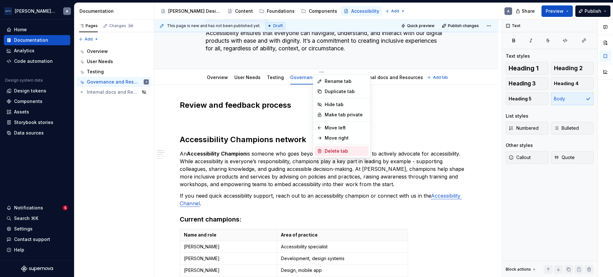
click at [344, 149] on div "Delete tab" at bounding box center [346, 151] width 42 height 6
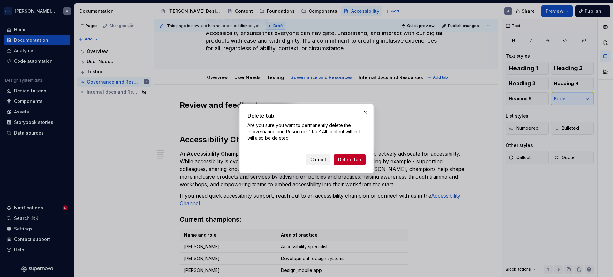
click at [315, 161] on span "Cancel" at bounding box center [318, 160] width 16 height 6
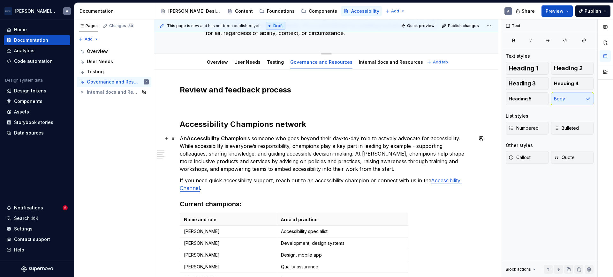
scroll to position [0, 0]
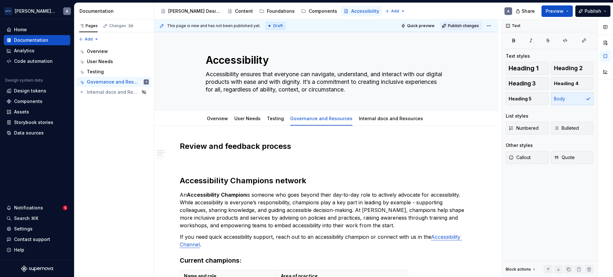
click at [448, 23] on button "Publish changes" at bounding box center [461, 25] width 42 height 9
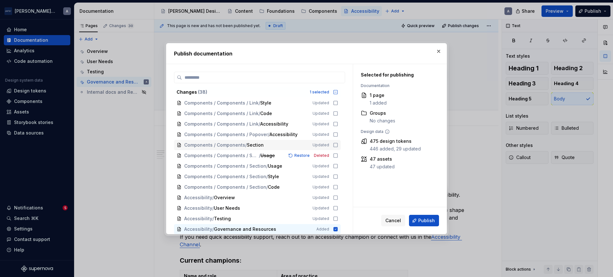
scroll to position [265, 0]
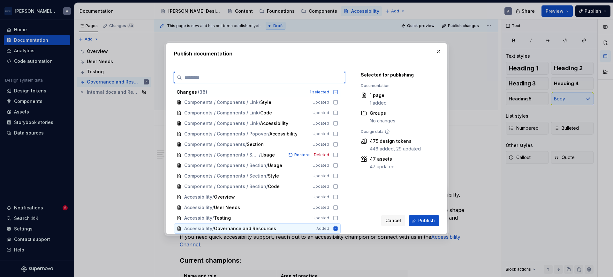
click at [333, 226] on icon at bounding box center [335, 228] width 5 height 5
click at [335, 198] on icon at bounding box center [335, 197] width 5 height 5
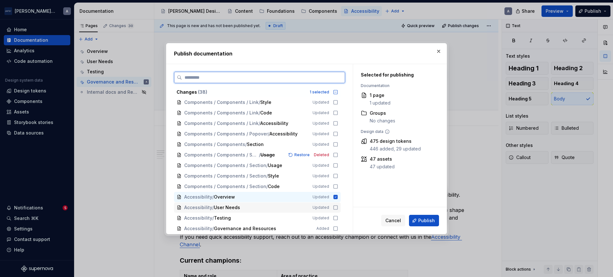
click at [335, 205] on icon at bounding box center [335, 207] width 5 height 5
click at [337, 217] on icon at bounding box center [336, 218] width 4 height 4
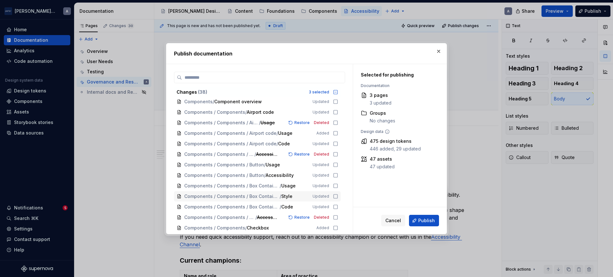
scroll to position [0, 0]
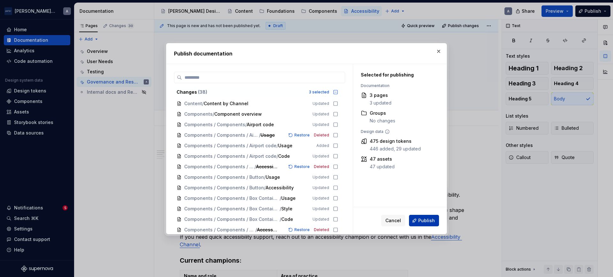
click at [419, 219] on span "Publish" at bounding box center [426, 221] width 17 height 6
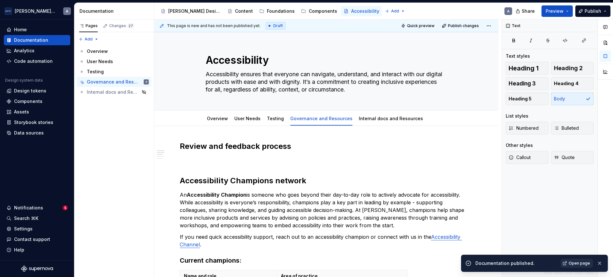
click at [545, 246] on span "Open page" at bounding box center [579, 263] width 21 height 5
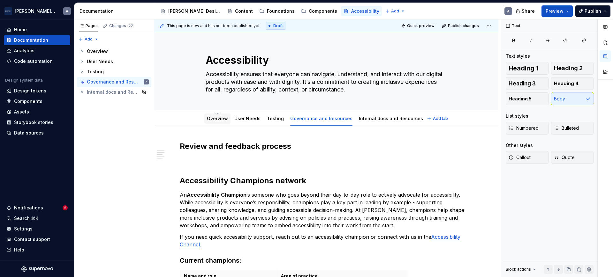
click at [212, 117] on link "Overview" at bounding box center [217, 118] width 21 height 5
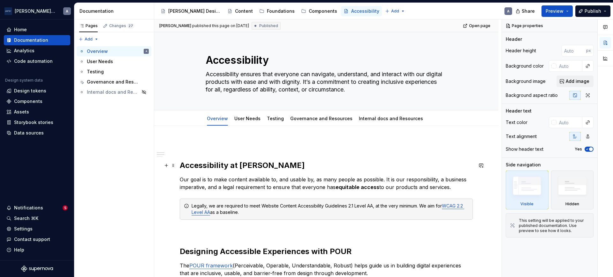
click at [182, 165] on h2 "Accessibility at [PERSON_NAME]" at bounding box center [326, 166] width 293 height 10
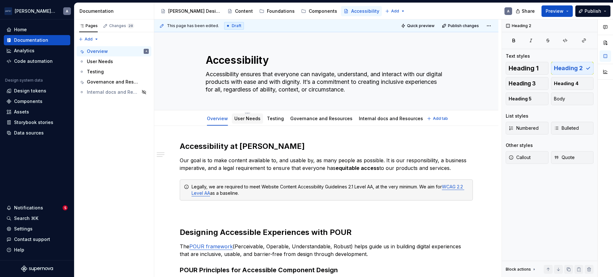
click at [252, 117] on link "User Needs" at bounding box center [247, 118] width 26 height 5
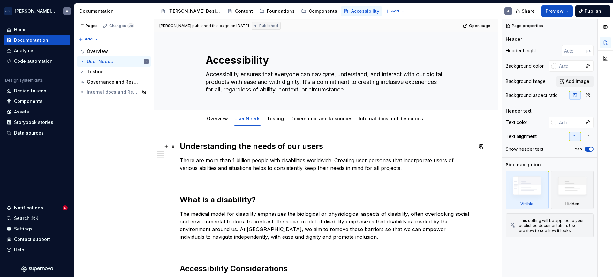
click at [276, 118] on link "Testing" at bounding box center [275, 118] width 17 height 5
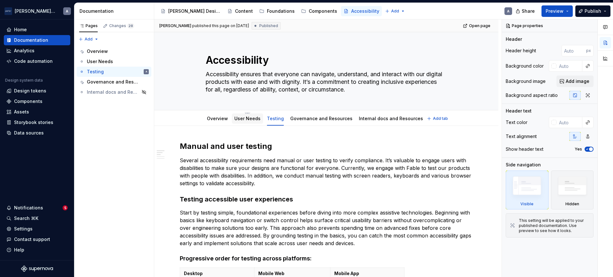
click at [239, 117] on link "User Needs" at bounding box center [247, 118] width 26 height 5
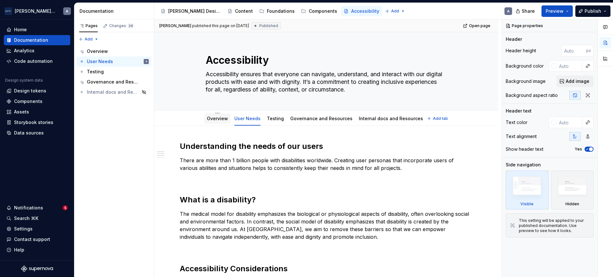
click at [210, 124] on div "Overview" at bounding box center [217, 119] width 26 height 10
click at [222, 118] on link "Overview" at bounding box center [217, 118] width 21 height 5
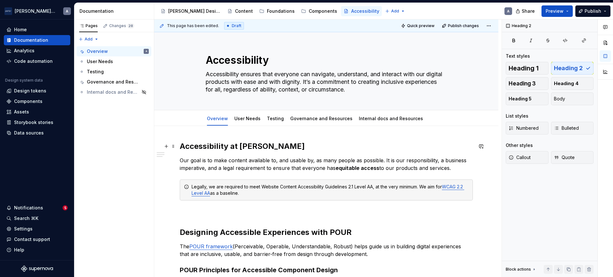
click at [194, 147] on h2 "Accessibility at [PERSON_NAME]" at bounding box center [326, 146] width 293 height 10
click at [448, 26] on span "Publish changes" at bounding box center [463, 25] width 31 height 5
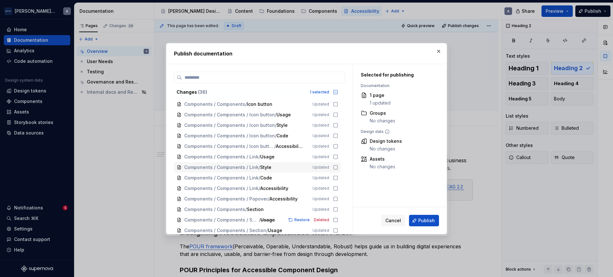
scroll to position [244, 0]
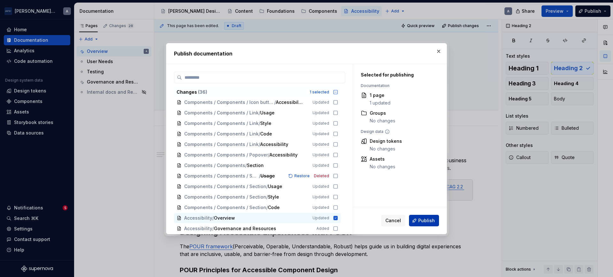
click at [416, 224] on button "Publish" at bounding box center [424, 220] width 30 height 11
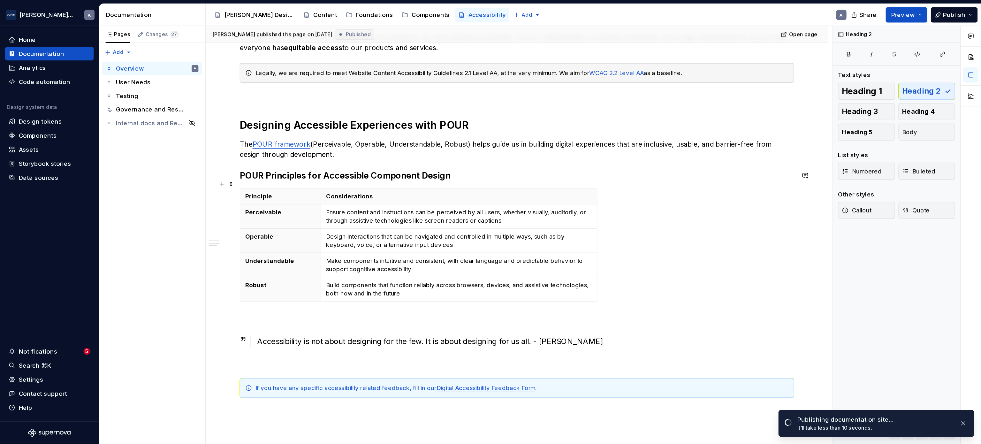
scroll to position [132, 0]
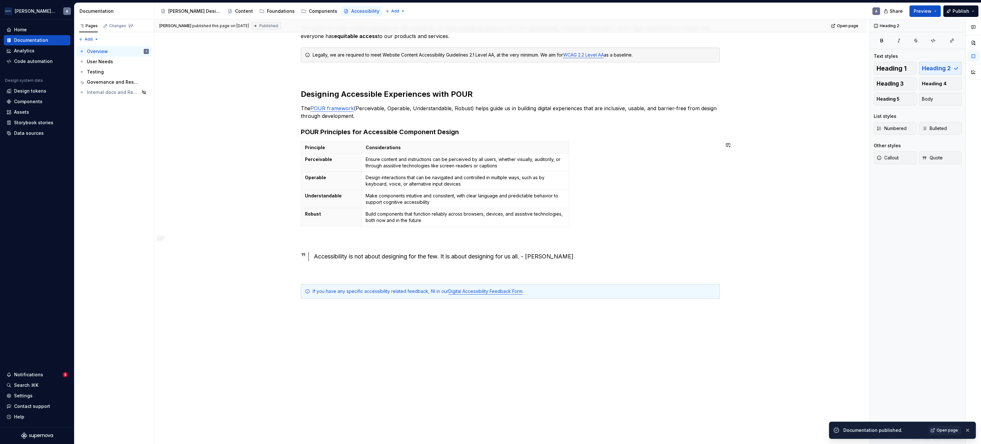
click at [529, 138] on div "Accessibility at [PERSON_NAME] Our goal is to make content available to, and us…" at bounding box center [510, 161] width 419 height 305
click at [545, 149] on p "Considerations" at bounding box center [465, 147] width 199 height 6
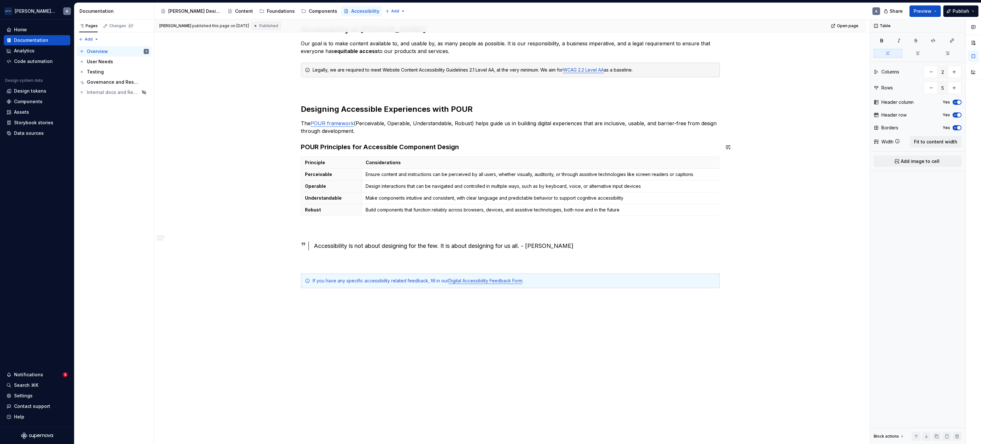
scroll to position [119, 0]
drag, startPoint x: 566, startPoint y: 149, endPoint x: 716, endPoint y: 147, distance: 149.8
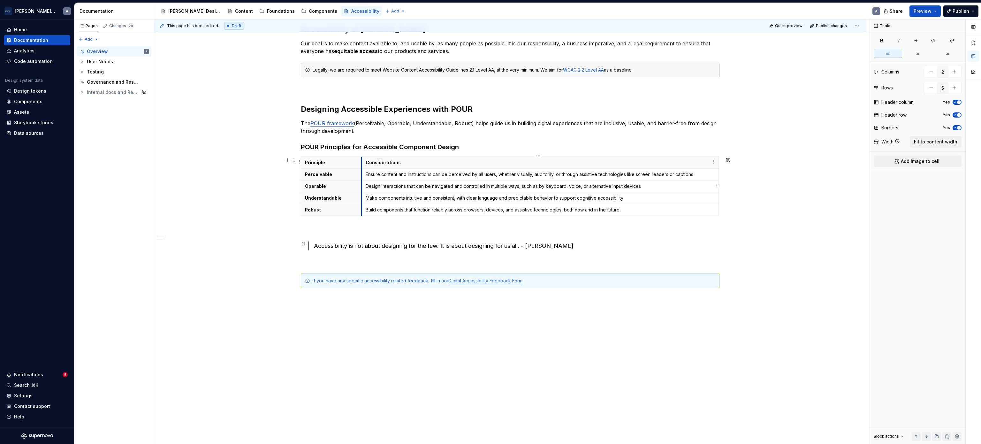
scroll to position [129, 0]
drag, startPoint x: 361, startPoint y: 159, endPoint x: 371, endPoint y: 157, distance: 10.3
click at [372, 157] on th "Considerations" at bounding box center [550, 163] width 357 height 12
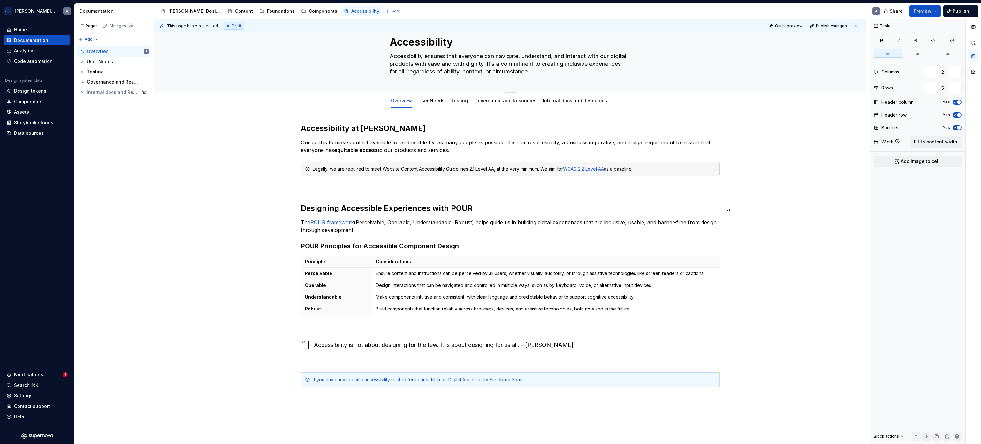
scroll to position [0, 0]
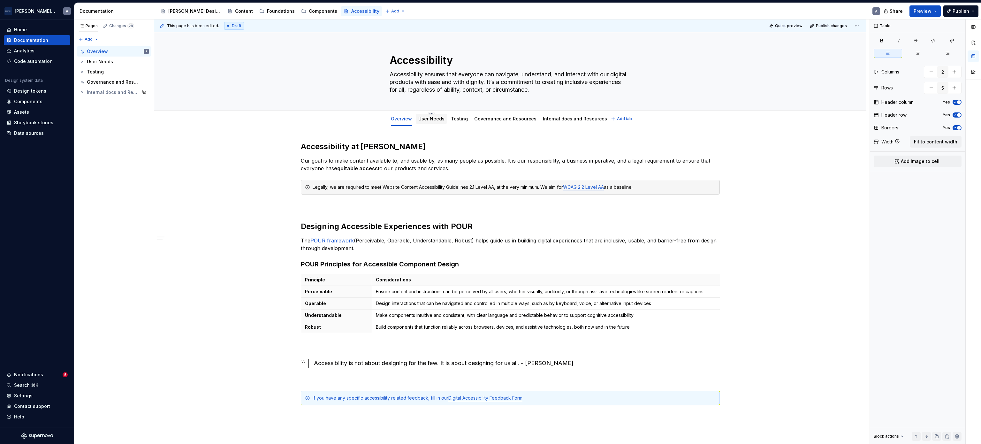
click at [425, 117] on link "User Needs" at bounding box center [431, 118] width 26 height 5
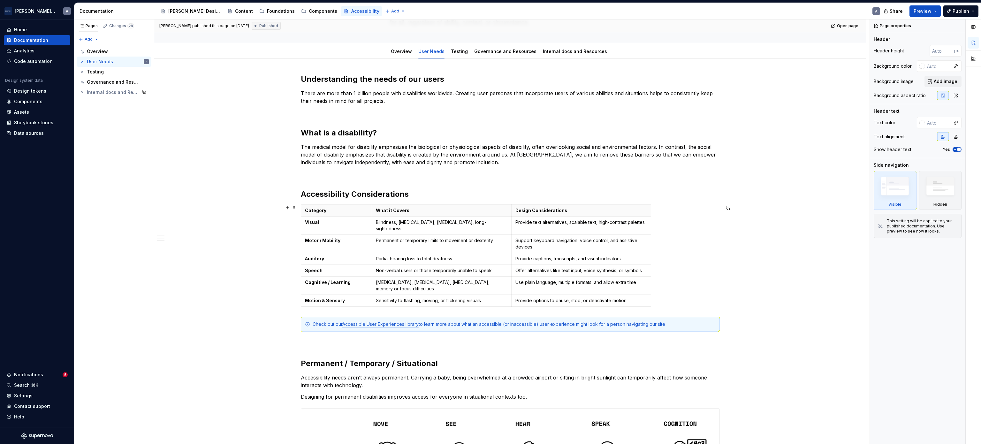
scroll to position [106, 0]
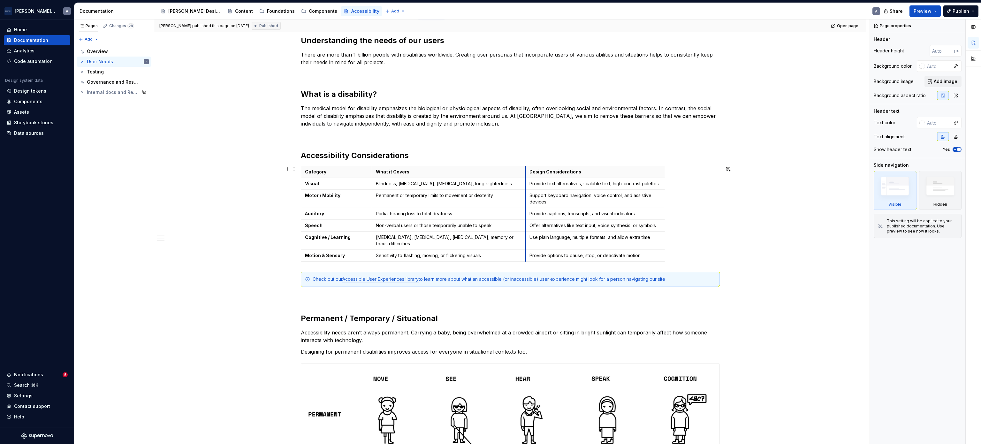
drag, startPoint x: 510, startPoint y: 172, endPoint x: 524, endPoint y: 170, distance: 14.2
click at [526, 170] on th "Design Considerations" at bounding box center [596, 172] width 140 height 12
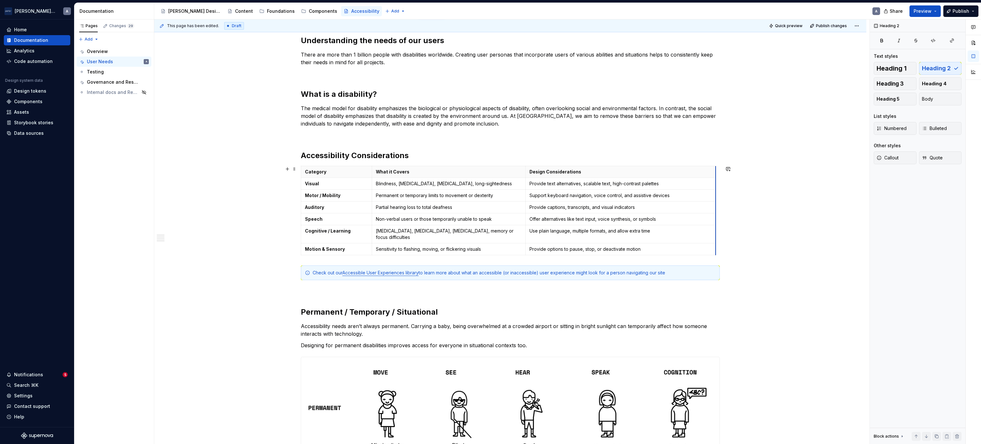
drag, startPoint x: 662, startPoint y: 171, endPoint x: 713, endPoint y: 171, distance: 50.8
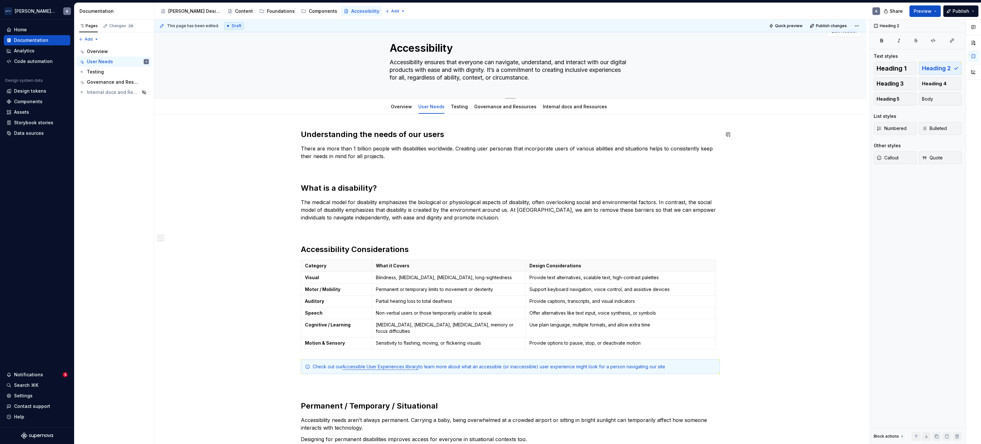
scroll to position [0, 0]
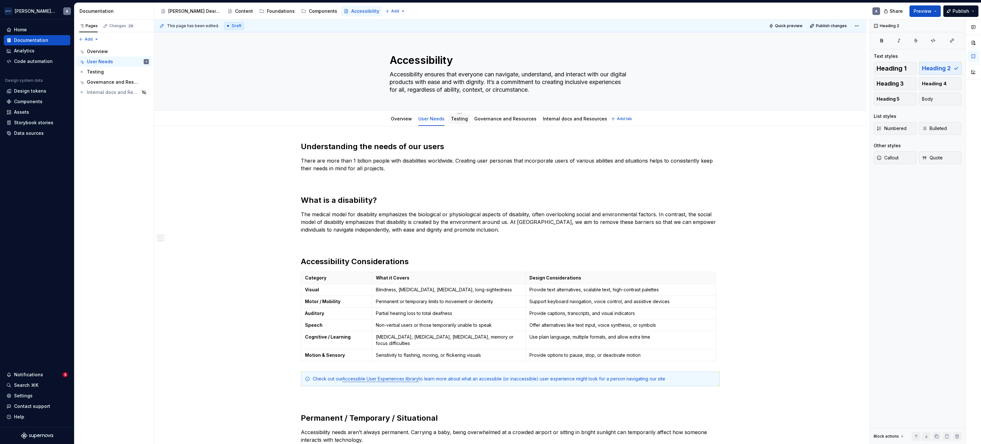
click at [456, 117] on link "Testing" at bounding box center [459, 118] width 17 height 5
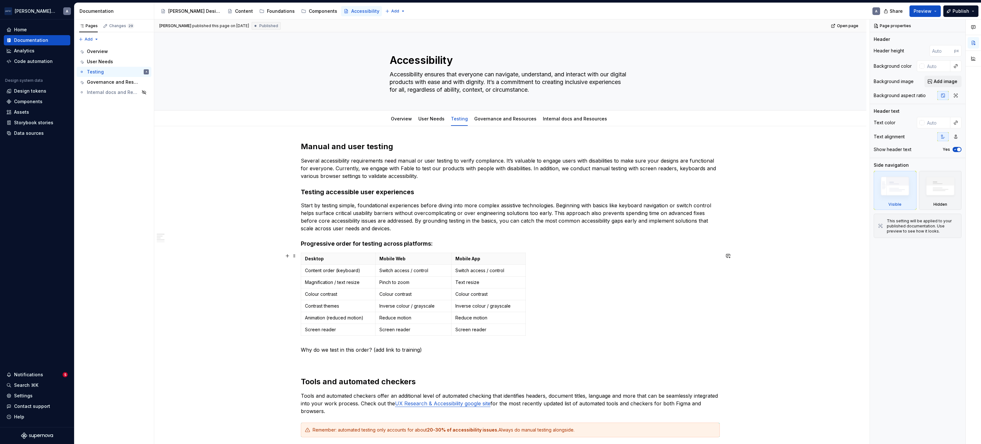
scroll to position [106, 0]
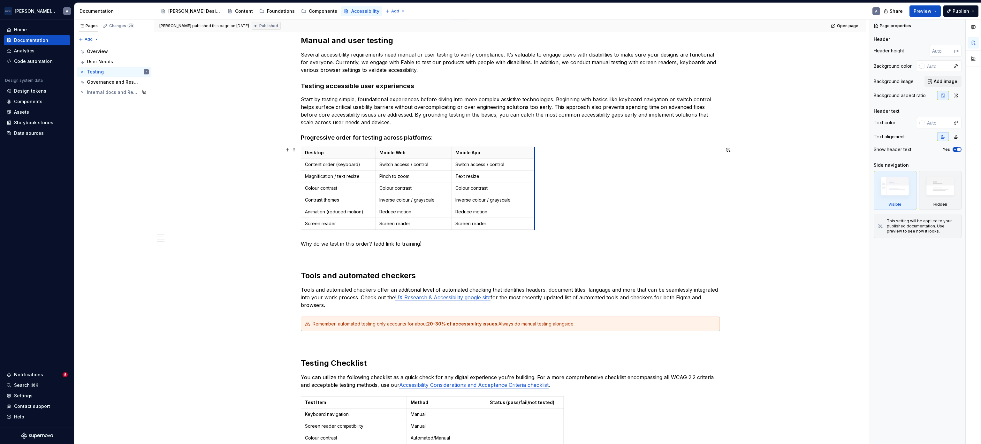
drag, startPoint x: 522, startPoint y: 156, endPoint x: 532, endPoint y: 154, distance: 9.4
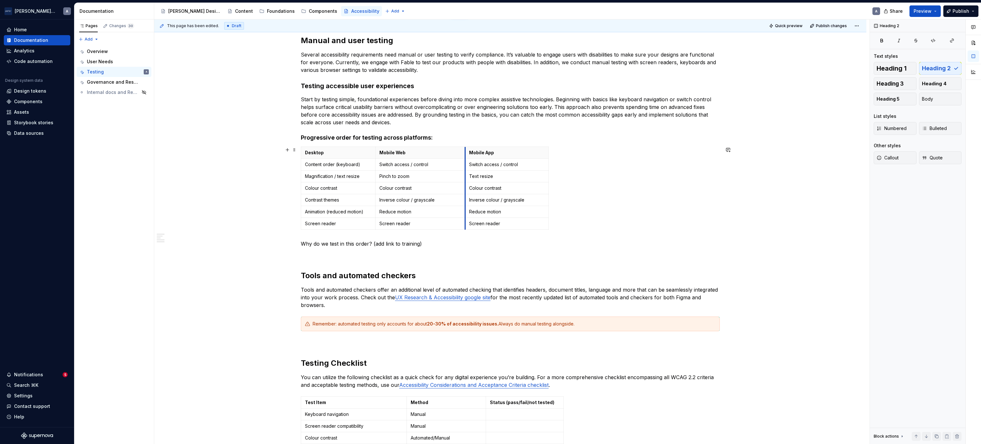
drag, startPoint x: 450, startPoint y: 154, endPoint x: 464, endPoint y: 149, distance: 14.3
click at [465, 149] on th "Mobile App" at bounding box center [506, 153] width 83 height 12
drag, startPoint x: 374, startPoint y: 151, endPoint x: 390, endPoint y: 148, distance: 16.5
click at [391, 148] on th "Mobile Web" at bounding box center [436, 153] width 90 height 12
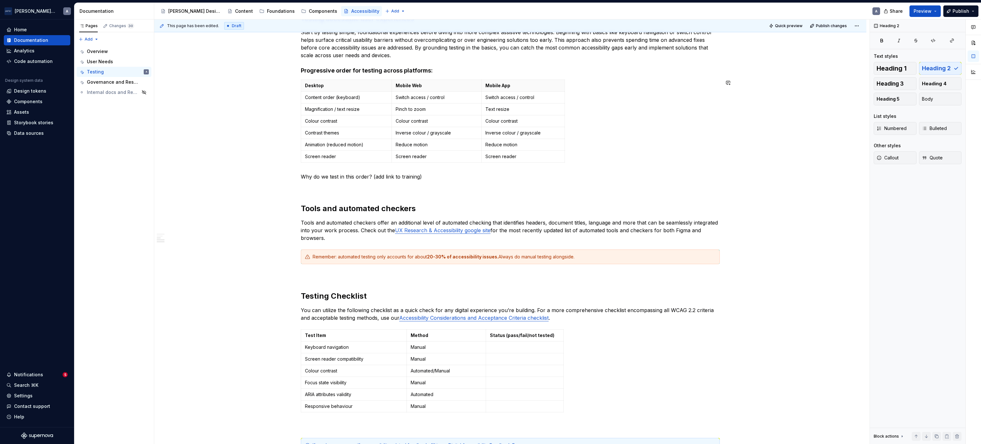
scroll to position [213, 0]
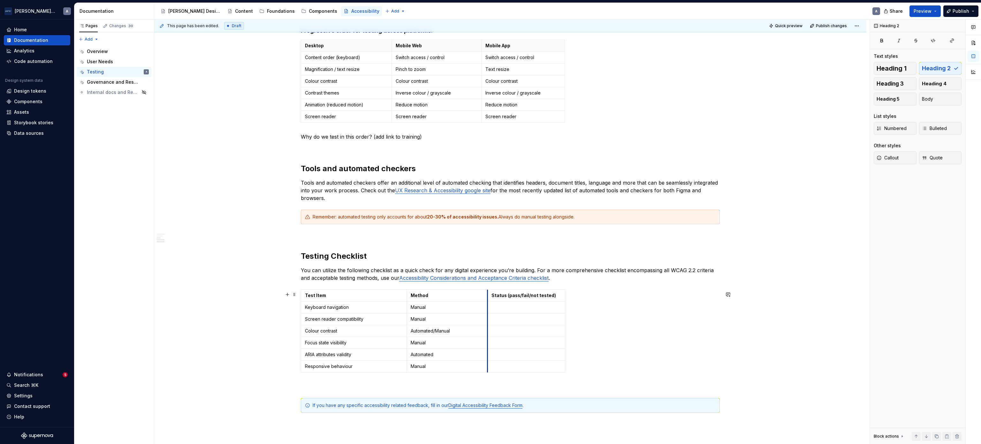
click at [488, 246] on td "Status (pass/fail/not tested)" at bounding box center [527, 296] width 78 height 12
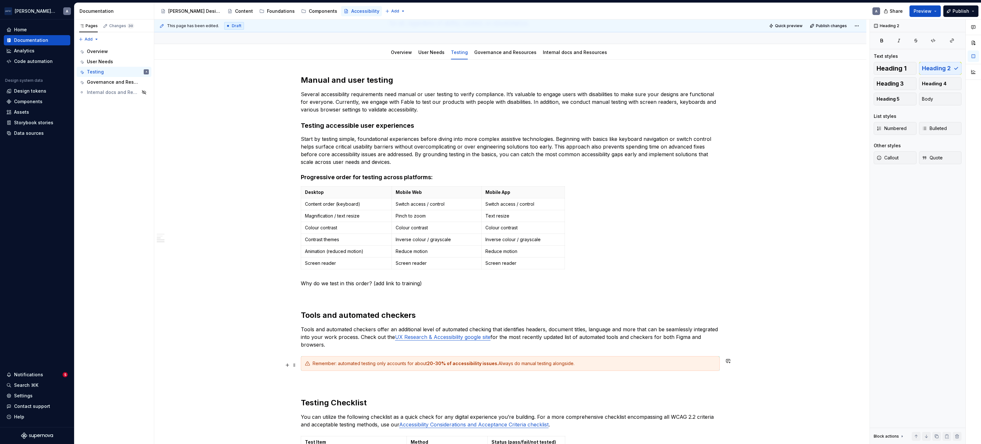
scroll to position [0, 0]
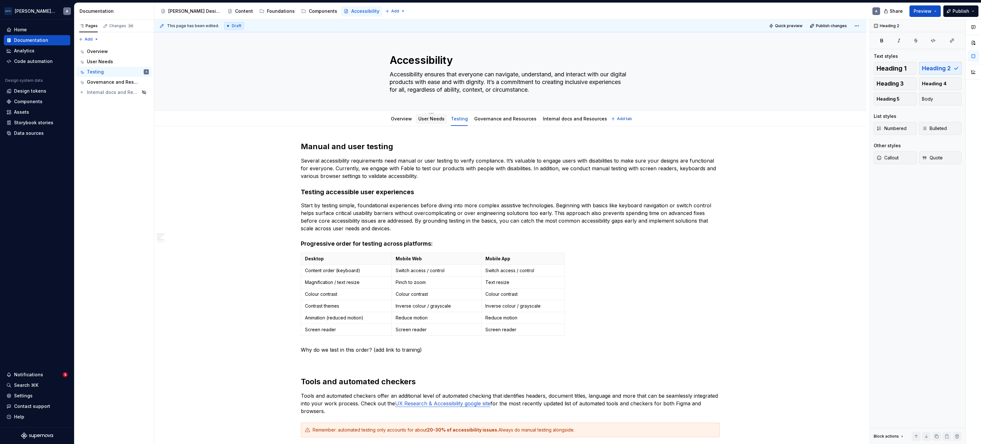
click at [428, 121] on link "User Needs" at bounding box center [431, 118] width 26 height 5
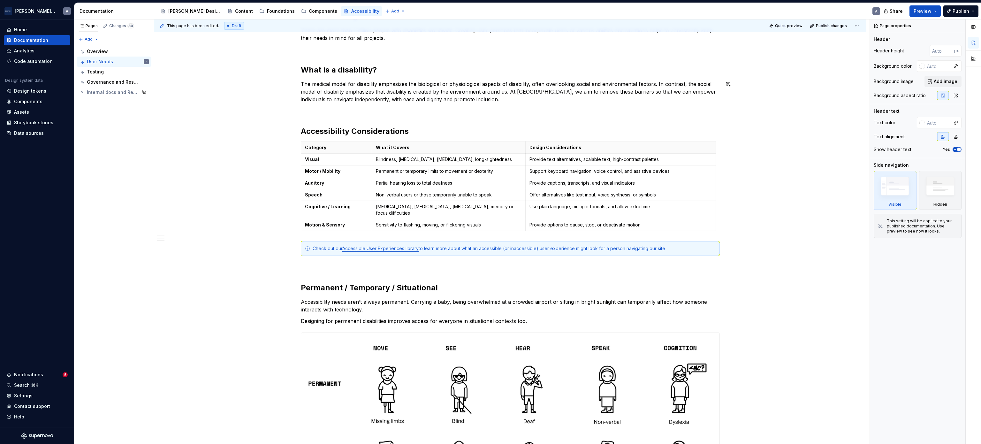
scroll to position [106, 0]
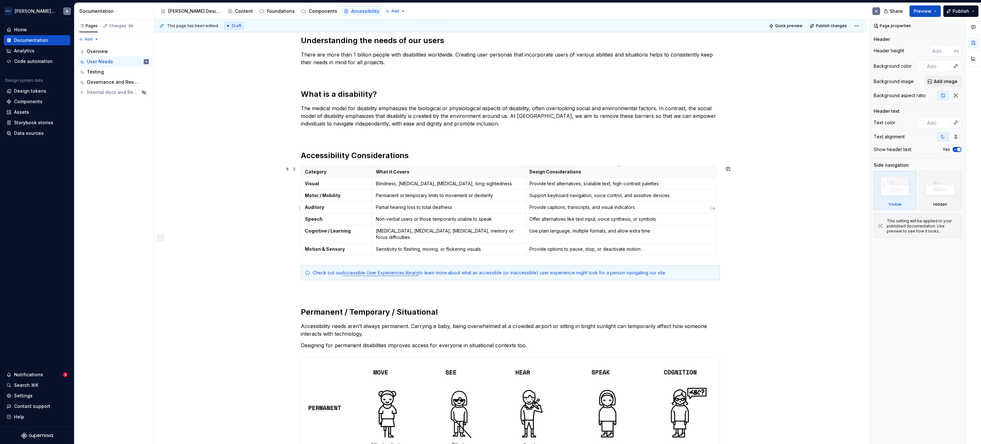
click at [545, 205] on p "Provide captions, transcripts, and visual indicators" at bounding box center [620, 207] width 182 height 6
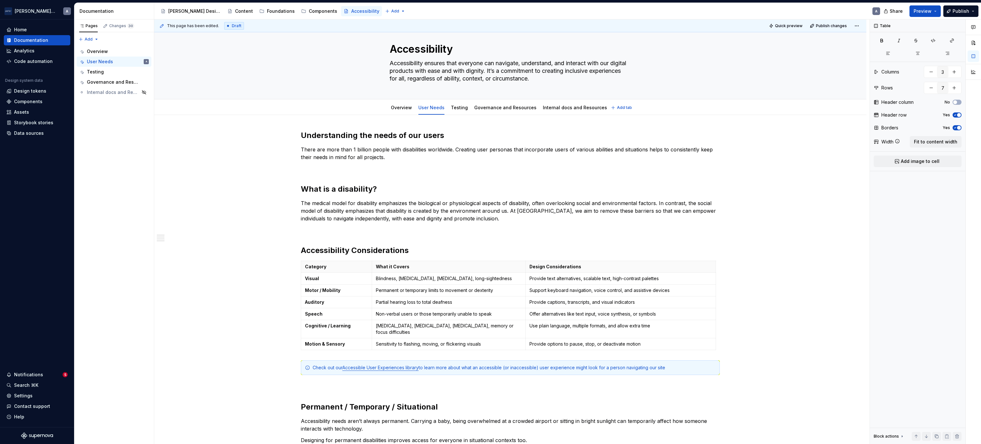
scroll to position [0, 0]
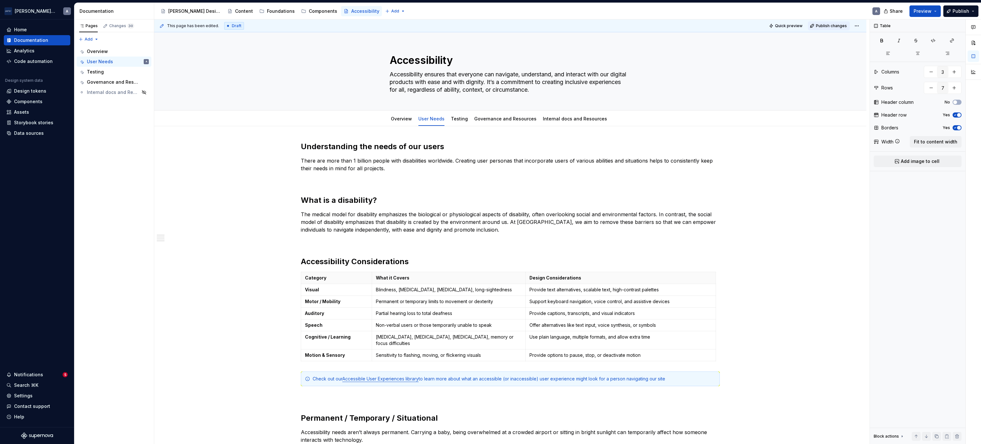
click at [545, 26] on button "Publish changes" at bounding box center [829, 25] width 42 height 9
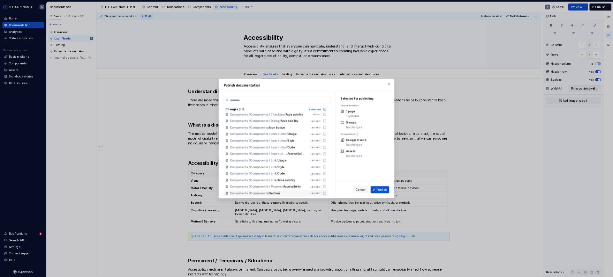
scroll to position [265, 0]
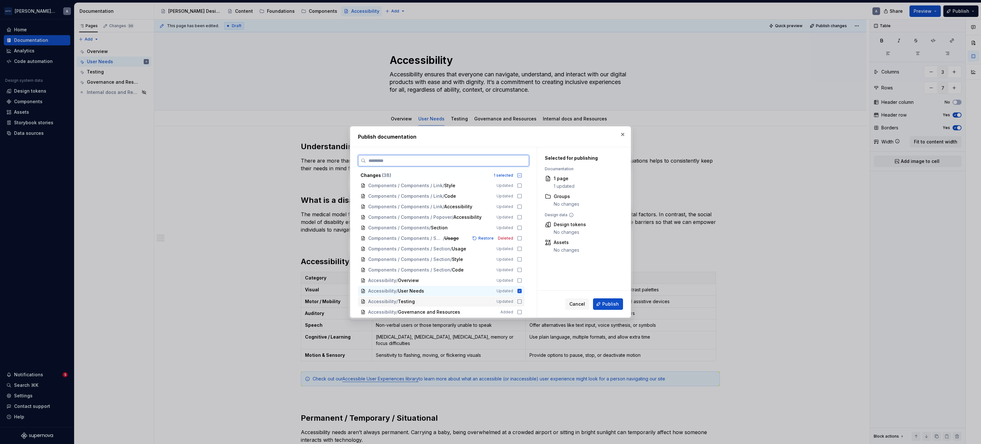
click at [513, 246] on div "Accessibility / Testing Updated" at bounding box center [441, 301] width 167 height 10
click at [517, 246] on icon at bounding box center [519, 280] width 5 height 5
click at [545, 246] on button "Publish" at bounding box center [608, 303] width 30 height 11
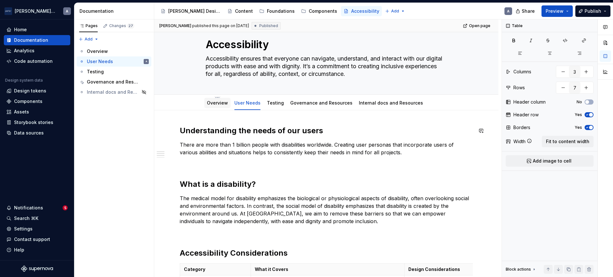
scroll to position [0, 0]
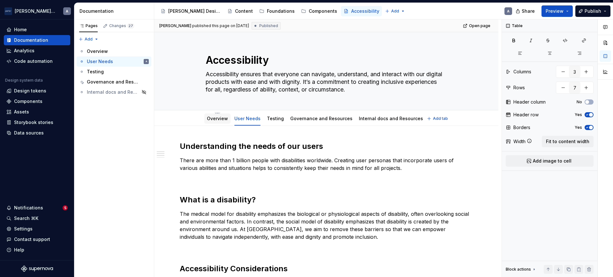
click at [223, 122] on div "Overview" at bounding box center [217, 119] width 21 height 6
click at [221, 122] on div "Overview" at bounding box center [217, 119] width 21 height 8
click at [209, 114] on div "Overview" at bounding box center [217, 119] width 26 height 10
click at [224, 119] on link "Overview" at bounding box center [217, 118] width 21 height 5
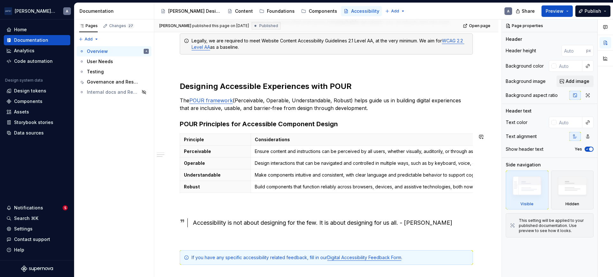
scroll to position [133, 0]
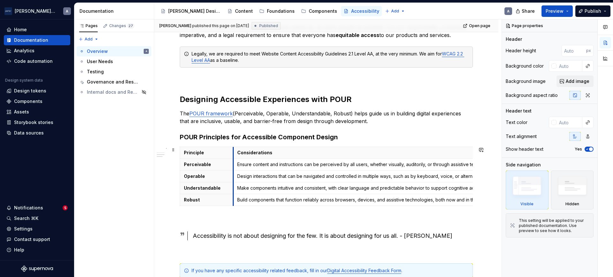
drag, startPoint x: 250, startPoint y: 153, endPoint x: 232, endPoint y: 156, distance: 17.7
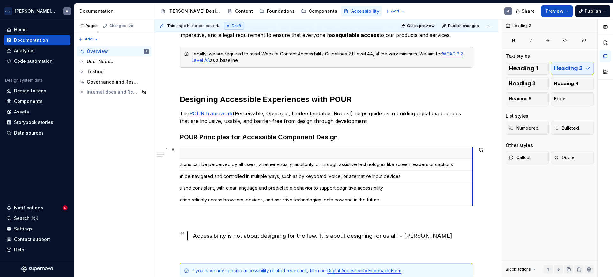
scroll to position [0, 113]
drag, startPoint x: 471, startPoint y: 157, endPoint x: 465, endPoint y: 157, distance: 5.7
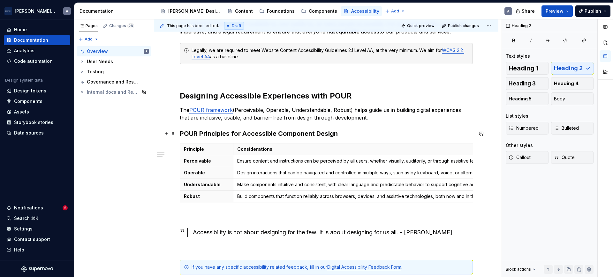
scroll to position [113, 0]
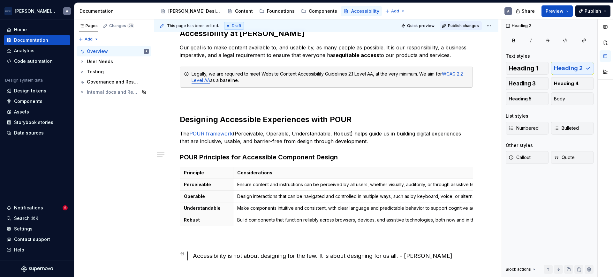
click at [479, 24] on button "Publish changes" at bounding box center [461, 25] width 42 height 9
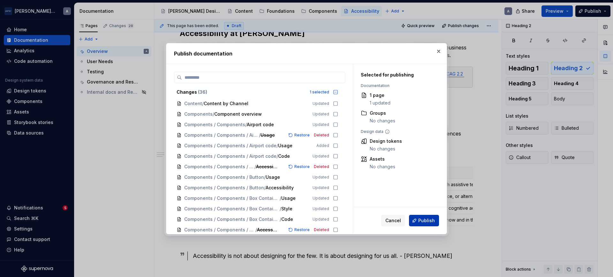
click at [428, 215] on button "Publish" at bounding box center [424, 220] width 30 height 11
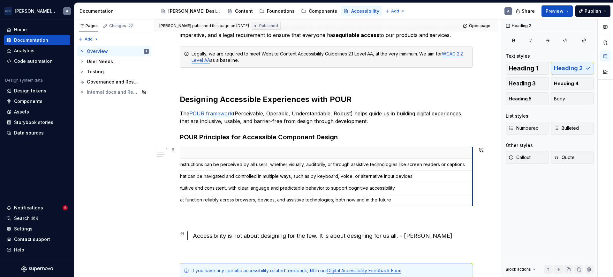
scroll to position [0, 101]
drag, startPoint x: 471, startPoint y: 150, endPoint x: 460, endPoint y: 152, distance: 11.9
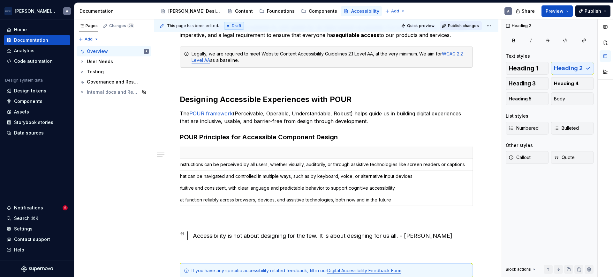
click at [462, 25] on span "Publish changes" at bounding box center [463, 25] width 31 height 5
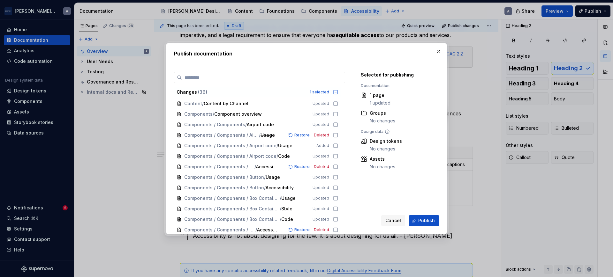
click at [432, 213] on div "Cancel Publish" at bounding box center [400, 221] width 94 height 27
click at [432, 219] on span "Publish" at bounding box center [426, 221] width 17 height 6
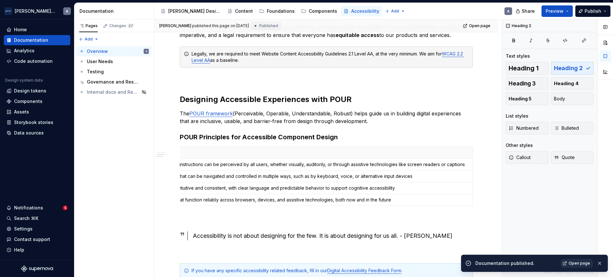
click at [545, 246] on span "Open page" at bounding box center [579, 263] width 21 height 5
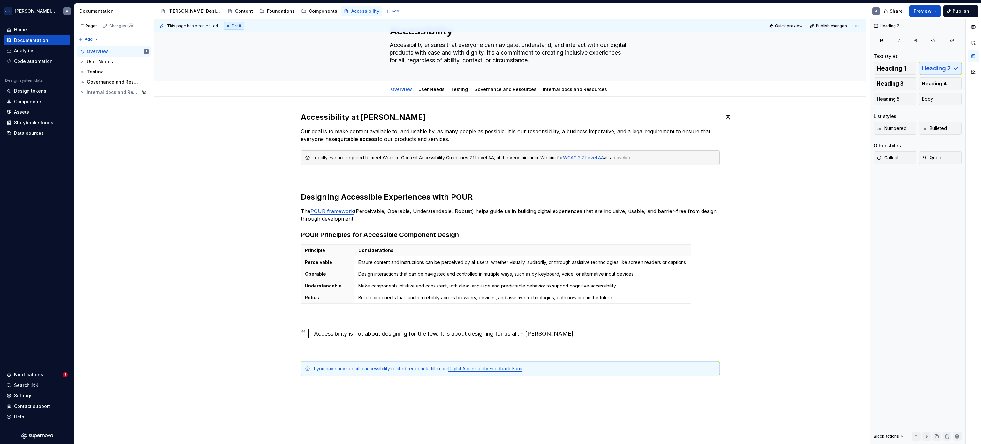
scroll to position [0, 0]
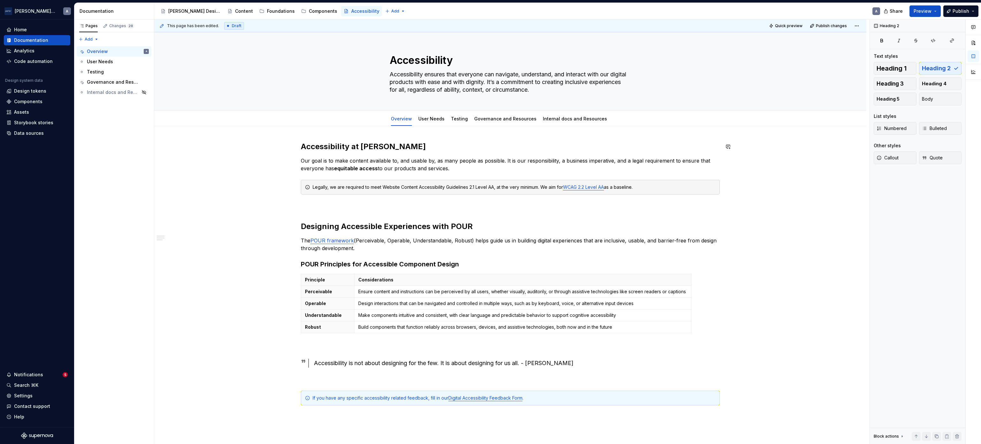
click at [442, 127] on div "Accessibility at [PERSON_NAME] Our goal is to make content available to, and us…" at bounding box center [510, 343] width 712 height 435
click at [434, 120] on link "User Needs" at bounding box center [431, 118] width 26 height 5
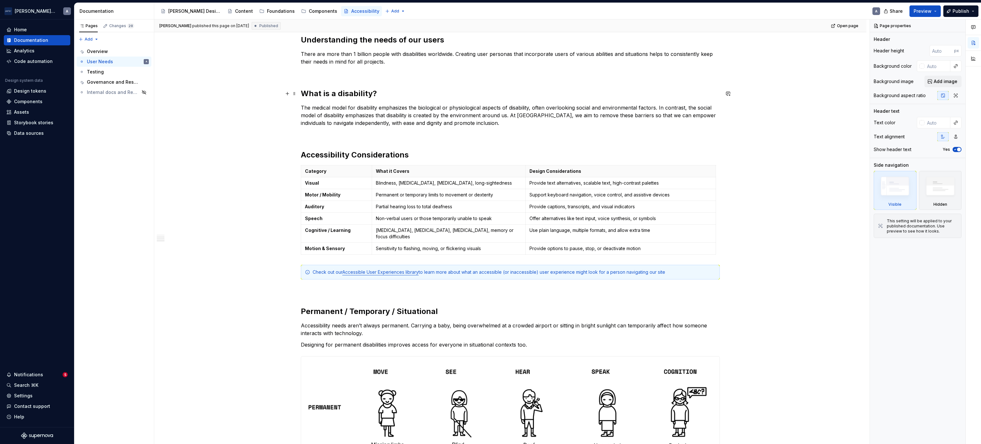
scroll to position [213, 0]
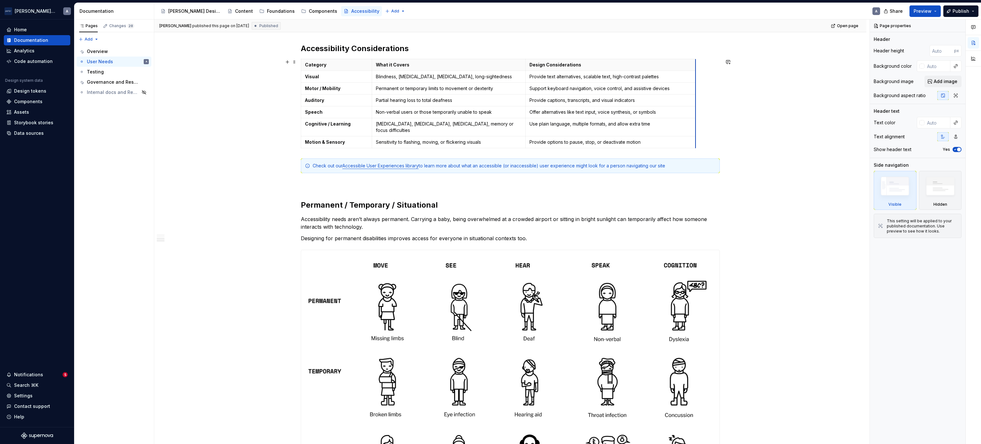
drag, startPoint x: 713, startPoint y: 64, endPoint x: 693, endPoint y: 65, distance: 20.1
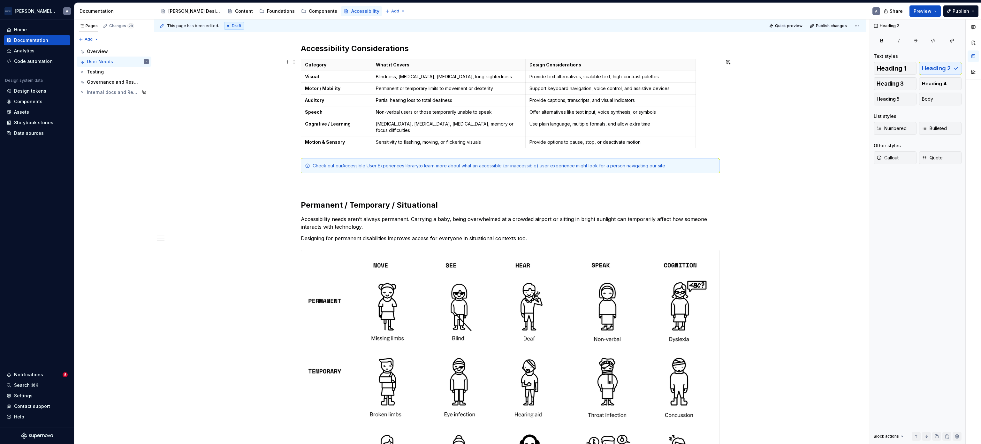
scroll to position [0, 0]
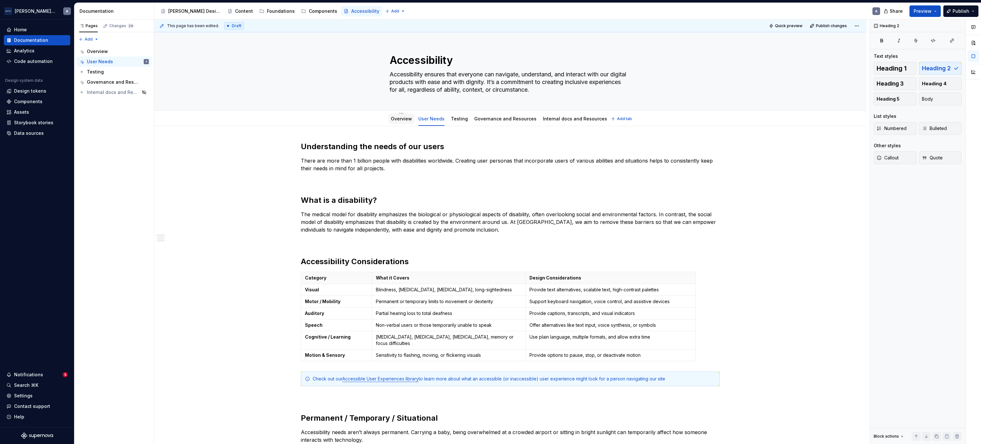
click at [398, 122] on div "Overview" at bounding box center [401, 119] width 21 height 8
drag, startPoint x: 395, startPoint y: 125, endPoint x: 398, endPoint y: 132, distance: 8.3
click at [400, 125] on div at bounding box center [401, 125] width 26 height 1
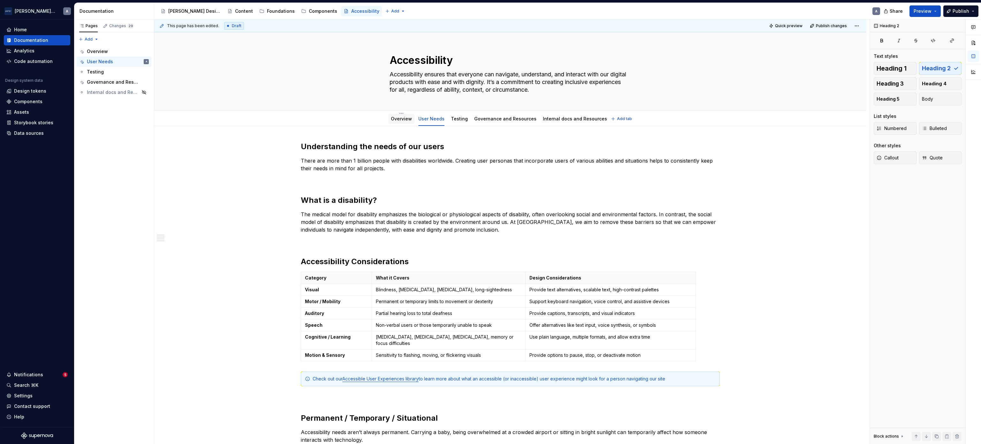
click at [401, 123] on div "Overview" at bounding box center [401, 119] width 26 height 10
click at [401, 120] on link "Overview" at bounding box center [401, 118] width 21 height 5
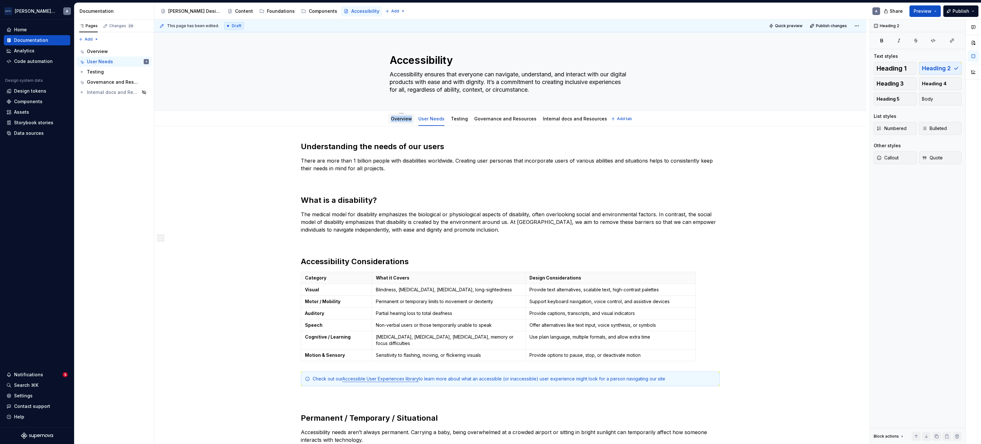
click at [401, 120] on link "Overview" at bounding box center [401, 118] width 21 height 5
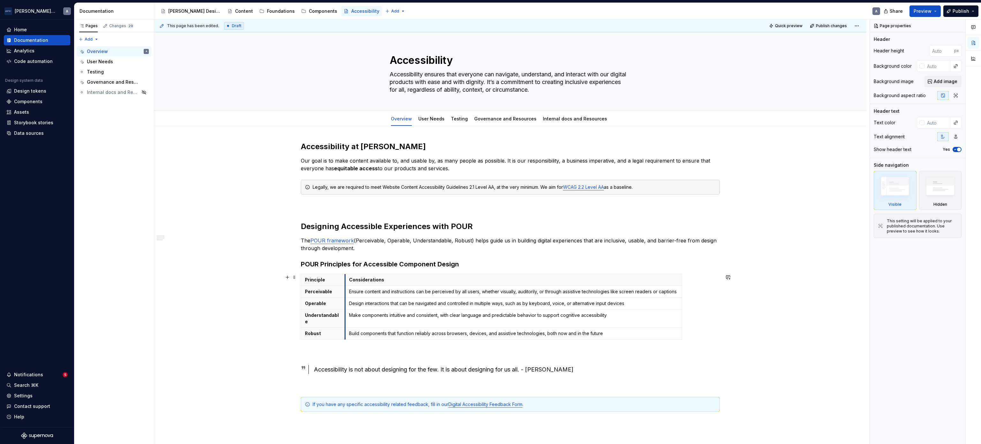
drag, startPoint x: 353, startPoint y: 278, endPoint x: 344, endPoint y: 283, distance: 10.7
click at [345, 246] on th "Considerations" at bounding box center [513, 280] width 337 height 12
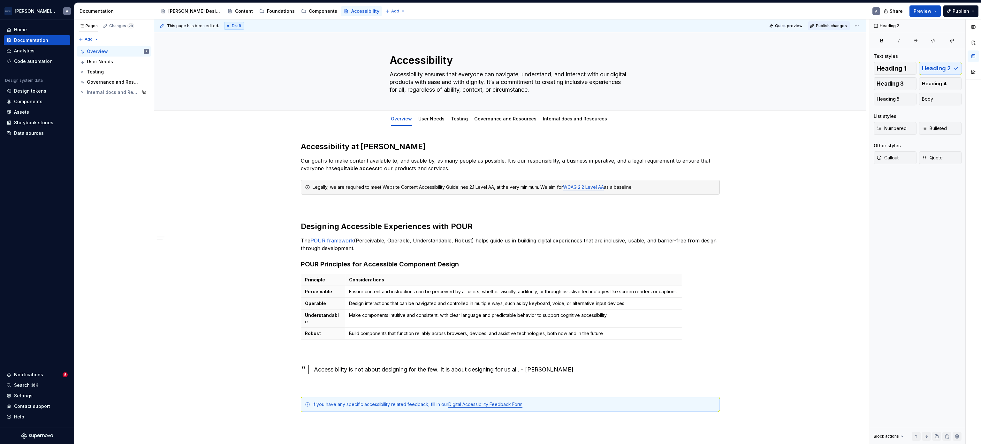
click at [545, 30] on button "Publish changes" at bounding box center [829, 25] width 42 height 9
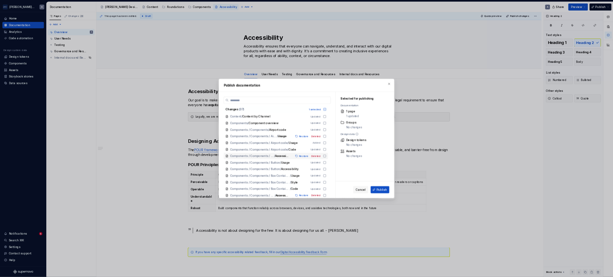
scroll to position [254, 0]
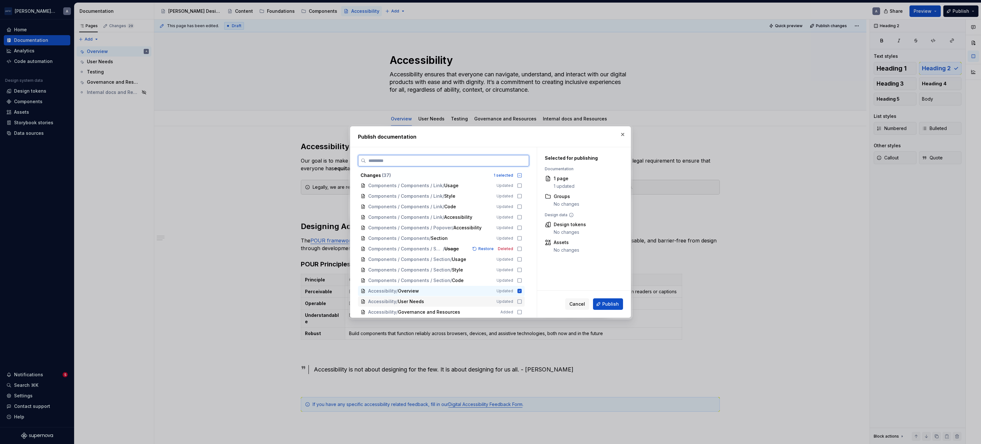
click at [501, 246] on span "Updated" at bounding box center [505, 301] width 17 height 5
click at [545, 246] on button "Publish" at bounding box center [608, 303] width 30 height 11
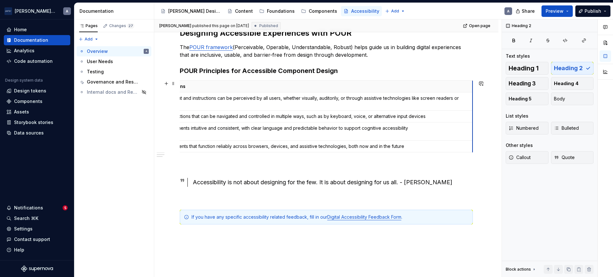
scroll to position [0, 79]
drag, startPoint x: 471, startPoint y: 87, endPoint x: 460, endPoint y: 88, distance: 10.6
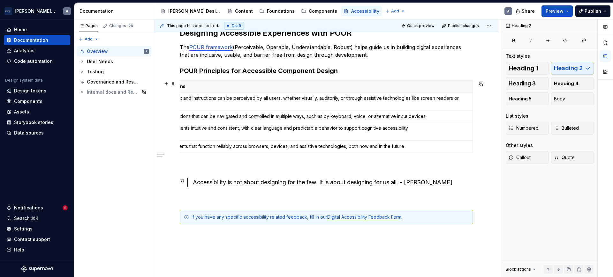
scroll to position [0, 0]
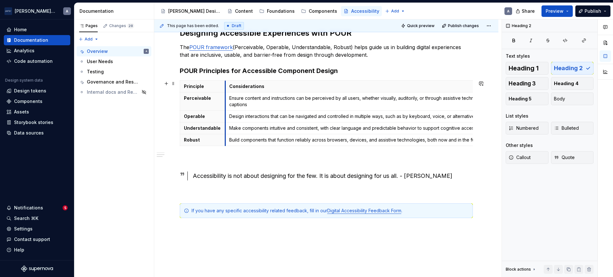
click at [226, 83] on th "Considerations" at bounding box center [388, 87] width 326 height 12
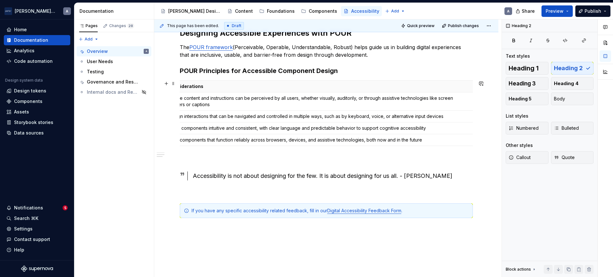
scroll to position [0, 60]
drag, startPoint x: 471, startPoint y: 83, endPoint x: 452, endPoint y: 85, distance: 19.5
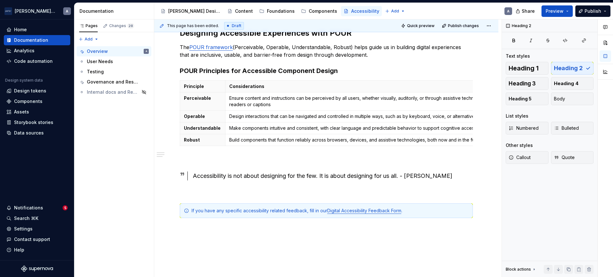
scroll to position [0, 0]
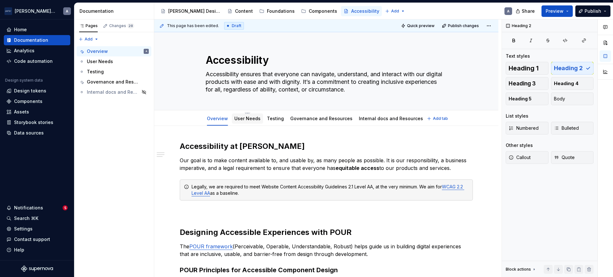
click at [250, 116] on div "User Needs" at bounding box center [247, 119] width 26 height 6
click at [251, 116] on div "User Needs" at bounding box center [247, 119] width 26 height 6
click at [247, 119] on link "User Needs" at bounding box center [247, 118] width 26 height 5
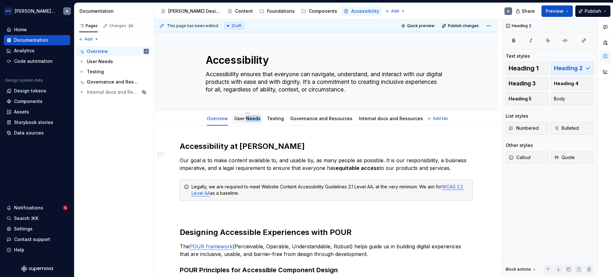
click at [247, 119] on link "User Needs" at bounding box center [247, 118] width 26 height 5
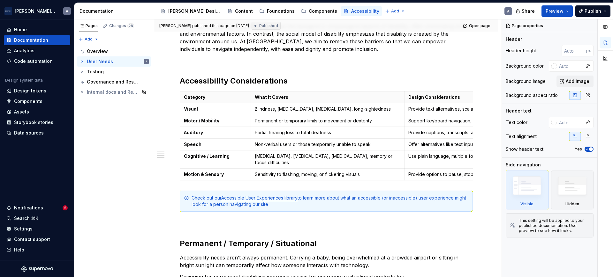
scroll to position [200, 0]
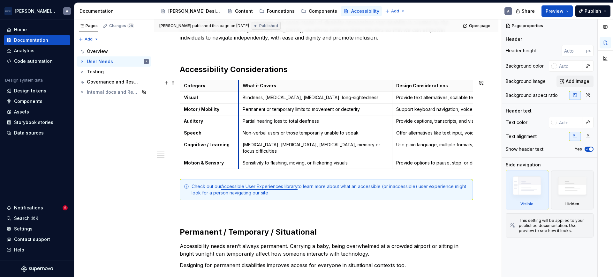
drag, startPoint x: 251, startPoint y: 86, endPoint x: 239, endPoint y: 89, distance: 12.4
click at [239, 89] on th "What it Covers" at bounding box center [316, 86] width 154 height 12
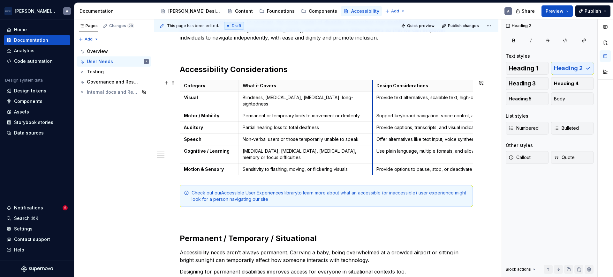
drag, startPoint x: 392, startPoint y: 85, endPoint x: 372, endPoint y: 94, distance: 21.7
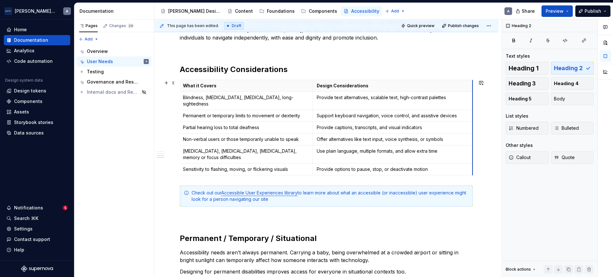
scroll to position [0, 53]
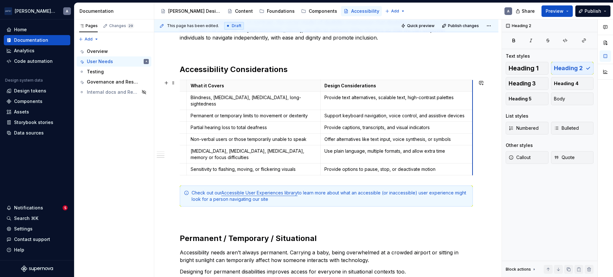
drag, startPoint x: 471, startPoint y: 83, endPoint x: 453, endPoint y: 84, distance: 17.6
click at [455, 22] on button "Publish changes" at bounding box center [461, 25] width 42 height 9
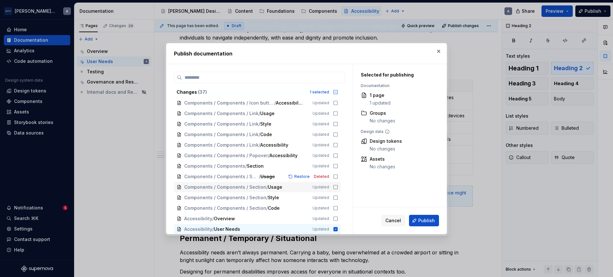
scroll to position [254, 0]
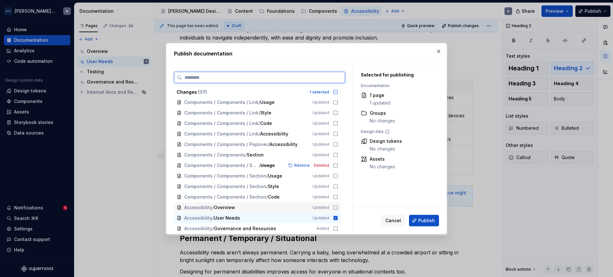
click at [338, 206] on div "Accessibility / Overview Updated" at bounding box center [257, 208] width 167 height 10
click at [436, 219] on button "Publish" at bounding box center [424, 220] width 30 height 11
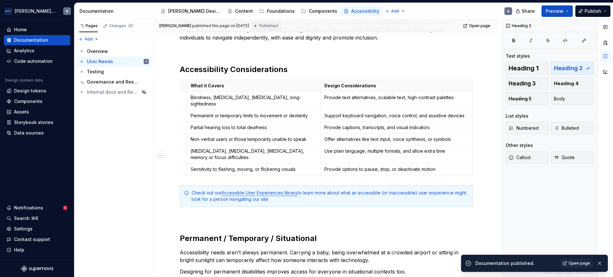
type textarea "*"
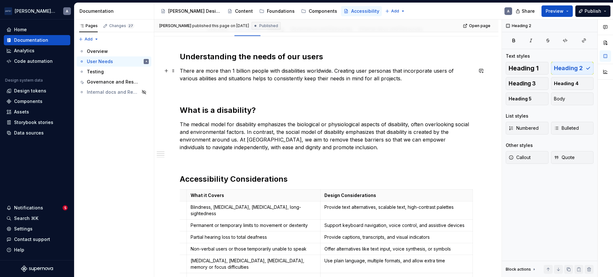
scroll to position [66, 0]
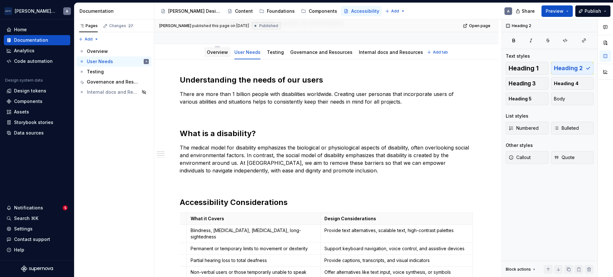
click at [206, 53] on div "Overview" at bounding box center [217, 52] width 26 height 10
click at [219, 54] on link "Overview" at bounding box center [217, 51] width 21 height 5
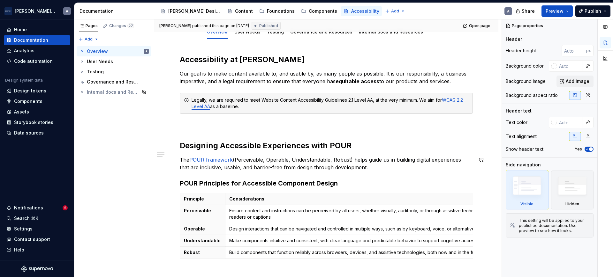
scroll to position [66, 0]
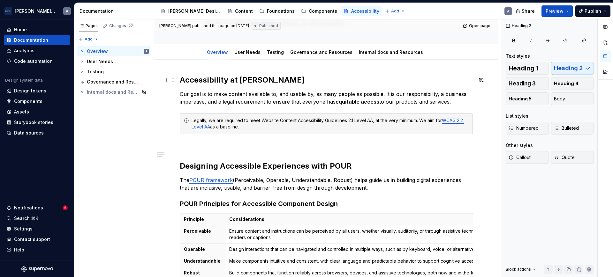
click at [294, 75] on h2 "Accessibility at [PERSON_NAME]" at bounding box center [326, 80] width 293 height 10
click at [304, 135] on div "Accessibility at [PERSON_NAME] Our goal is to make content available to, and us…" at bounding box center [326, 221] width 293 height 292
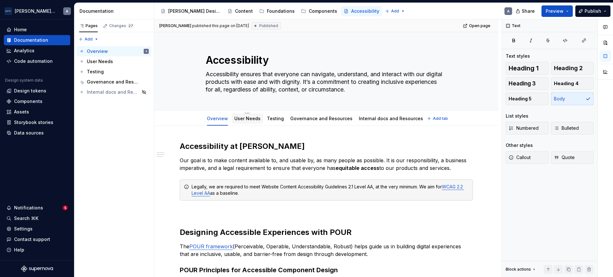
click at [249, 123] on div "User Needs" at bounding box center [247, 119] width 31 height 10
click at [249, 117] on link "User Needs" at bounding box center [247, 118] width 26 height 5
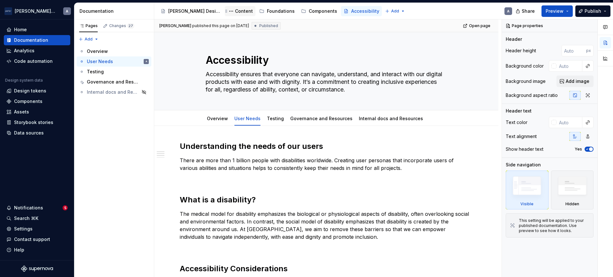
click at [227, 15] on div "Content" at bounding box center [240, 11] width 26 height 8
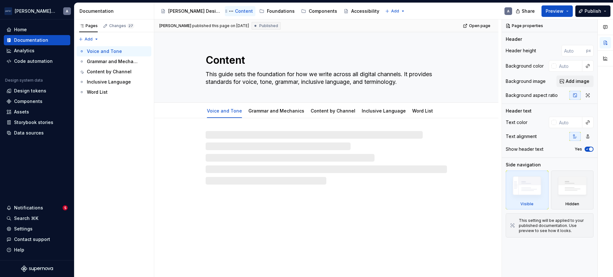
click at [227, 15] on div "Content" at bounding box center [240, 11] width 26 height 8
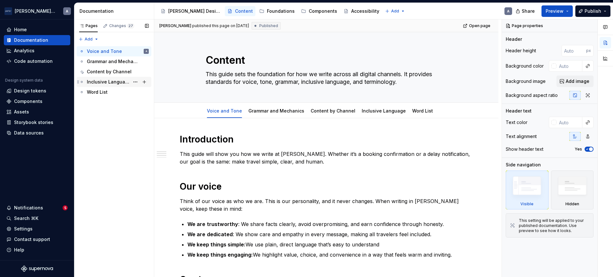
click at [99, 83] on div "Inclusive Language" at bounding box center [108, 82] width 43 height 6
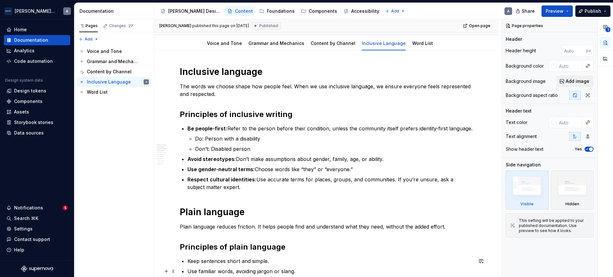
scroll to position [66, 0]
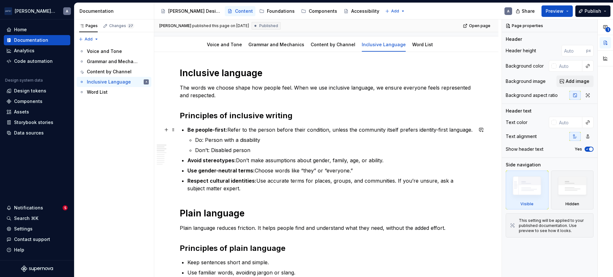
type textarea "*"
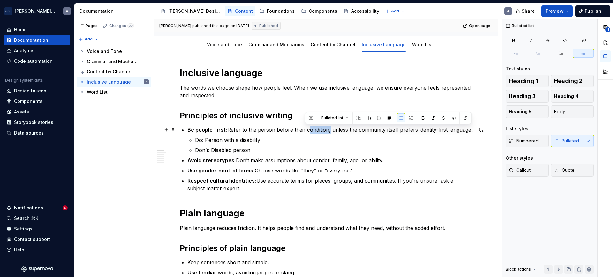
drag, startPoint x: 328, startPoint y: 128, endPoint x: 305, endPoint y: 130, distance: 22.7
click at [305, 130] on p "Be people-first: Refer to the person before their condition, unless the communi…" at bounding box center [329, 130] width 285 height 8
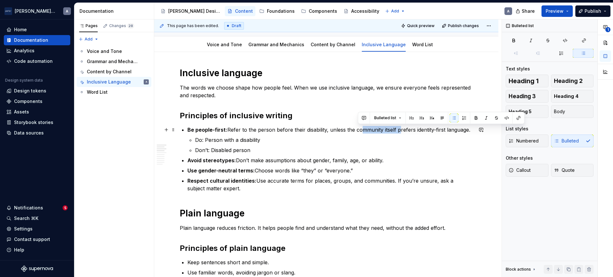
drag, startPoint x: 396, startPoint y: 128, endPoint x: 358, endPoint y: 130, distance: 38.0
click at [358, 130] on p "Be people-first: Refer to the person before their disability, unless the commun…" at bounding box center [329, 130] width 285 height 8
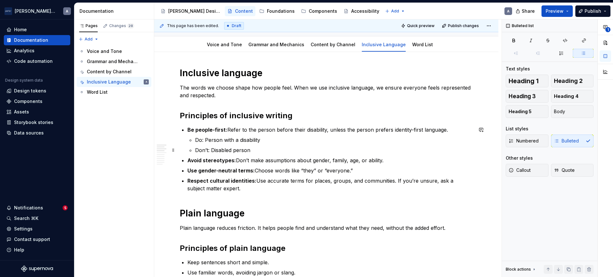
click at [310, 147] on p "Don’t: Disabled person" at bounding box center [334, 151] width 278 height 8
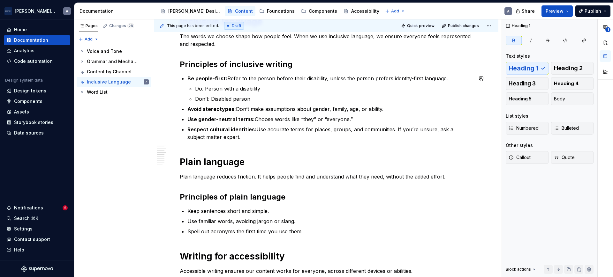
scroll to position [133, 0]
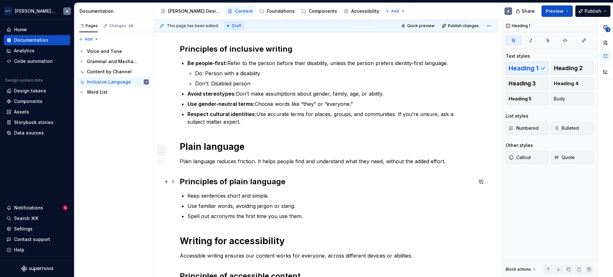
click at [281, 179] on h2 "Principles of plain language" at bounding box center [326, 182] width 293 height 10
click at [437, 159] on p "Plain language reduces friction. It helps people find and understand what they …" at bounding box center [326, 162] width 293 height 8
click at [284, 185] on h2 "Principles of plain language" at bounding box center [326, 182] width 293 height 10
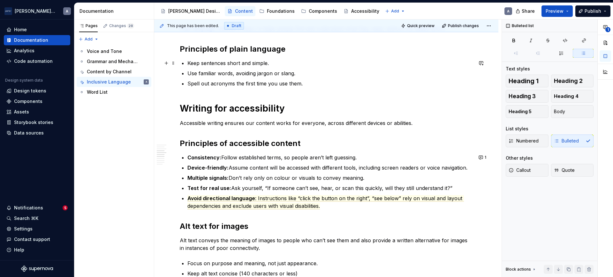
click at [304, 66] on p "Keep sentences short and simple." at bounding box center [329, 63] width 285 height 8
click at [309, 75] on p "Use familiar words, avoiding jargon or slang." at bounding box center [329, 74] width 285 height 8
click at [318, 90] on div "Inclusive language The words we choose shape how people feel. When we use inclu…" at bounding box center [326, 256] width 293 height 777
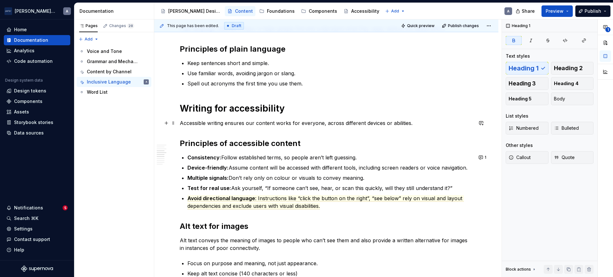
click at [332, 122] on p "Accessible writing ensures our content works for everyone, across different dev…" at bounding box center [326, 123] width 293 height 8
click at [405, 129] on div "Inclusive language The words we choose shape how people feel. When we use inclu…" at bounding box center [326, 256] width 293 height 777
click at [380, 172] on ul "Consistency: Follow established terms, so people aren’t left guessing. Device-f…" at bounding box center [329, 182] width 285 height 56
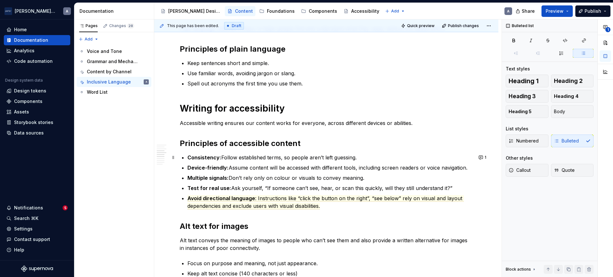
click at [353, 161] on p "Consistency: Follow established terms, so people aren’t left guessing." at bounding box center [329, 158] width 285 height 8
click at [327, 201] on span ": Instructions like “click the button on the right”, “see below” rely on visual…" at bounding box center [325, 202] width 277 height 14
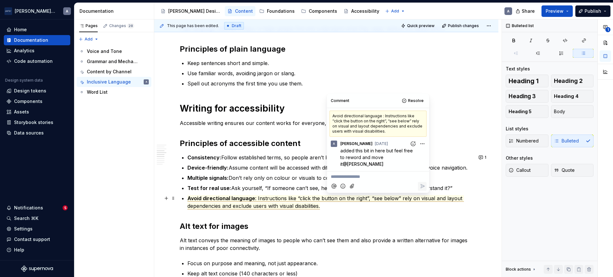
click at [355, 209] on p "Avoid directional language : Instructions like “click the button on the right”,…" at bounding box center [329, 202] width 285 height 15
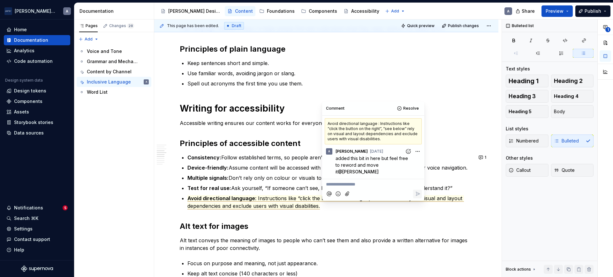
click at [224, 179] on strong "Multiple signals:" at bounding box center [207, 178] width 41 height 6
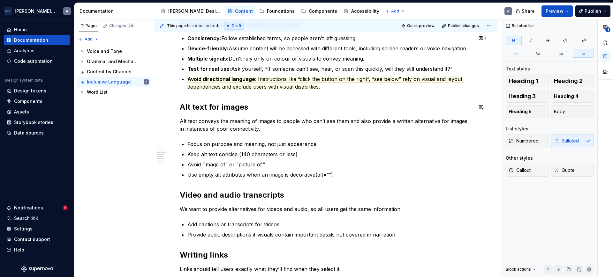
scroll to position [399, 0]
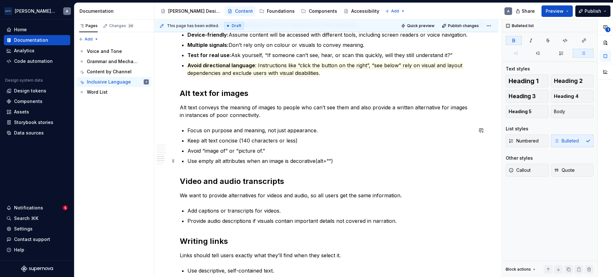
click at [315, 164] on p "Use empty alt attributes when an image is decorative(alt=””)" at bounding box center [329, 161] width 285 height 8
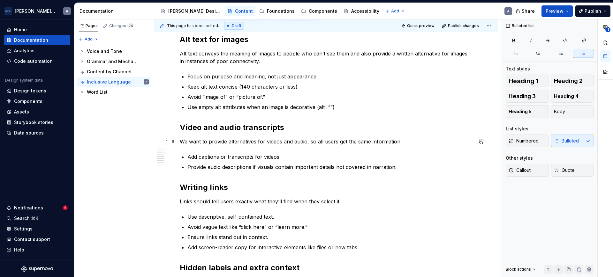
scroll to position [466, 0]
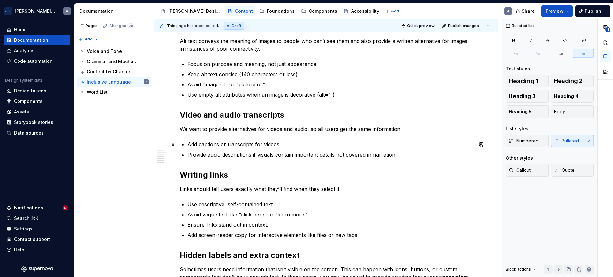
click at [225, 146] on p "Add captions or transcripts for videos." at bounding box center [329, 145] width 285 height 8
click at [198, 147] on p "Add captions and transcripts for videos." at bounding box center [329, 145] width 285 height 8
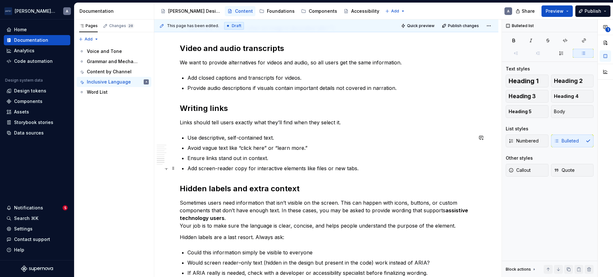
click at [383, 169] on p "Add screen-reader copy for interactive elements like files or new tabs." at bounding box center [329, 169] width 285 height 8
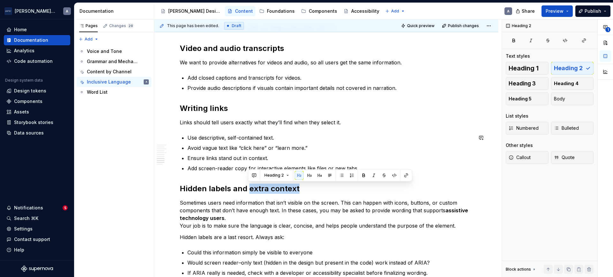
drag, startPoint x: 367, startPoint y: 174, endPoint x: 249, endPoint y: 175, distance: 117.8
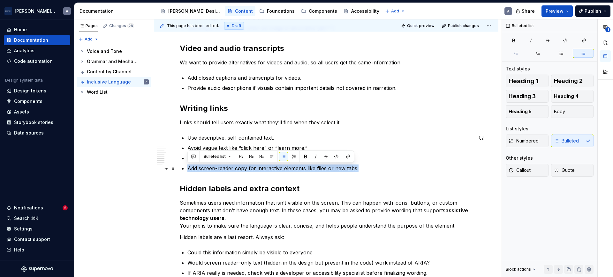
drag, startPoint x: 362, startPoint y: 165, endPoint x: 188, endPoint y: 163, distance: 173.4
click at [188, 163] on ul "Use descriptive, self-contained text. Avoid vague text like “click here” or “le…" at bounding box center [329, 153] width 285 height 38
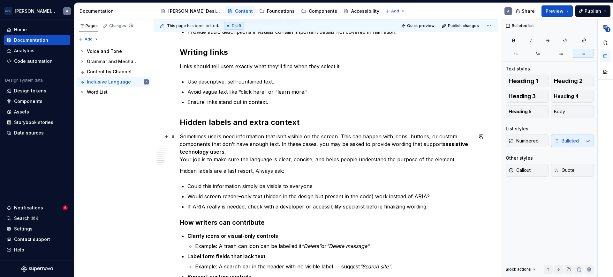
scroll to position [599, 0]
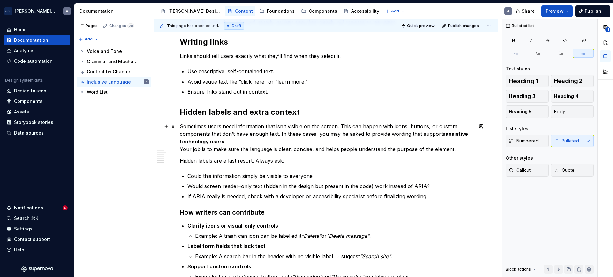
click at [268, 136] on p "Sometimes users need information that isn’t visible on the screen. This can hap…" at bounding box center [326, 138] width 293 height 31
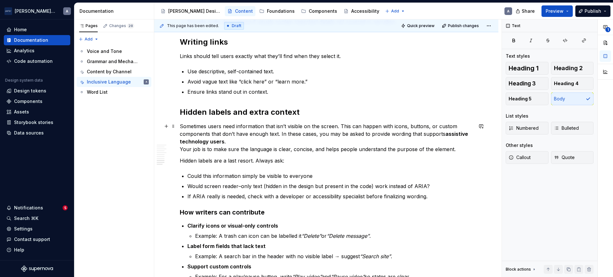
click at [238, 140] on p "Sometimes users need information that isn’t visible on the screen. This can hap…" at bounding box center [326, 138] width 293 height 31
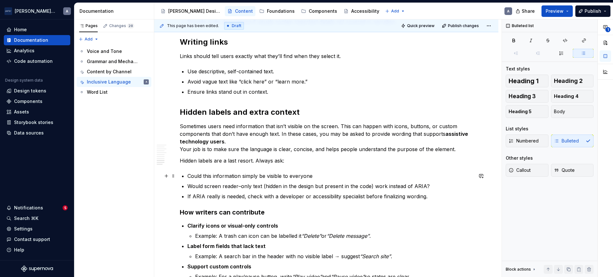
click at [332, 176] on p "Could this information simply be visible to everyone" at bounding box center [329, 176] width 285 height 8
click at [295, 190] on p "Would screen reader–only text (hidden in the design but present in the code) wo…" at bounding box center [329, 187] width 285 height 8
click at [431, 186] on p "Would screen reader–only text (hidden in the design but present in the code) wo…" at bounding box center [329, 187] width 285 height 8
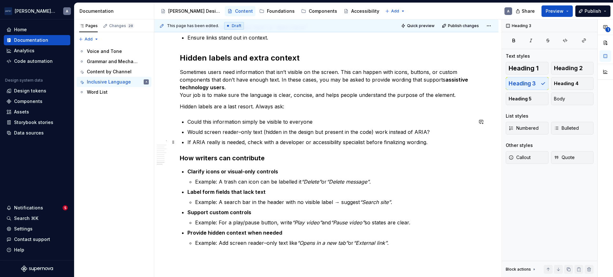
scroll to position [665, 0]
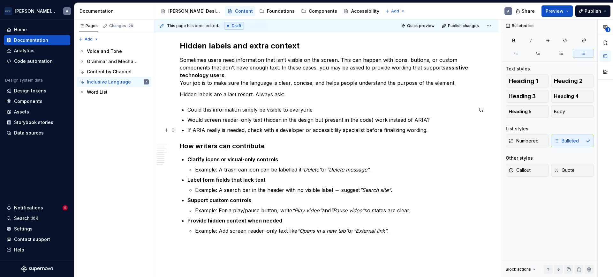
click at [405, 130] on p "If ARIA really is needed, check with a developer or accessibility specialist be…" at bounding box center [329, 130] width 285 height 8
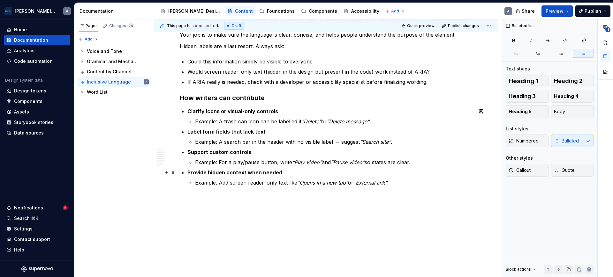
click at [226, 175] on strong "Provide hidden context when needed" at bounding box center [234, 173] width 95 height 6
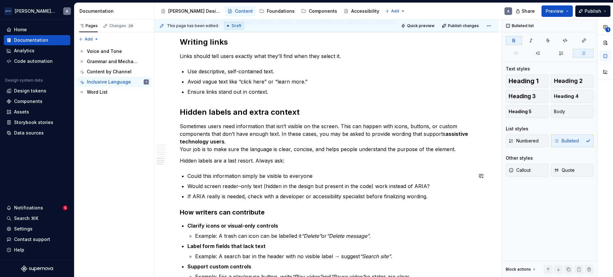
scroll to position [399, 0]
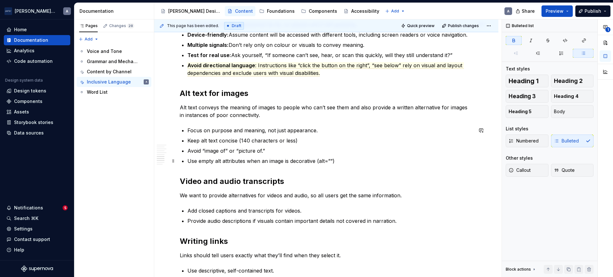
click at [354, 162] on p "Use empty alt attributes when an image is decorative (alt=””)" at bounding box center [329, 161] width 285 height 8
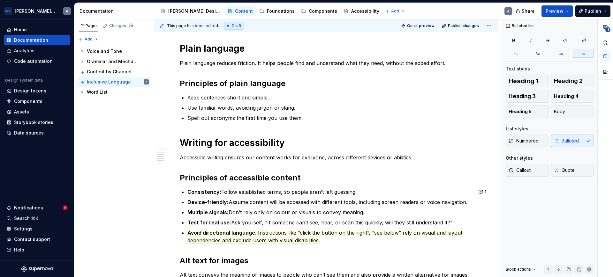
scroll to position [66, 0]
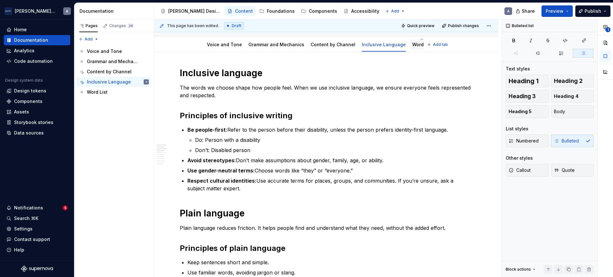
click at [410, 49] on div "Word List" at bounding box center [423, 45] width 26 height 10
click at [412, 47] on div "Word List" at bounding box center [422, 45] width 21 height 6
click at [92, 97] on div "Accessibility guide for tree Page tree. Navigate the tree with the arrow keys. …" at bounding box center [114, 71] width 80 height 55
click at [94, 93] on div "Word List" at bounding box center [97, 92] width 21 height 6
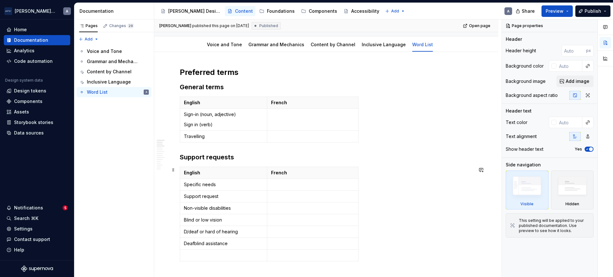
scroll to position [133, 0]
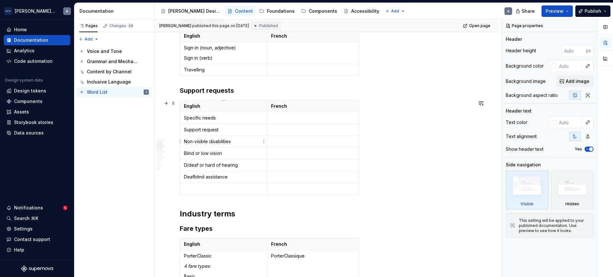
click at [216, 143] on p "Non-visible disabilities" at bounding box center [223, 142] width 79 height 6
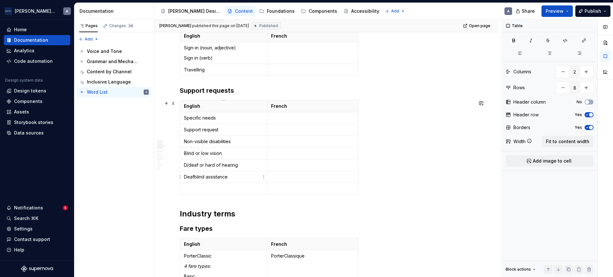
click at [239, 176] on p "Deafblind assistance" at bounding box center [223, 177] width 79 height 6
click at [235, 188] on p at bounding box center [223, 189] width 79 height 6
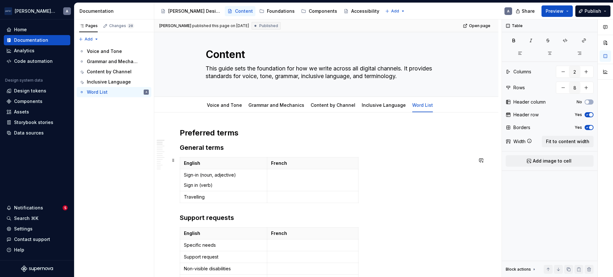
scroll to position [0, 0]
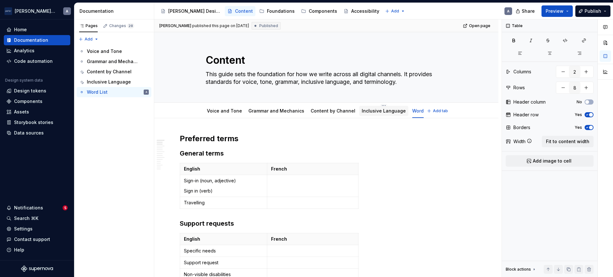
click at [393, 114] on div "Inclusive Language" at bounding box center [384, 111] width 44 height 6
click at [393, 116] on div "Inclusive Language" at bounding box center [383, 111] width 49 height 10
click at [378, 113] on link "Inclusive Language" at bounding box center [384, 110] width 44 height 5
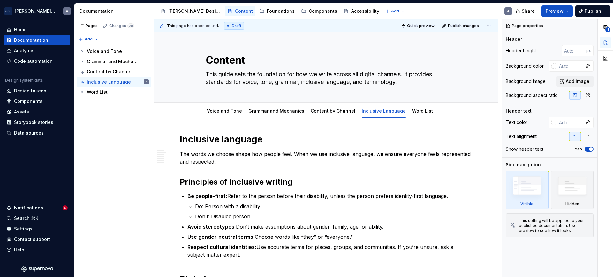
type textarea "*"
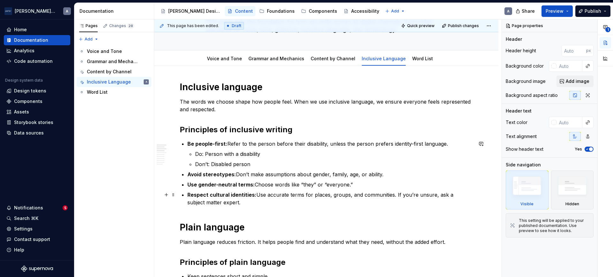
scroll to position [66, 0]
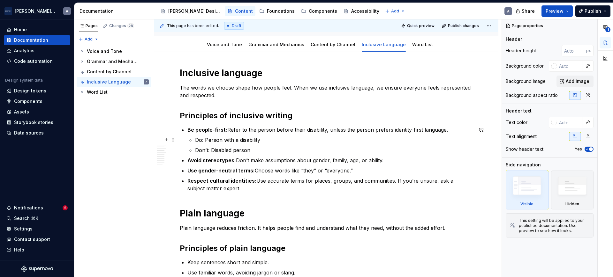
drag, startPoint x: 323, startPoint y: 142, endPoint x: 336, endPoint y: 142, distance: 13.4
click at [323, 142] on p "Do: Person with a disability" at bounding box center [334, 140] width 278 height 8
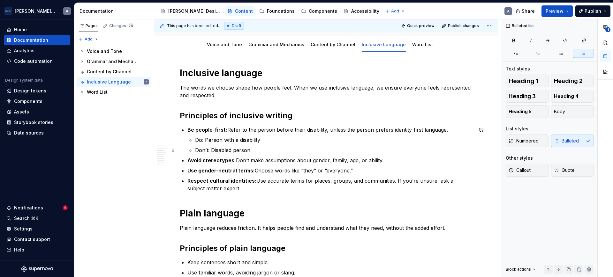
click at [336, 145] on ul "Do: Person with a disability Don’t: Disabled person" at bounding box center [334, 145] width 278 height 18
click at [334, 146] on ul "Do: Person with a disability Don’t: Disabled person" at bounding box center [334, 145] width 278 height 18
click at [307, 149] on p "Don’t: Disabled person" at bounding box center [334, 151] width 278 height 8
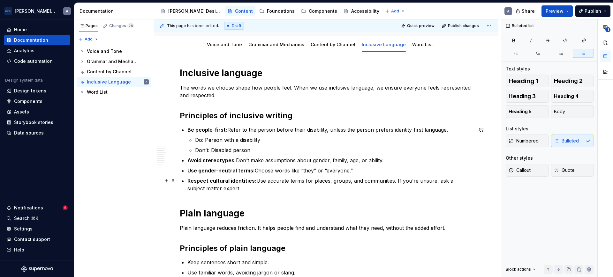
click at [232, 192] on p "Respect cultural identities: Use accurate terms for places, groups, and communi…" at bounding box center [329, 184] width 285 height 15
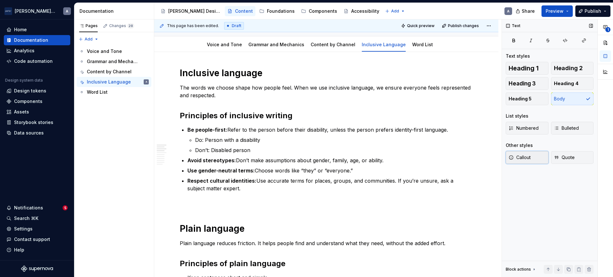
click at [520, 153] on button "Callout" at bounding box center [527, 157] width 43 height 13
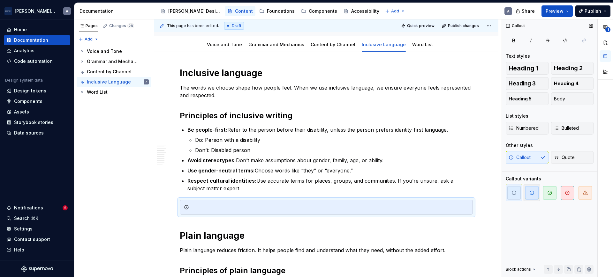
click at [534, 192] on icon "button" at bounding box center [532, 193] width 4 height 4
click at [266, 207] on div at bounding box center [330, 207] width 277 height 6
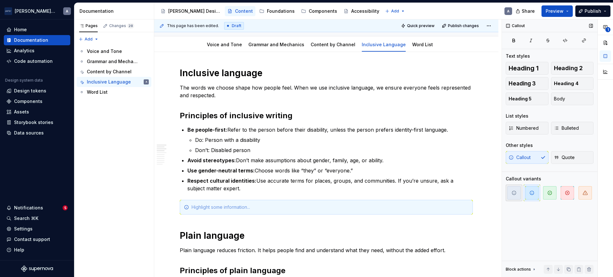
click at [514, 194] on icon "button" at bounding box center [514, 193] width 5 height 5
click at [538, 196] on span "button" at bounding box center [531, 192] width 13 height 13
click at [320, 213] on div at bounding box center [326, 207] width 293 height 15
click at [222, 206] on div "Check out the Disability Language Guide" at bounding box center [330, 207] width 277 height 6
type textarea "*"
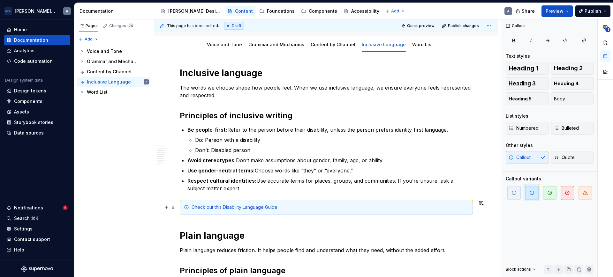
click at [242, 209] on div "Check out this Disability Language Guide" at bounding box center [330, 207] width 277 height 6
click at [265, 207] on div "Check out this Disability Language Guide" at bounding box center [330, 207] width 277 height 6
drag, startPoint x: 364, startPoint y: 217, endPoint x: 364, endPoint y: 207, distance: 9.9
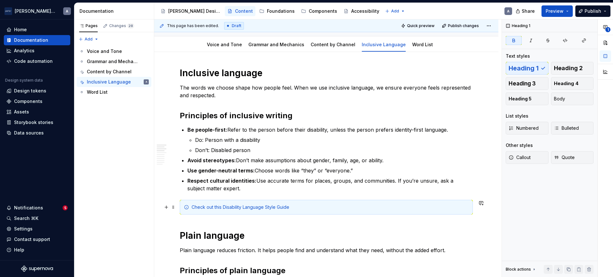
click at [364, 207] on div "Check out this Disability Language Style Guide" at bounding box center [330, 207] width 277 height 6
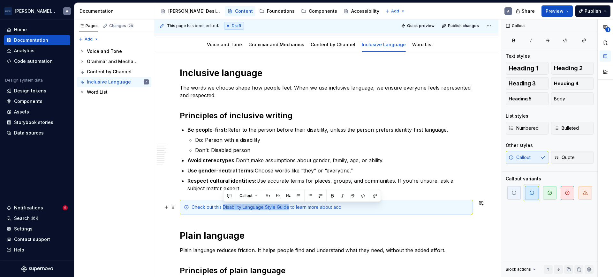
drag, startPoint x: 290, startPoint y: 207, endPoint x: 224, endPoint y: 207, distance: 65.8
click at [224, 207] on div "Check out this Disability Language Style Guide to learn more about acc" at bounding box center [330, 207] width 277 height 6
click at [377, 196] on button "button" at bounding box center [374, 196] width 9 height 9
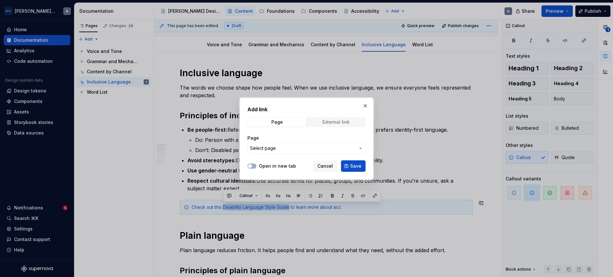
click at [334, 122] on div "External link" at bounding box center [336, 122] width 27 height 5
click at [254, 165] on button "Open in new tab" at bounding box center [251, 166] width 9 height 5
click at [296, 148] on input "URL" at bounding box center [306, 148] width 118 height 11
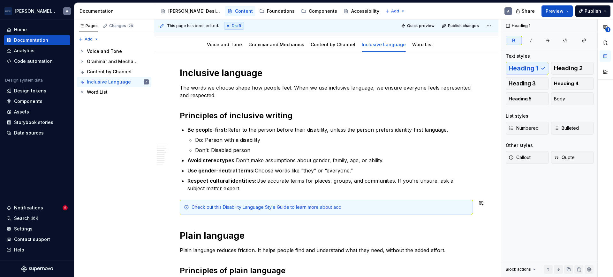
click at [175, 211] on span at bounding box center [173, 207] width 5 height 9
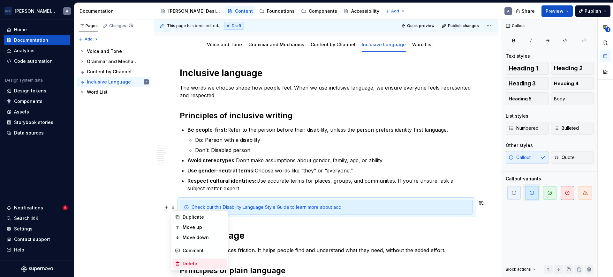
click at [198, 260] on div "Delete" at bounding box center [199, 264] width 54 height 10
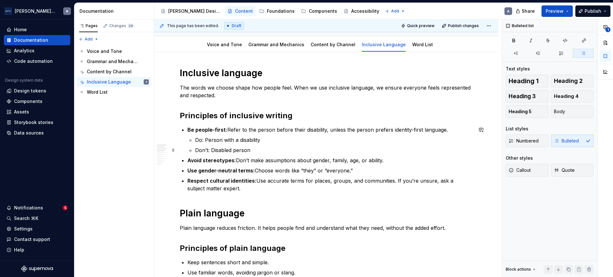
click at [263, 144] on ul "Do: Person with a disability Don’t: Disabled person" at bounding box center [334, 145] width 278 height 18
click at [300, 147] on p "Don’t: Disabled person" at bounding box center [334, 151] width 278 height 8
click at [219, 127] on strong "Be people-first:" at bounding box center [207, 130] width 40 height 6
click at [263, 127] on p "Be people-first: Refer to the person before their disability, unless the person…" at bounding box center [329, 130] width 285 height 8
click at [414, 127] on p "Be people-first: Refer to the person before their disability, unless the person…" at bounding box center [329, 130] width 285 height 8
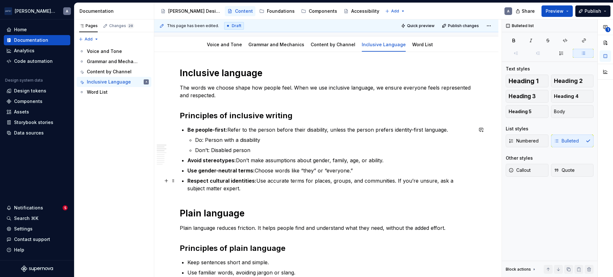
click at [252, 191] on p "Respect cultural identities: Use accurate terms for places, groups, and communi…" at bounding box center [329, 184] width 285 height 15
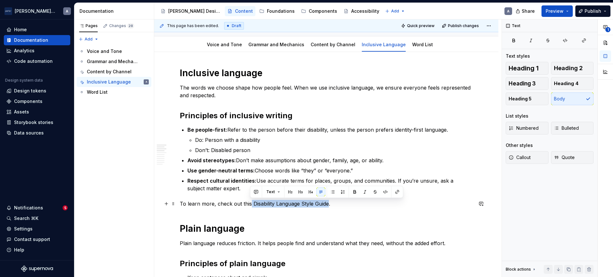
drag, startPoint x: 329, startPoint y: 204, endPoint x: 250, endPoint y: 201, distance: 79.0
click at [250, 201] on p "To learn more, check out this Disability Language Style Guide." at bounding box center [326, 204] width 293 height 8
click at [397, 194] on button "button" at bounding box center [397, 192] width 9 height 9
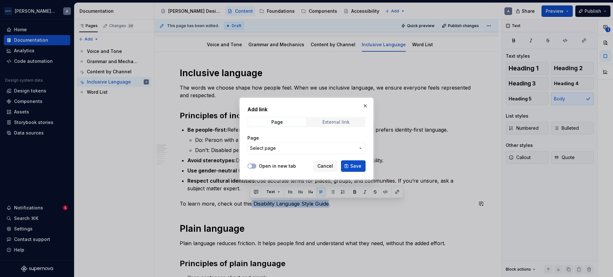
click at [323, 124] on div "External link" at bounding box center [336, 122] width 27 height 5
click at [248, 164] on icon "button" at bounding box center [249, 166] width 5 height 4
click at [279, 148] on input "URL" at bounding box center [306, 148] width 118 height 11
paste input "https://ncdj.org/style-guide/"
type input "https://ncdj.org/style-guide/"
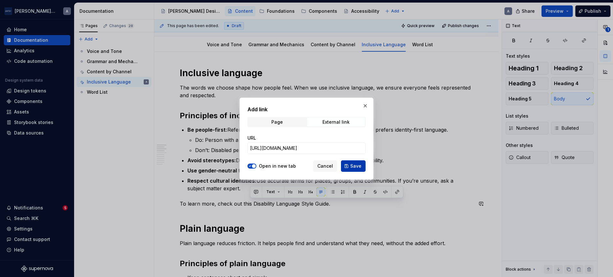
click at [344, 164] on button "Save" at bounding box center [353, 166] width 25 height 11
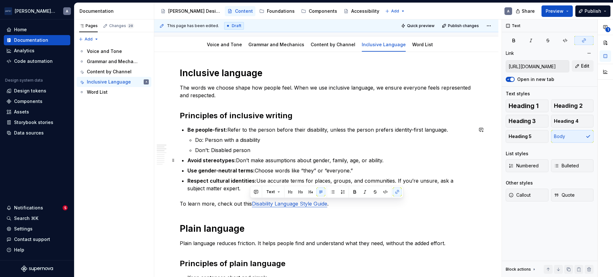
click at [338, 154] on ul "Be people-first: Refer to the person before their disability, unless the person…" at bounding box center [329, 159] width 285 height 66
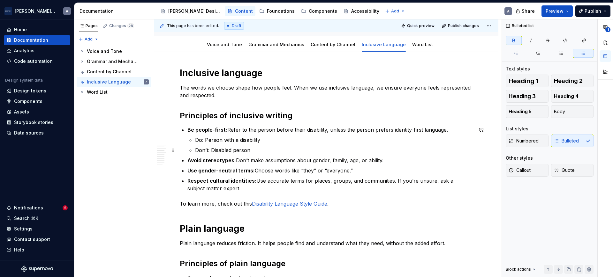
click at [278, 147] on p "Don’t: Disabled person" at bounding box center [334, 151] width 278 height 8
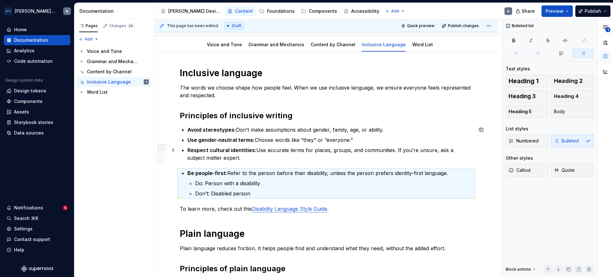
click at [232, 149] on strong "Respect cultural identities:" at bounding box center [221, 150] width 69 height 6
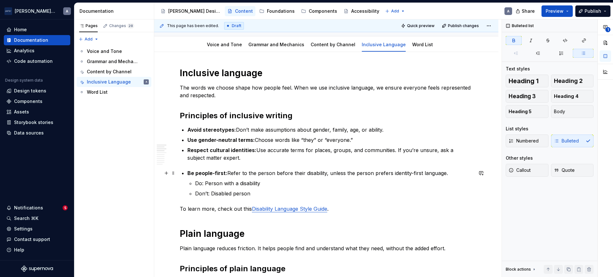
click at [189, 173] on strong "Be people-first:" at bounding box center [207, 173] width 40 height 6
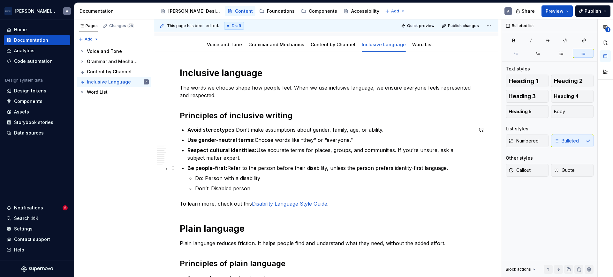
click at [331, 170] on p "Be people-first: Refer to the person before their disability, unless the person…" at bounding box center [329, 168] width 285 height 8
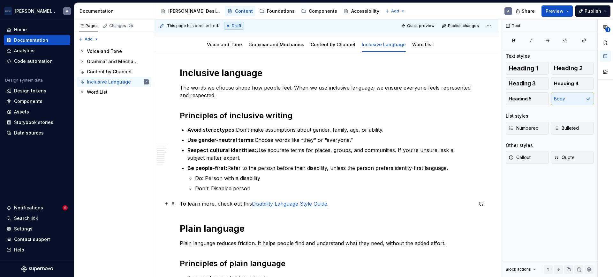
click at [212, 203] on p "To learn more, check out this Disability Language Style Guide ." at bounding box center [326, 204] width 293 height 8
type textarea "*"
click at [182, 203] on p "To learn more, check out this Disability Language Style Guide ." at bounding box center [326, 204] width 293 height 8
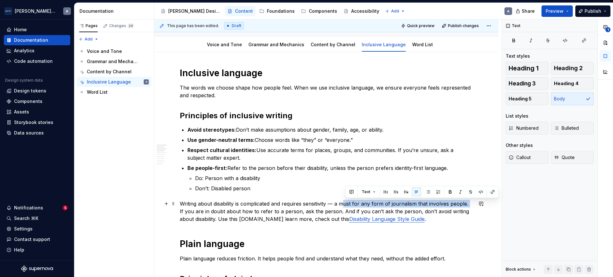
drag, startPoint x: 469, startPoint y: 205, endPoint x: 344, endPoint y: 205, distance: 125.5
click at [344, 205] on p "Writing about disability is complicated and requires sensitivity — a must for a…" at bounding box center [326, 211] width 293 height 23
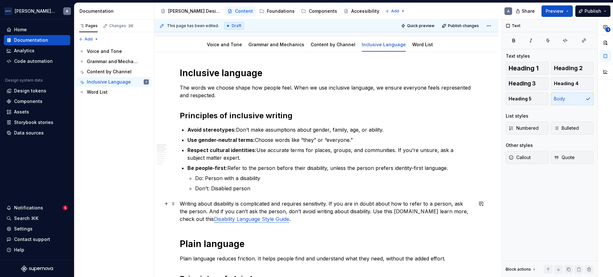
click at [243, 206] on p "Writing about disability is complicated and requires sensitivity. If you are in…" at bounding box center [326, 211] width 293 height 23
click at [260, 215] on p "Writing about disability can be complicated and requires sensitivity. If you ar…" at bounding box center [326, 211] width 293 height 23
click at [323, 210] on p "Writing about disability can be complicated and requires sensitivity. If you ar…" at bounding box center [326, 211] width 293 height 23
click at [380, 213] on p "Writing about disability can be complicated and requires sensitivity. If you ar…" at bounding box center [326, 211] width 293 height 23
click at [419, 213] on p "Writing about disability can be complicated and requires sensitivity. If you ar…" at bounding box center [326, 211] width 293 height 23
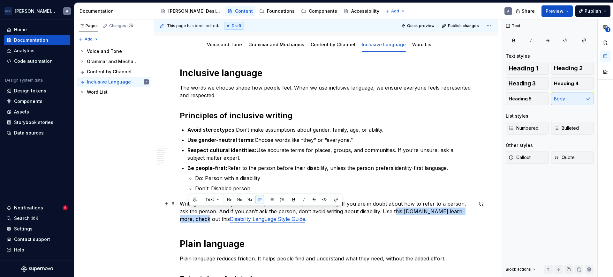
drag, startPoint x: 189, startPoint y: 219, endPoint x: 395, endPoint y: 211, distance: 206.8
click at [395, 211] on p "Writing about disability can be complicated and requires sensitivity. If you ar…" at bounding box center [326, 211] width 293 height 23
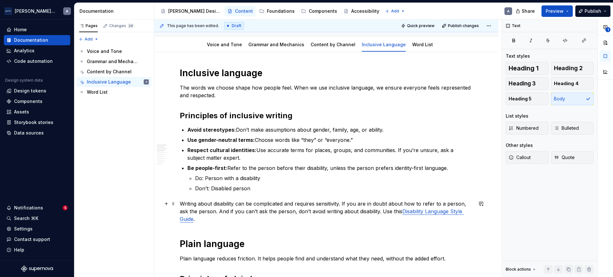
click at [352, 211] on p "Writing about disability can be complicated and requires sensitivity. If you ar…" at bounding box center [326, 211] width 293 height 23
click at [215, 213] on p "Writing about disability can be complicated and requires sensitivity. If you ar…" at bounding box center [326, 211] width 293 height 23
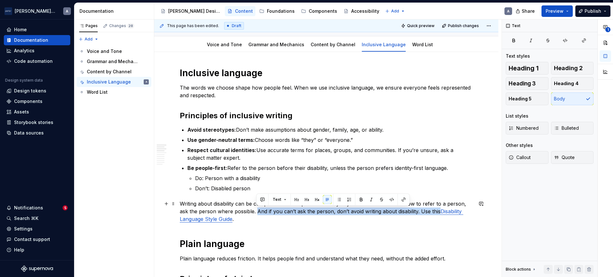
drag, startPoint x: 438, startPoint y: 210, endPoint x: 257, endPoint y: 208, distance: 181.4
click at [257, 208] on p "Writing about disability can be complicated and requires sensitivity. If you ar…" at bounding box center [326, 211] width 293 height 23
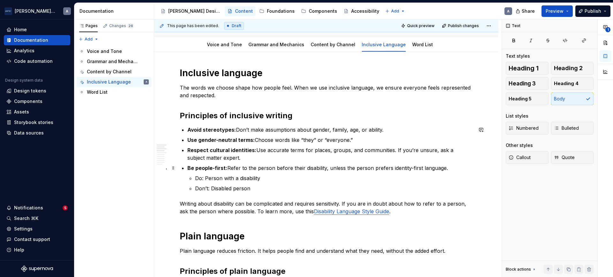
click at [365, 167] on p "Be people-first: Refer to the person before their disability, unless the person…" at bounding box center [329, 168] width 285 height 8
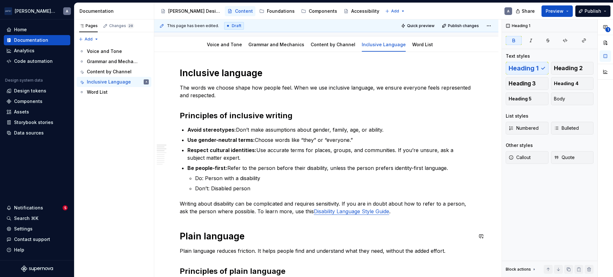
click at [408, 215] on p "Writing about disability can be complicated and requires sensitivity. If you ar…" at bounding box center [326, 207] width 293 height 15
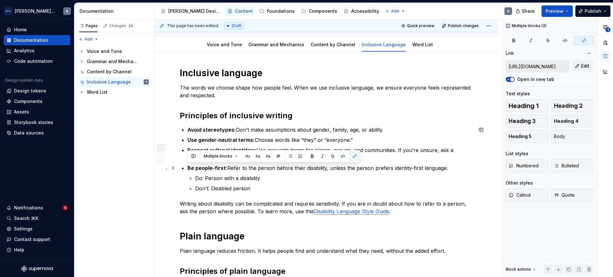
drag, startPoint x: 408, startPoint y: 215, endPoint x: 188, endPoint y: 169, distance: 224.6
click at [308, 203] on p "Writing about disability can be complicated and requires sensitivity. If you ar…" at bounding box center [326, 207] width 293 height 15
drag, startPoint x: 416, startPoint y: 213, endPoint x: 178, endPoint y: 162, distance: 243.7
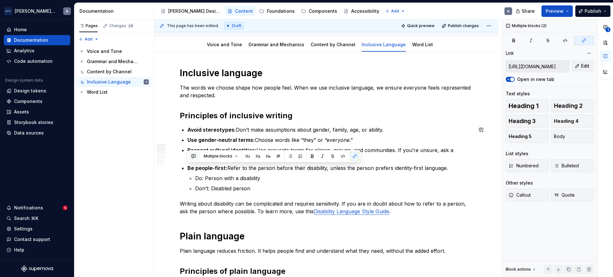
click at [192, 153] on button "button" at bounding box center [193, 156] width 9 height 9
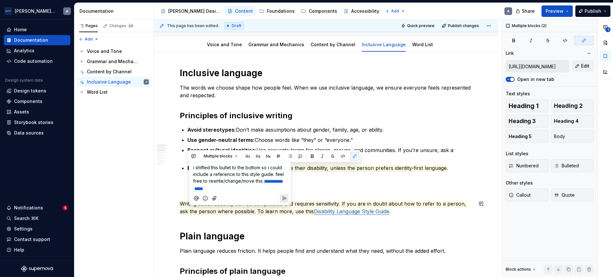
click at [286, 198] on icon "Send" at bounding box center [284, 198] width 6 height 6
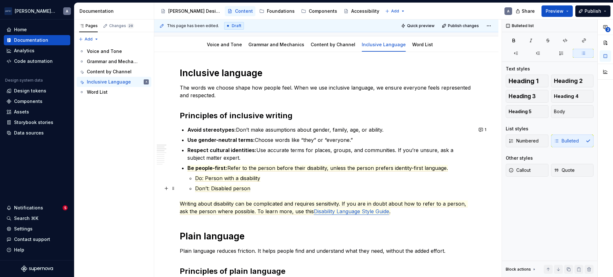
click at [362, 186] on p "Don’t: Disabled person" at bounding box center [334, 189] width 278 height 8
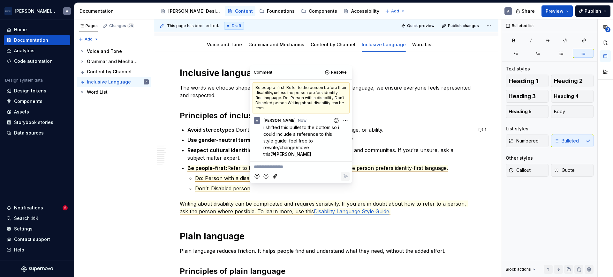
click at [230, 133] on strong "Avoid stereotypes:" at bounding box center [211, 130] width 49 height 6
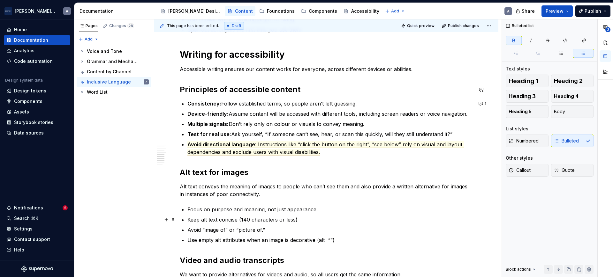
scroll to position [399, 0]
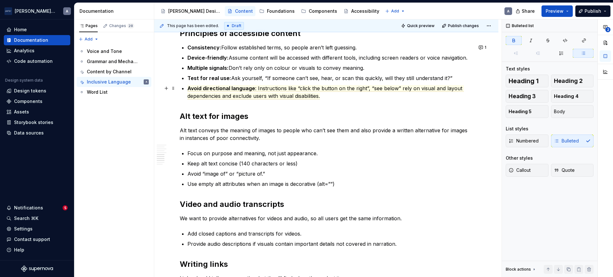
click at [328, 97] on p "Avoid directional language : Instructions like “click the button on the right”,…" at bounding box center [329, 92] width 285 height 15
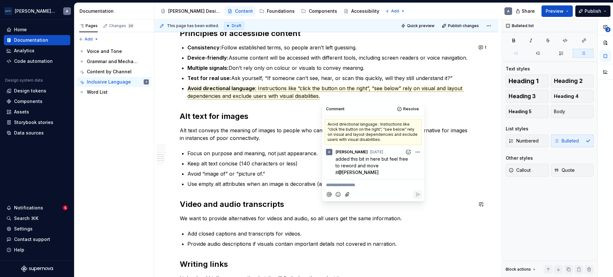
click at [272, 169] on ul "Focus on purpose and meaning, not just appearance. Keep alt text concise (140 c…" at bounding box center [329, 169] width 285 height 38
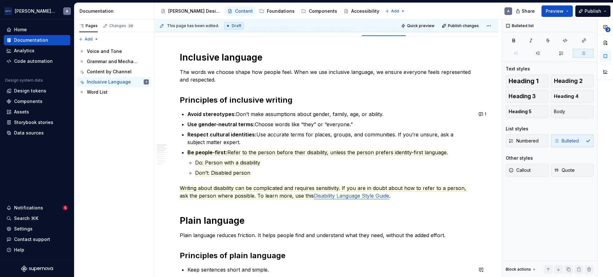
scroll to position [66, 0]
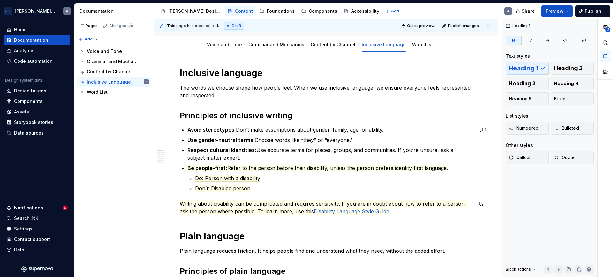
click at [421, 208] on p "Writing about disability can be complicated and requires sensitivity. If you ar…" at bounding box center [326, 207] width 293 height 15
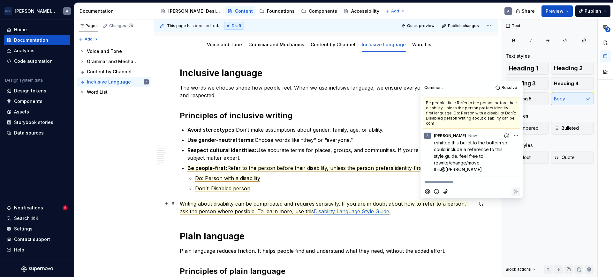
click at [397, 210] on p "Writing about disability can be complicated and requires sensitivity. If you ar…" at bounding box center [326, 207] width 293 height 15
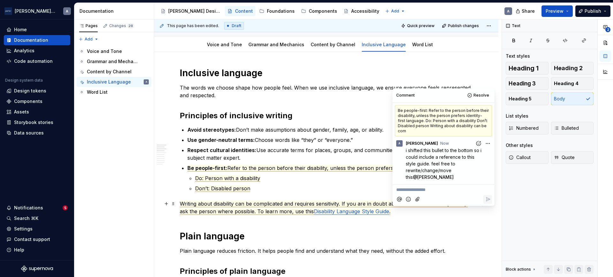
click at [308, 206] on span "Writing about disability can be complicated and requires sensitivity. If you ar…" at bounding box center [324, 208] width 288 height 14
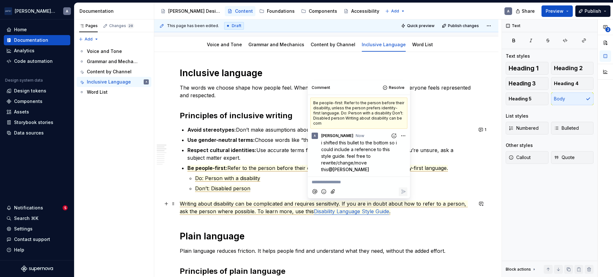
click at [416, 211] on p "Writing about disability can be complicated and requires sensitivity. If you ar…" at bounding box center [326, 207] width 293 height 15
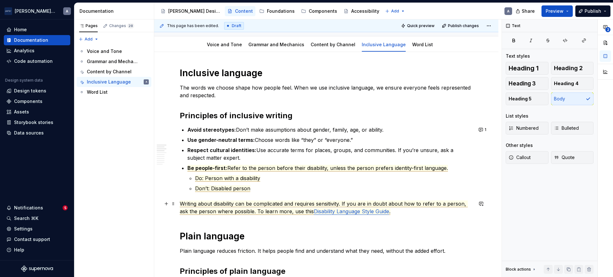
click at [218, 211] on span "Writing about disability can be complicated and requires sensitivity. If you ar…" at bounding box center [324, 208] width 288 height 14
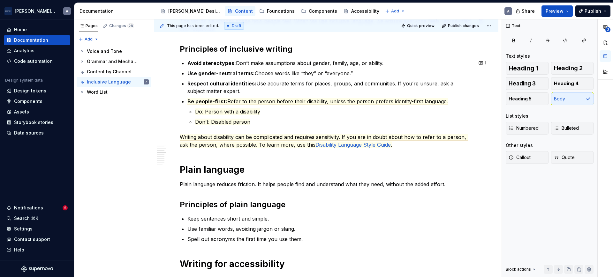
scroll to position [0, 0]
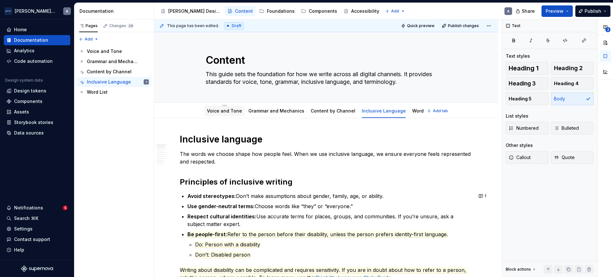
click at [214, 107] on div "Voice and Tone" at bounding box center [224, 111] width 35 height 8
click at [213, 108] on link "Voice and Tone" at bounding box center [224, 110] width 35 height 5
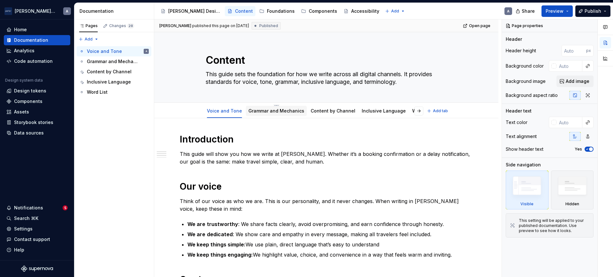
click at [274, 113] on link "Grammar and Mechanics" at bounding box center [276, 110] width 56 height 5
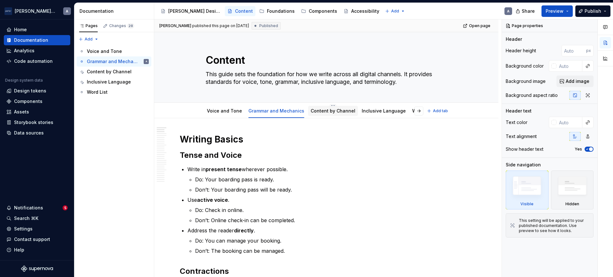
click at [325, 113] on link "Content by Channel" at bounding box center [333, 110] width 45 height 5
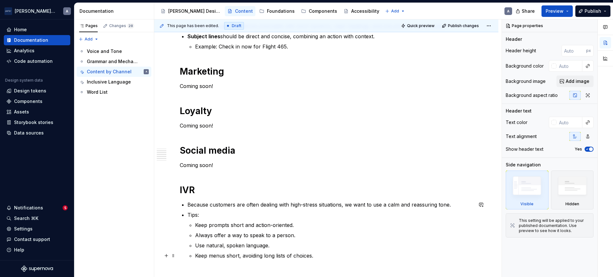
scroll to position [133, 0]
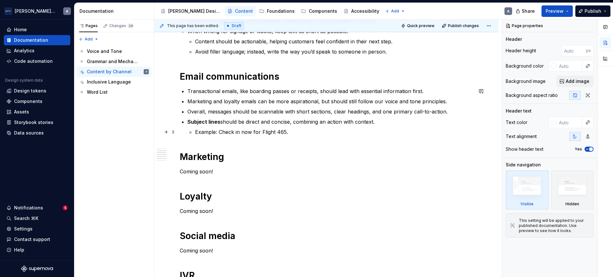
click at [310, 131] on p "Example: Check in now for Flight 465." at bounding box center [334, 132] width 278 height 8
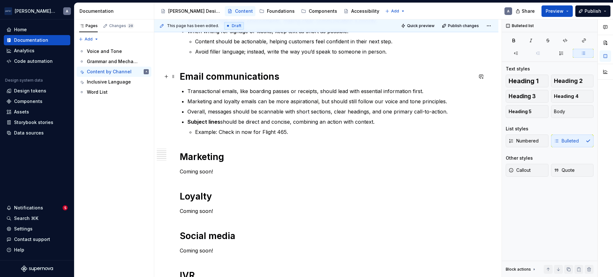
click at [263, 78] on strong "Email communications" at bounding box center [230, 76] width 100 height 11
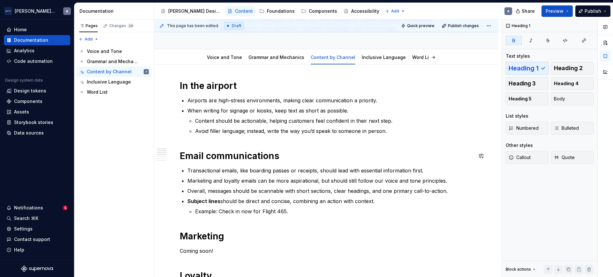
scroll to position [66, 0]
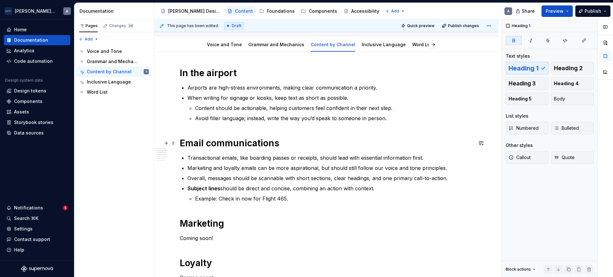
click at [312, 141] on h1 "Email communications" at bounding box center [326, 143] width 293 height 11
type textarea "*"
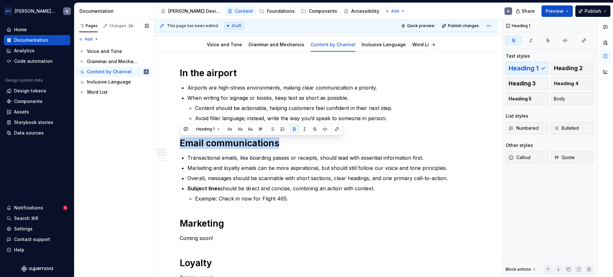
drag, startPoint x: 296, startPoint y: 142, endPoint x: 144, endPoint y: 143, distance: 152.0
click at [144, 143] on div "Pages Changes 28 Add Accessibility guide for tree Page tree. Navigate the tree …" at bounding box center [343, 148] width 539 height 258
click at [482, 143] on button "button" at bounding box center [481, 143] width 9 height 9
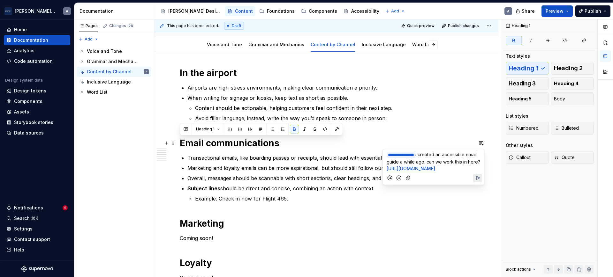
click at [482, 185] on div "**********" at bounding box center [434, 167] width 102 height 36
click at [479, 181] on icon "Send" at bounding box center [478, 178] width 6 height 6
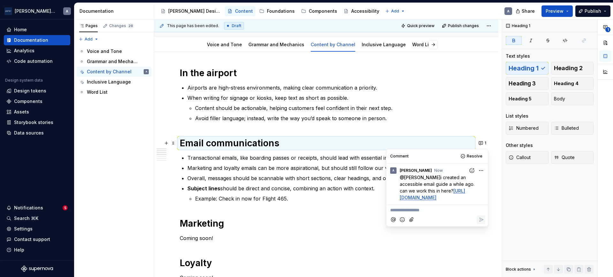
click at [334, 171] on p "Marketing and loyalty emails can be more aspirational, but should still follow …" at bounding box center [329, 168] width 285 height 8
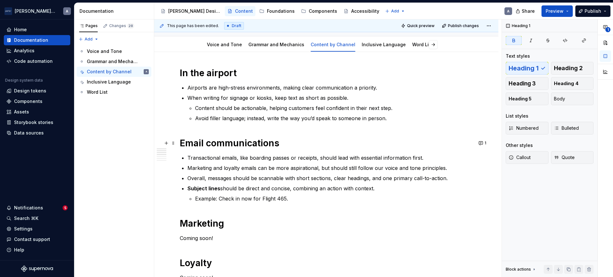
click at [298, 147] on h1 "Email communications" at bounding box center [326, 143] width 293 height 11
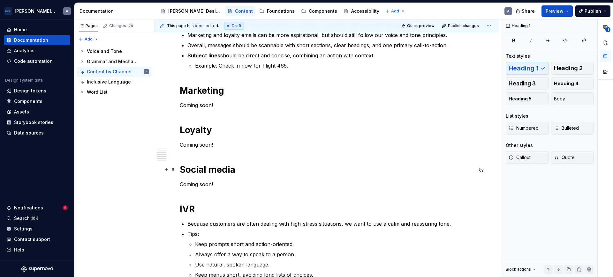
click at [229, 166] on h1 "Social media" at bounding box center [326, 169] width 293 height 11
click at [259, 167] on h1 "Social media" at bounding box center [326, 169] width 293 height 11
click at [483, 170] on button "button" at bounding box center [481, 169] width 9 height 9
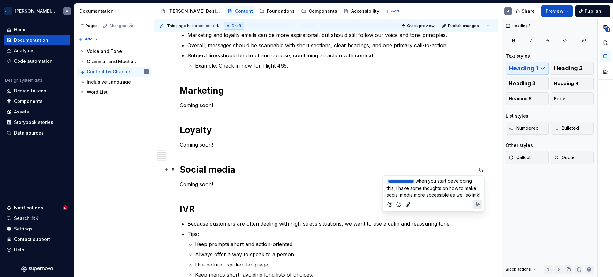
click at [480, 208] on icon "Send" at bounding box center [478, 204] width 6 height 6
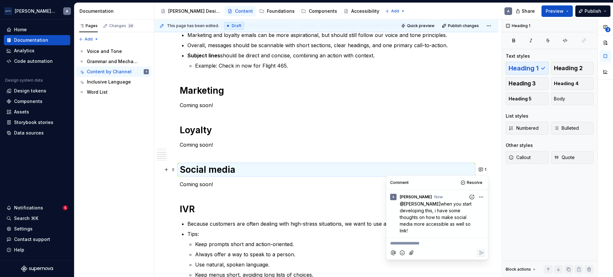
click at [278, 148] on p "Coming soon!" at bounding box center [326, 145] width 293 height 8
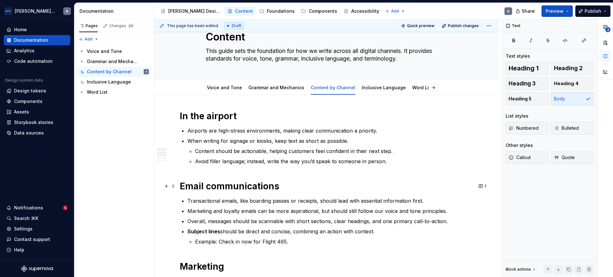
scroll to position [0, 0]
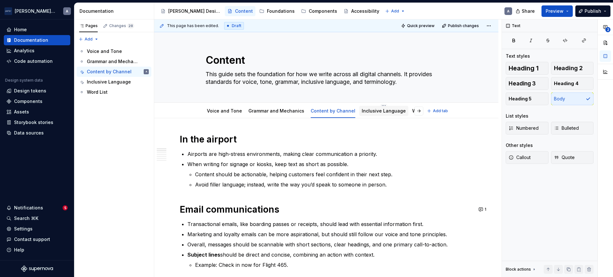
click at [366, 110] on link "Inclusive Language" at bounding box center [384, 110] width 44 height 5
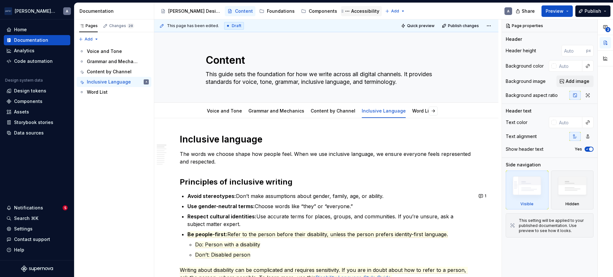
click at [351, 11] on div "Accessibility" at bounding box center [365, 11] width 28 height 6
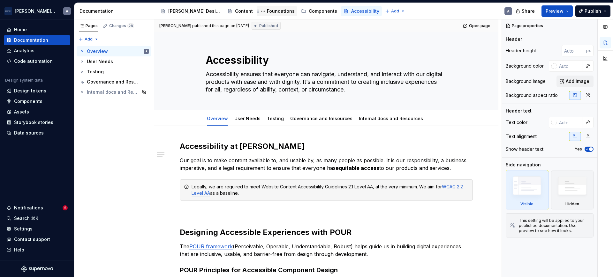
click at [267, 10] on div "Foundations" at bounding box center [281, 11] width 28 height 6
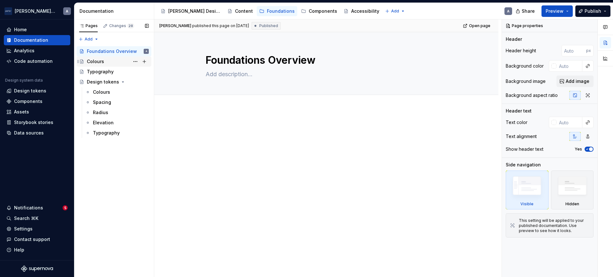
click at [95, 65] on div "Colours" at bounding box center [95, 61] width 17 height 6
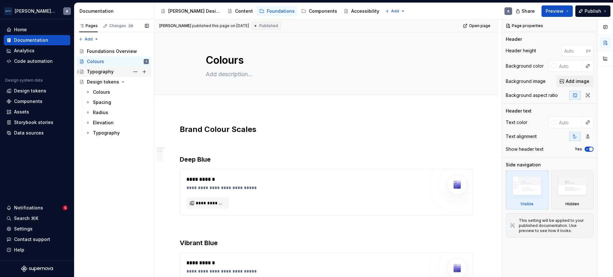
click at [103, 70] on div "Typography" at bounding box center [100, 72] width 27 height 6
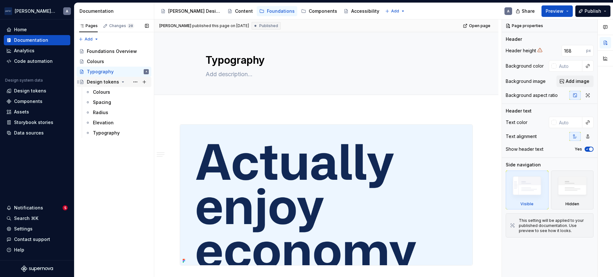
click at [106, 84] on div "Design tokens" at bounding box center [103, 82] width 32 height 6
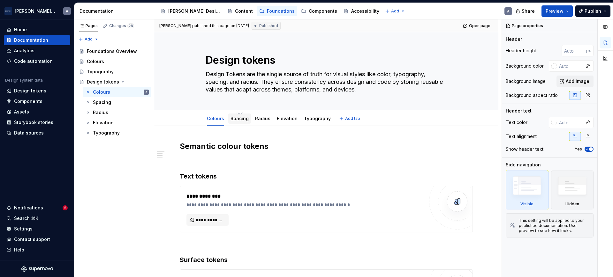
click at [247, 125] on div at bounding box center [239, 125] width 23 height 1
click at [260, 118] on link "Radius" at bounding box center [262, 118] width 15 height 5
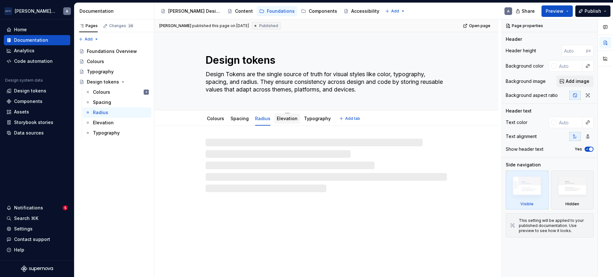
click at [283, 120] on link "Elevation" at bounding box center [287, 118] width 21 height 5
click at [322, 118] on link "Typography" at bounding box center [317, 118] width 27 height 5
click at [216, 118] on link "Colours" at bounding box center [215, 118] width 17 height 5
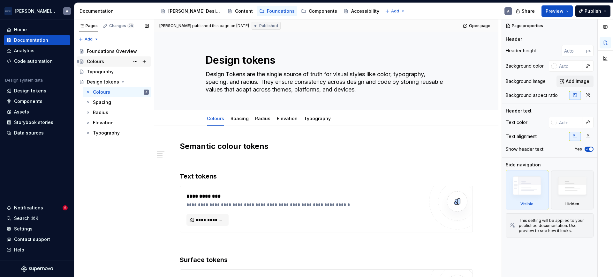
click at [84, 60] on icon "Page tree" at bounding box center [81, 61] width 5 height 5
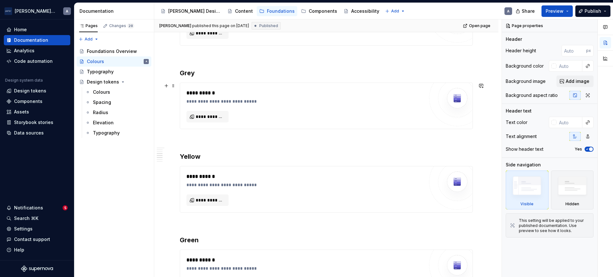
scroll to position [266, 0]
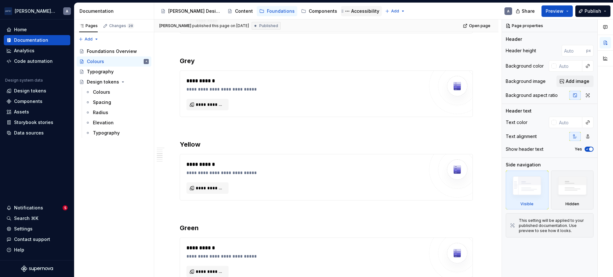
click at [351, 11] on div "Accessibility" at bounding box center [365, 11] width 28 height 6
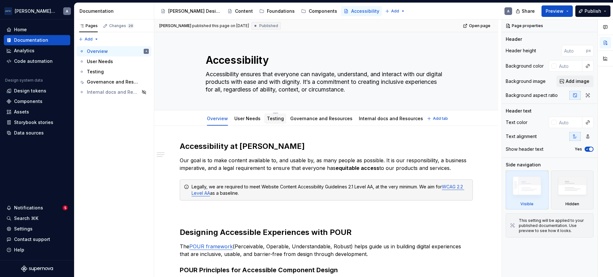
click at [267, 119] on link "Testing" at bounding box center [275, 118] width 17 height 5
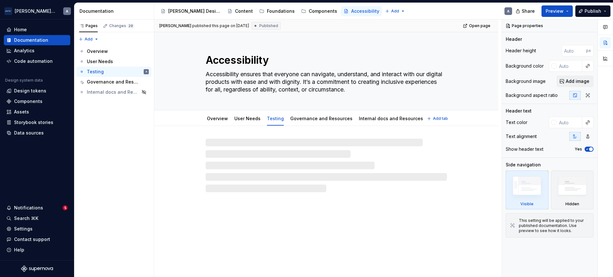
type textarea "*"
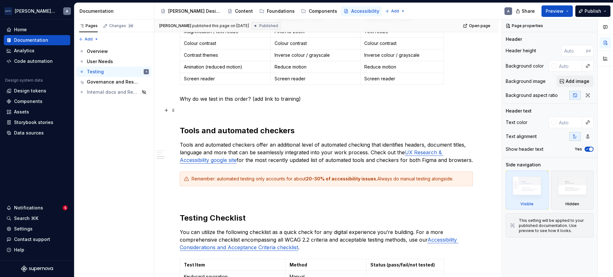
scroll to position [133, 0]
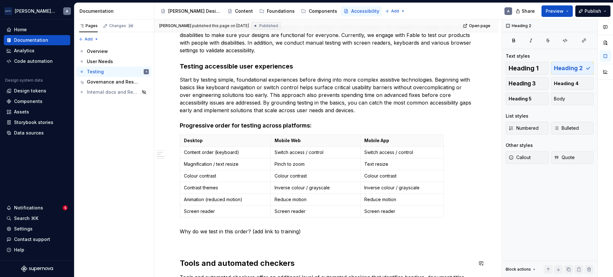
click at [222, 248] on div "Manual and user testing Several accessibility requirements need manual or user …" at bounding box center [326, 269] width 293 height 522
click at [221, 243] on p at bounding box center [326, 243] width 293 height 8
click at [223, 67] on h3 "Testing accessible user experiences" at bounding box center [326, 66] width 293 height 9
click at [218, 124] on h4 "Progressive order for testing across platforms:" at bounding box center [326, 126] width 293 height 8
click at [229, 238] on div "Manual and user testing Several accessibility requirements need manual or user …" at bounding box center [326, 269] width 293 height 522
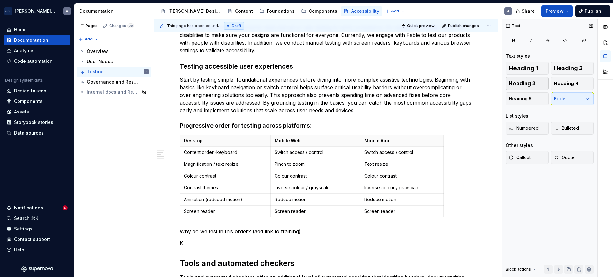
scroll to position [134, 0]
type textarea "*"
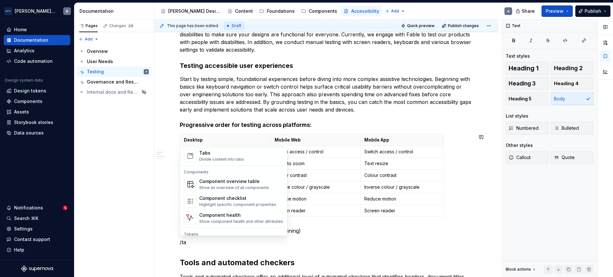
scroll to position [0, 0]
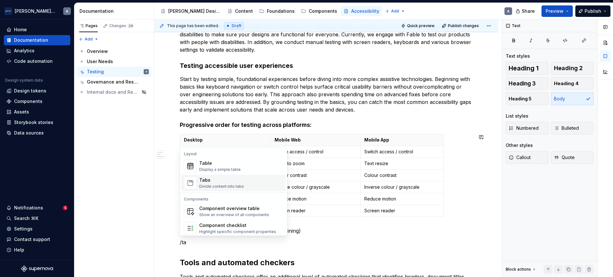
click at [251, 184] on div "Tabs Divide content into tabs" at bounding box center [241, 183] width 84 height 13
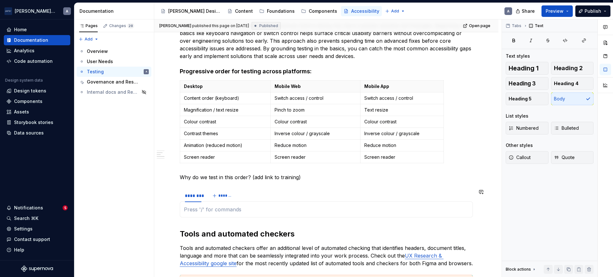
scroll to position [200, 0]
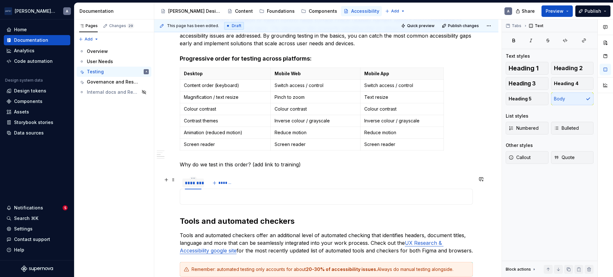
click at [198, 185] on div "********" at bounding box center [193, 183] width 17 height 6
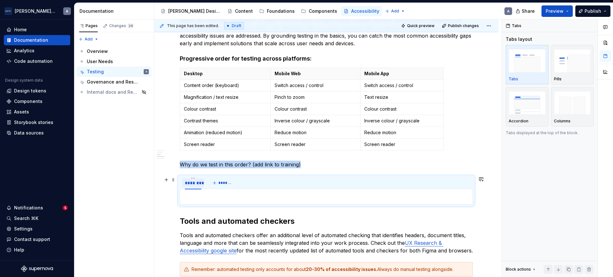
click at [198, 183] on div "********" at bounding box center [193, 183] width 17 height 6
click at [197, 183] on input "********" at bounding box center [193, 182] width 22 height 11
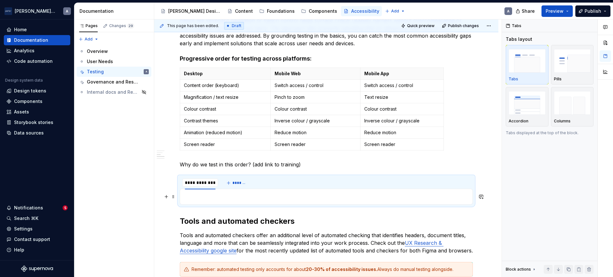
scroll to position [0, 0]
type input "**********"
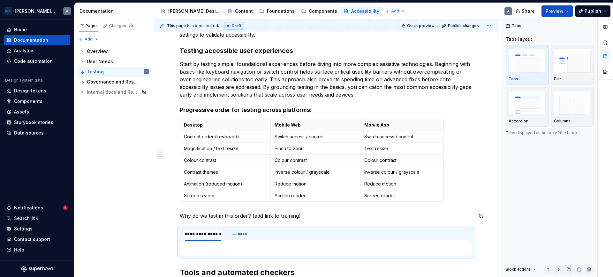
scroll to position [134, 0]
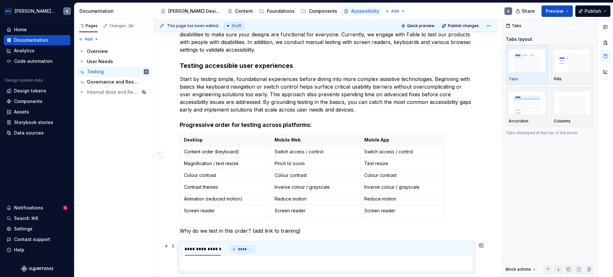
click at [252, 250] on button "*******" at bounding box center [242, 249] width 25 height 9
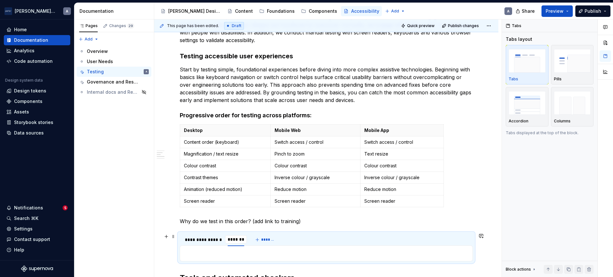
type textarea "*"
type input "**********"
click at [213, 241] on div "**********" at bounding box center [203, 240] width 36 height 6
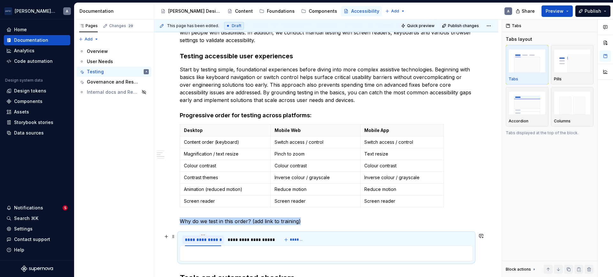
click at [212, 240] on div "**********" at bounding box center [203, 240] width 36 height 6
click at [201, 237] on div "**********" at bounding box center [203, 240] width 36 height 6
click at [205, 236] on input "**********" at bounding box center [202, 239] width 41 height 11
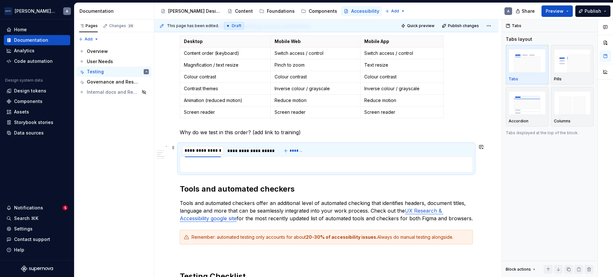
drag, startPoint x: 207, startPoint y: 238, endPoint x: 272, endPoint y: 247, distance: 65.4
click at [272, 247] on div "Manual and user testing Several accessibility requirements need manual or user …" at bounding box center [326, 182] width 293 height 547
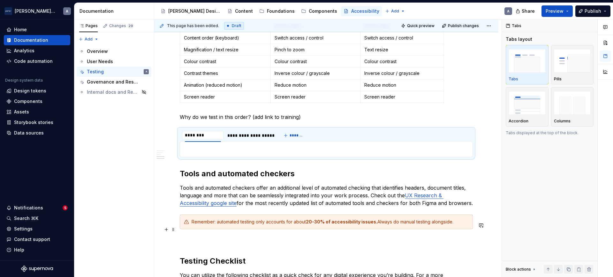
scroll to position [0, 0]
type input "********"
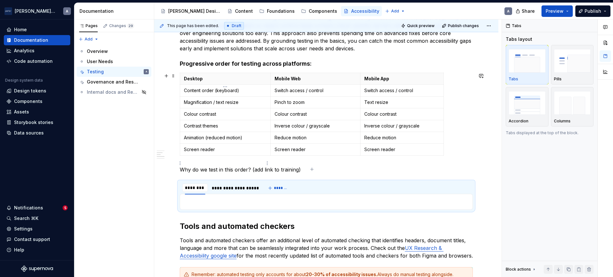
scroll to position [181, 0]
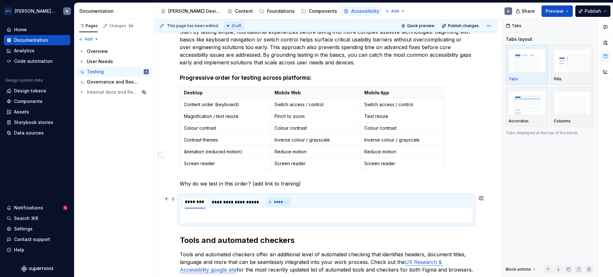
click at [280, 199] on button "*******" at bounding box center [278, 202] width 25 height 9
type input "******"
click at [299, 203] on span "*******" at bounding box center [302, 202] width 14 height 5
type input "**********"
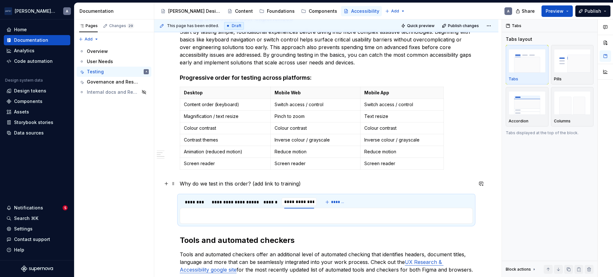
click at [323, 181] on p "Why do we test in this order? (add link to training)" at bounding box center [326, 184] width 293 height 8
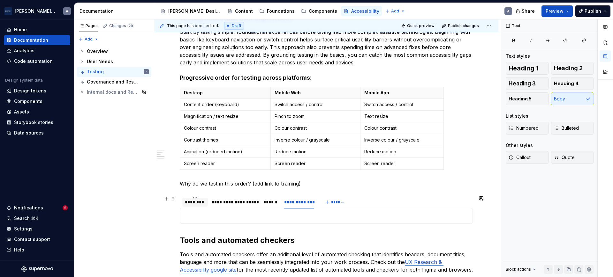
click at [190, 201] on div "********" at bounding box center [195, 202] width 20 height 6
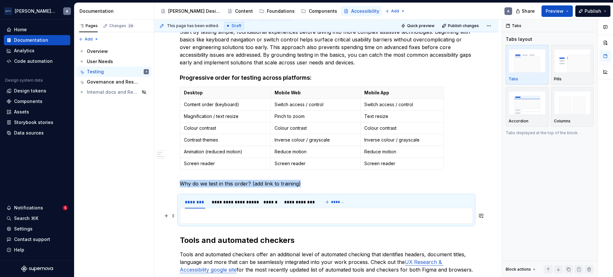
click at [202, 214] on p at bounding box center [326, 216] width 285 height 8
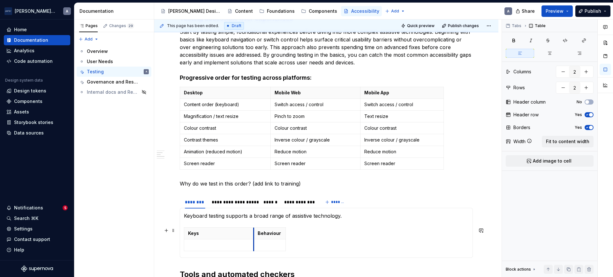
drag, startPoint x: 215, startPoint y: 231, endPoint x: 253, endPoint y: 232, distance: 38.0
drag, startPoint x: 287, startPoint y: 230, endPoint x: 349, endPoint y: 238, distance: 62.7
click at [349, 238] on div "Keys Behaviour" at bounding box center [326, 241] width 285 height 27
click at [287, 243] on div "Keys Behaviour" at bounding box center [326, 241] width 285 height 27
drag, startPoint x: 288, startPoint y: 229, endPoint x: 321, endPoint y: 229, distance: 32.9
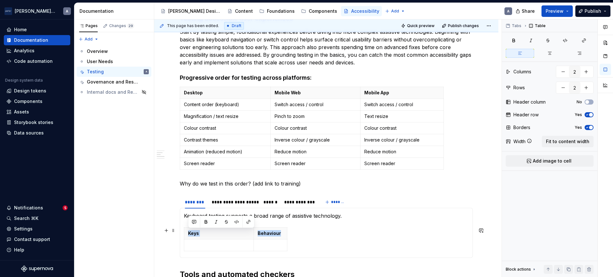
click at [321, 229] on div "Keys Behaviour" at bounding box center [326, 241] width 285 height 27
click at [289, 232] on div "Keys Behaviour" at bounding box center [326, 241] width 285 height 27
drag, startPoint x: 287, startPoint y: 234, endPoint x: 464, endPoint y: 251, distance: 177.7
drag, startPoint x: 255, startPoint y: 231, endPoint x: 237, endPoint y: 231, distance: 18.2
click at [237, 231] on th "Behaviour" at bounding box center [341, 234] width 210 height 12
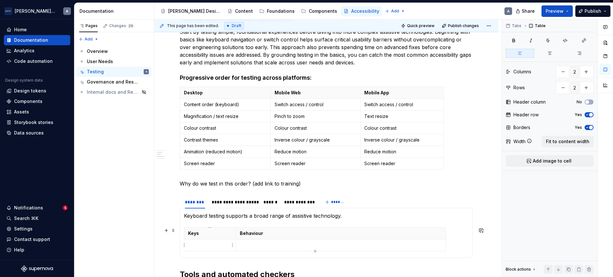
click at [201, 243] on p at bounding box center [210, 245] width 44 height 6
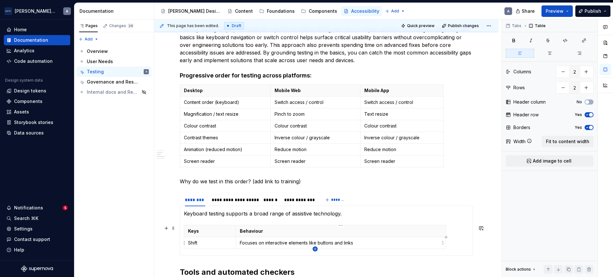
click at [316, 249] on icon "button" at bounding box center [315, 249] width 5 height 5
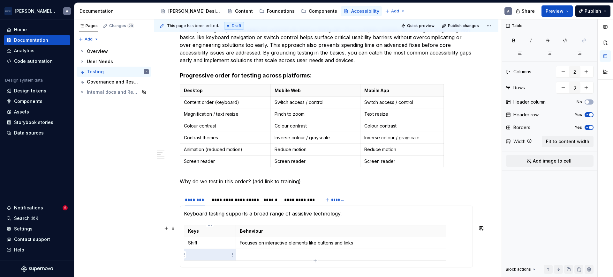
click at [205, 254] on p at bounding box center [210, 255] width 44 height 6
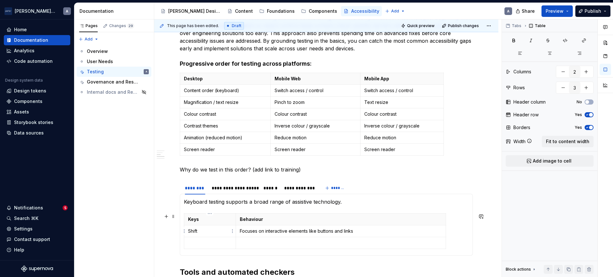
click at [207, 236] on td "Shift" at bounding box center [210, 232] width 52 height 12
click at [202, 247] on td at bounding box center [210, 244] width 52 height 12
drag, startPoint x: 315, startPoint y: 250, endPoint x: 317, endPoint y: 254, distance: 4.2
click at [317, 254] on body "Porter Airlines A Home Documentation Analytics Code automation Design system da…" at bounding box center [306, 138] width 613 height 277
click at [317, 247] on icon "button" at bounding box center [315, 249] width 5 height 5
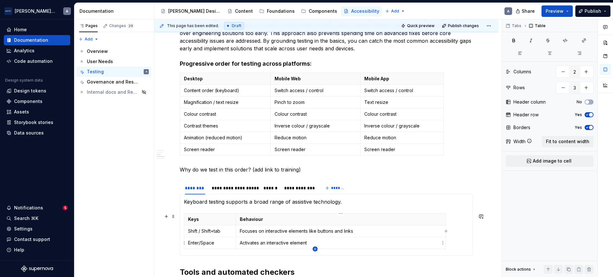
type input "4"
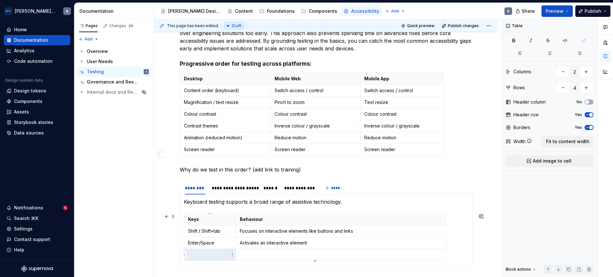
click at [212, 252] on p at bounding box center [210, 255] width 44 height 6
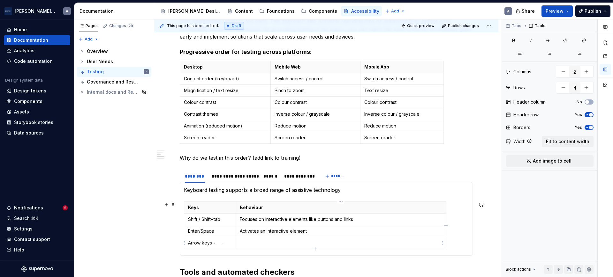
click at [271, 243] on p at bounding box center [341, 243] width 202 height 6
click at [348, 186] on p "Keyboard testing supports a broad range of assistive technology." at bounding box center [326, 190] width 285 height 8
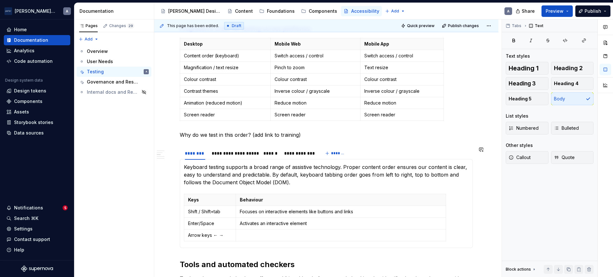
scroll to position [274, 0]
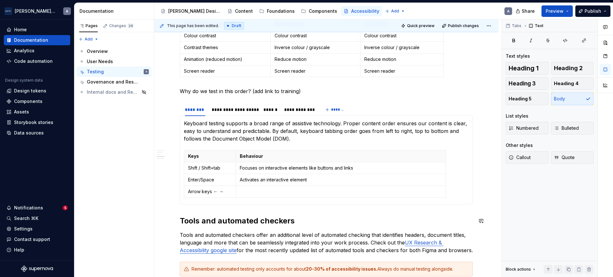
click at [217, 209] on div "Manual and user testing Several accessibility requirements need manual or user …" at bounding box center [326, 178] width 293 height 620
click at [184, 219] on h2 "Tools and automated checkers" at bounding box center [326, 221] width 293 height 10
click at [181, 220] on h2 "Tools and automated checkers" at bounding box center [326, 221] width 293 height 10
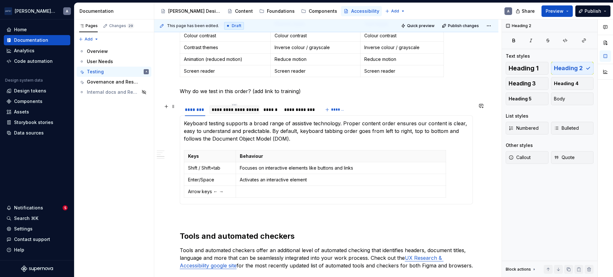
click at [244, 112] on div "**********" at bounding box center [234, 110] width 45 height 6
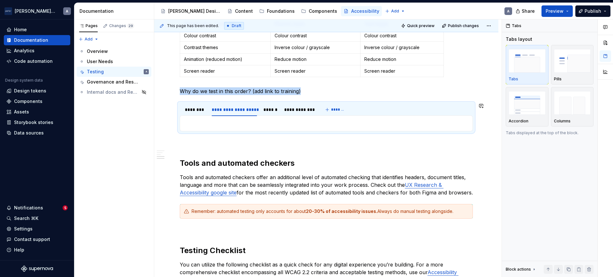
click at [242, 128] on div "Keyboard testing supports a broad range of assistive technology. Proper content…" at bounding box center [326, 124] width 293 height 16
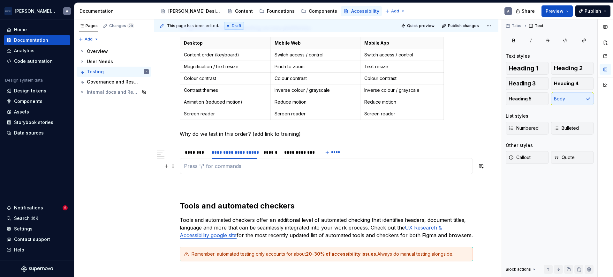
scroll to position [207, 0]
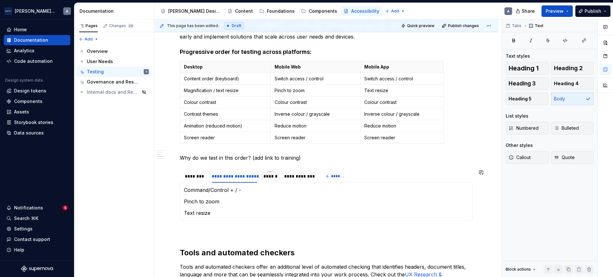
click at [275, 170] on div "******" at bounding box center [270, 176] width 19 height 12
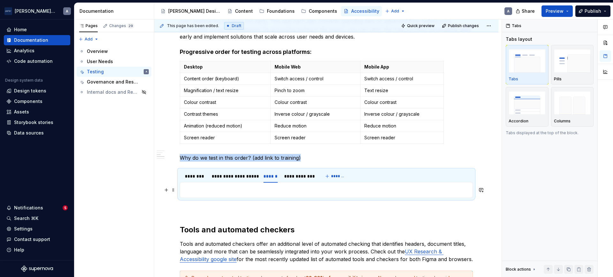
click at [250, 189] on p at bounding box center [326, 190] width 285 height 8
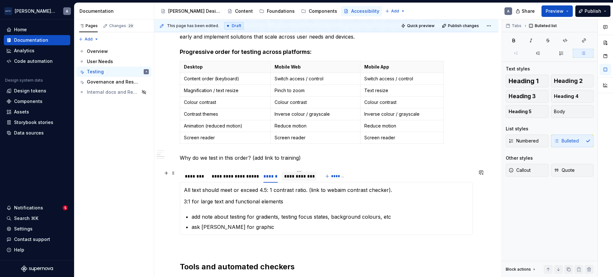
click at [291, 177] on div "**********" at bounding box center [299, 176] width 30 height 6
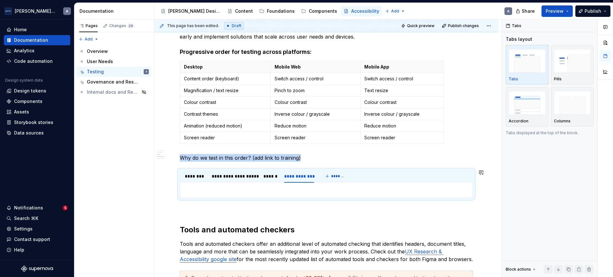
click at [273, 195] on div "Keyboard testing supports a broad range of assistive technology. Proper content…" at bounding box center [326, 190] width 293 height 16
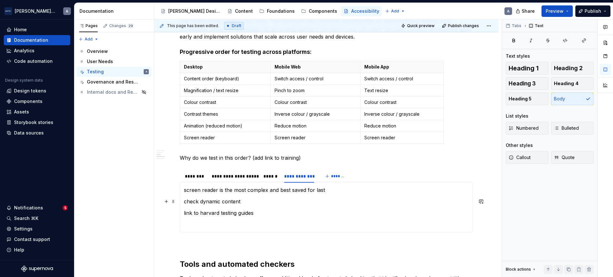
click at [285, 196] on section-item-column "screen reader is the most complex and best saved for last check dynamic content…" at bounding box center [326, 207] width 285 height 42
click at [235, 225] on p at bounding box center [326, 225] width 285 height 8
click at [269, 177] on div "******" at bounding box center [270, 176] width 14 height 6
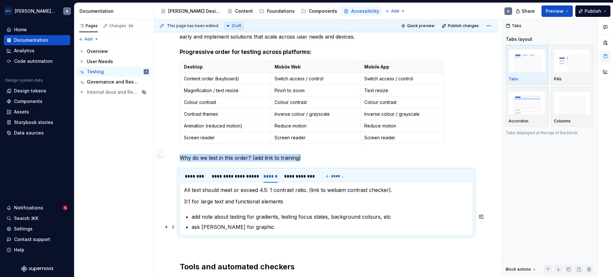
click at [268, 224] on p "ask Colin for graphic" at bounding box center [330, 228] width 277 height 8
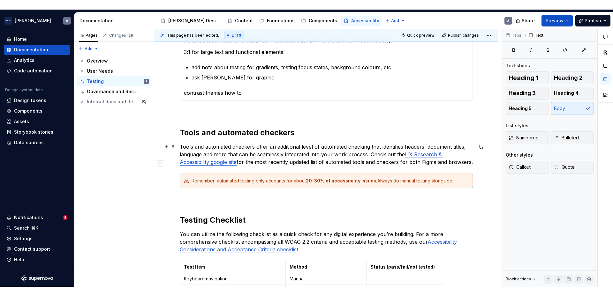
scroll to position [245, 0]
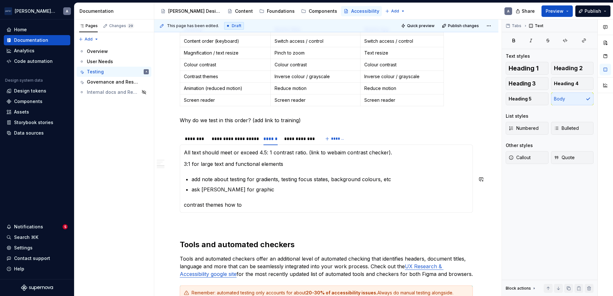
type textarea "*"
